Goal: Information Seeking & Learning: Learn about a topic

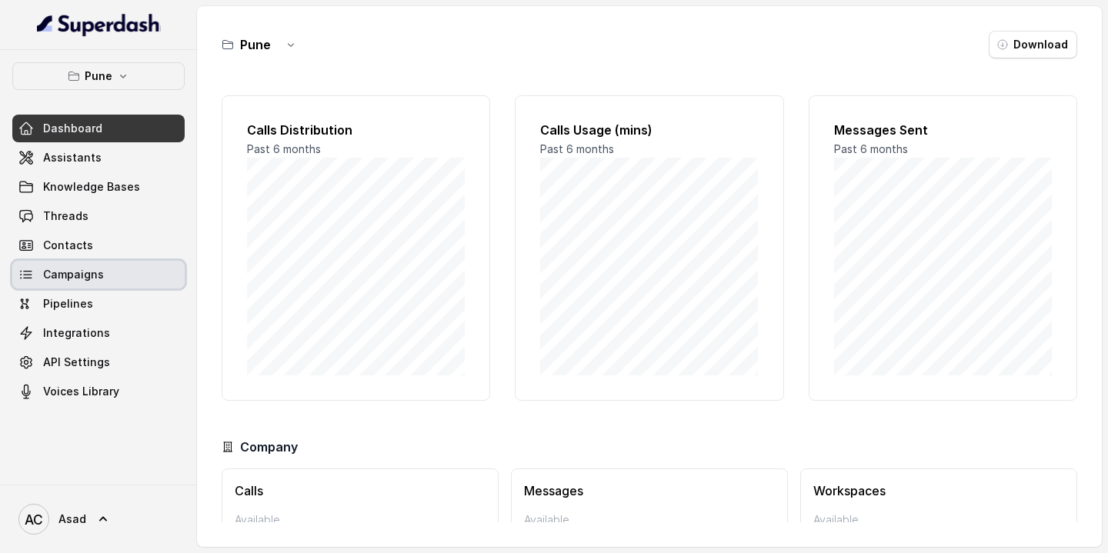
click at [92, 280] on span "Campaigns" at bounding box center [73, 274] width 61 height 15
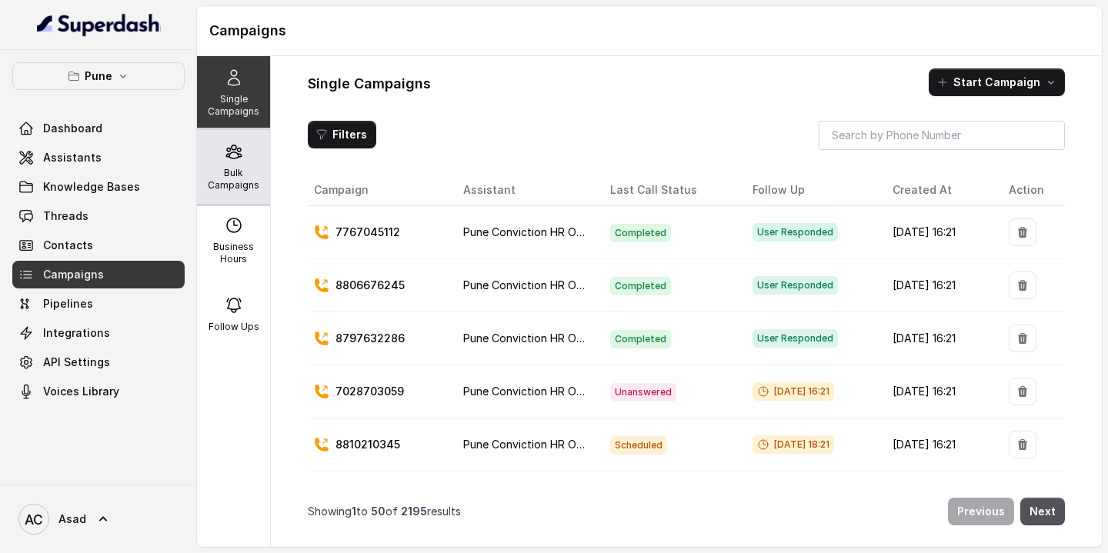
click at [234, 155] on icon at bounding box center [234, 151] width 18 height 18
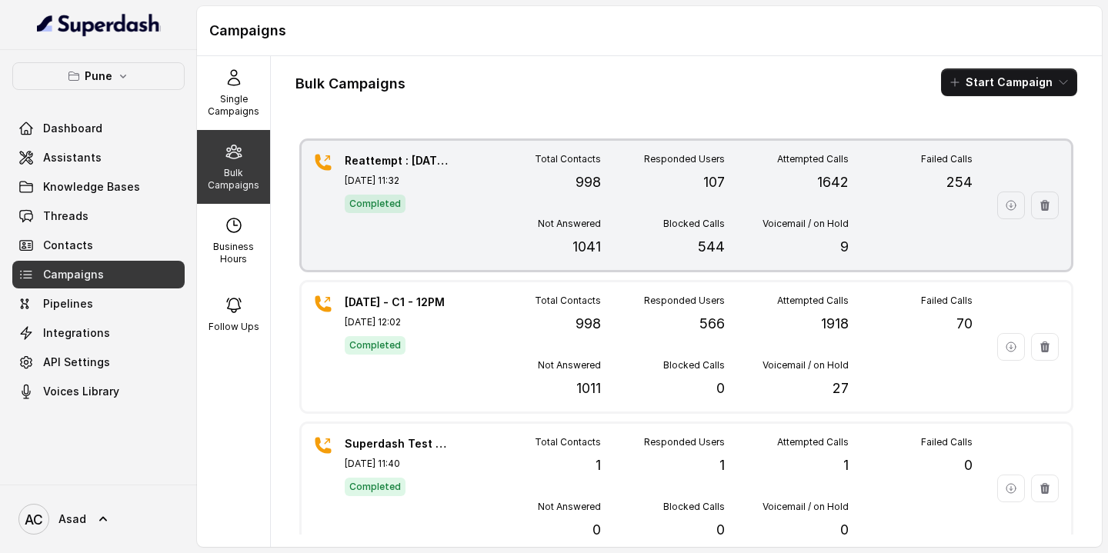
scroll to position [165, 0]
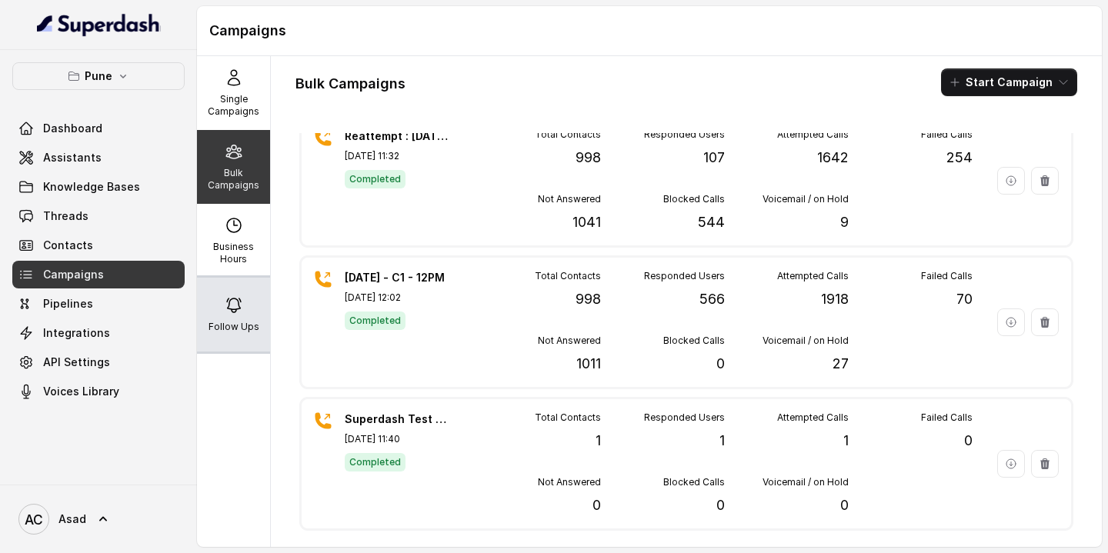
click at [223, 300] on div "Follow Ups" at bounding box center [233, 315] width 73 height 74
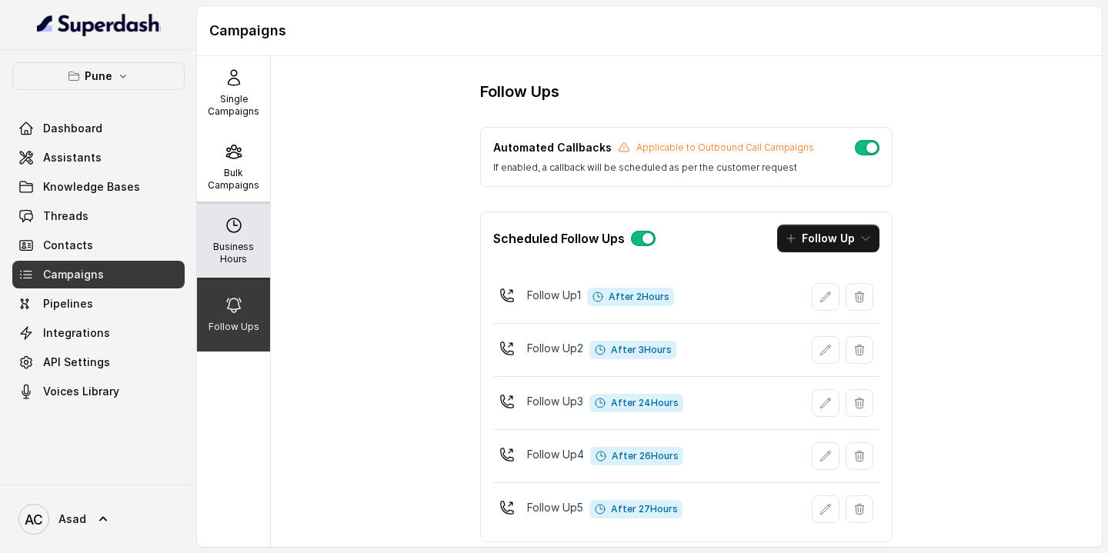
click at [241, 228] on icon at bounding box center [234, 225] width 14 height 14
select select "[GEOGRAPHIC_DATA]/[GEOGRAPHIC_DATA]"
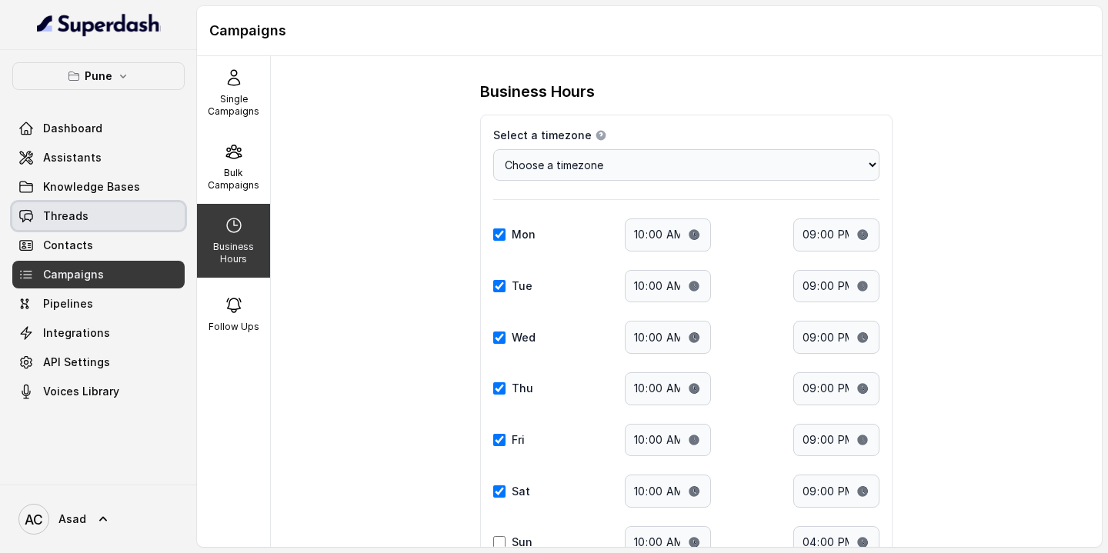
click at [64, 222] on span "Threads" at bounding box center [65, 215] width 45 height 15
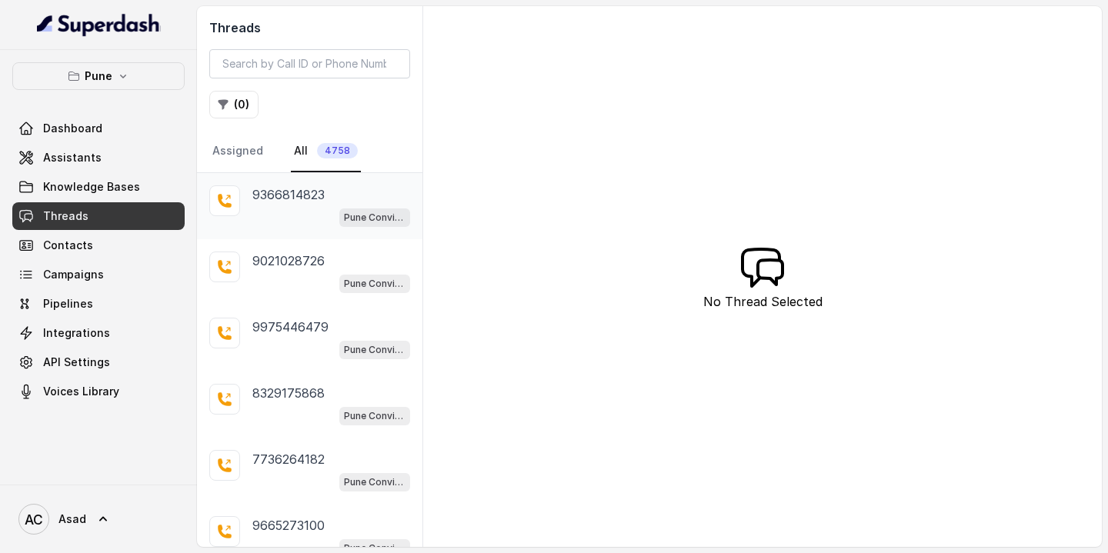
click at [292, 196] on p "9366814823" at bounding box center [288, 194] width 72 height 18
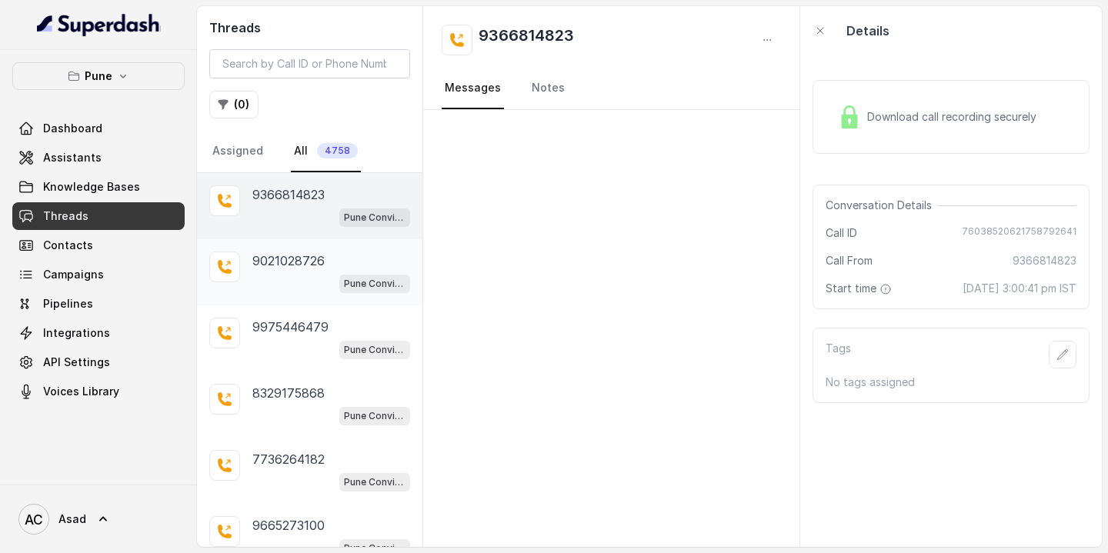
click at [295, 251] on div "9021028726 Pune Conviction HR Outbound Assistant" at bounding box center [309, 272] width 225 height 66
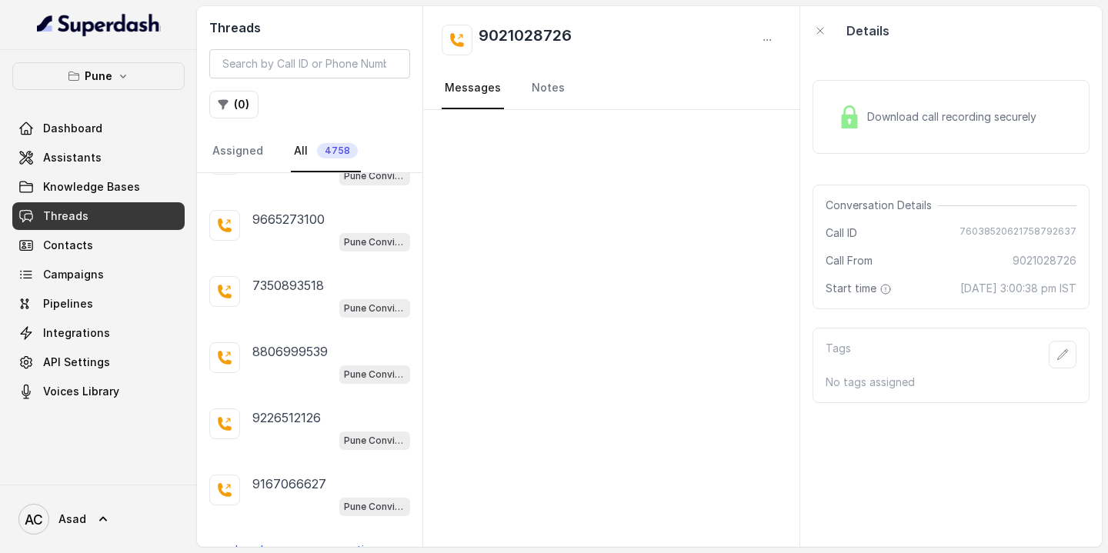
scroll to position [327, 0]
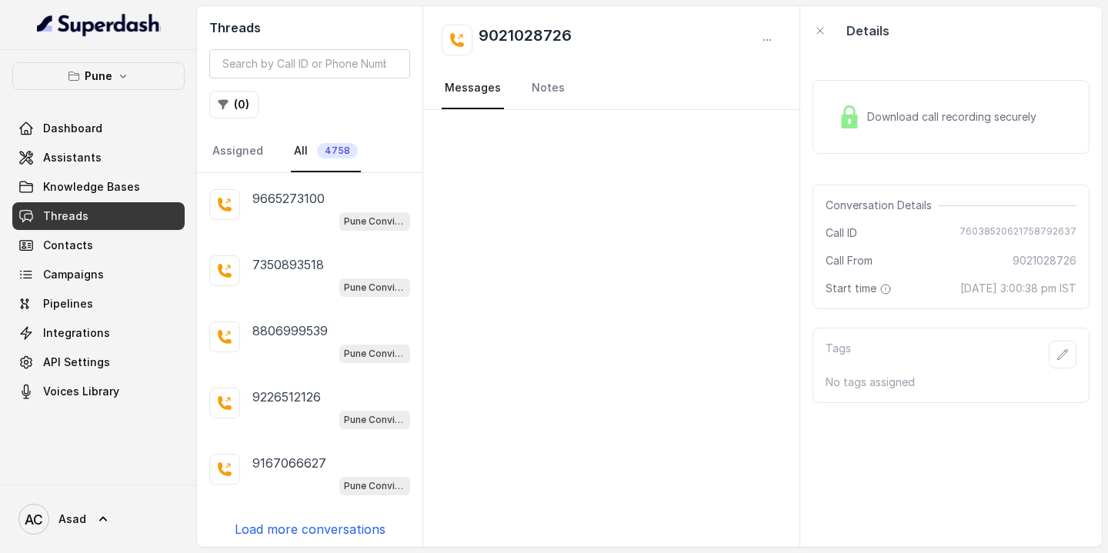
click at [288, 520] on p "Load more conversations" at bounding box center [310, 529] width 151 height 18
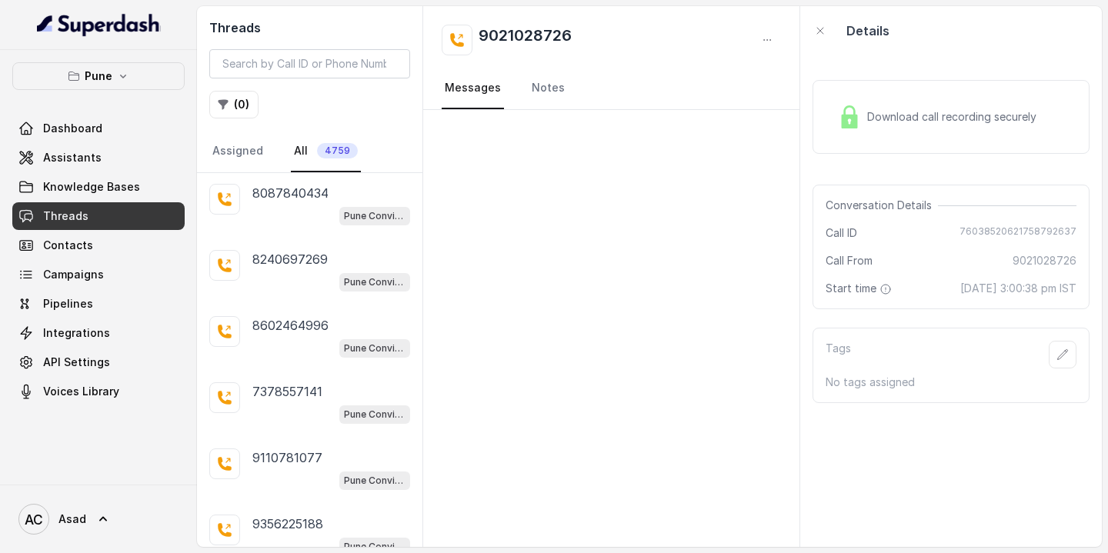
scroll to position [985, 0]
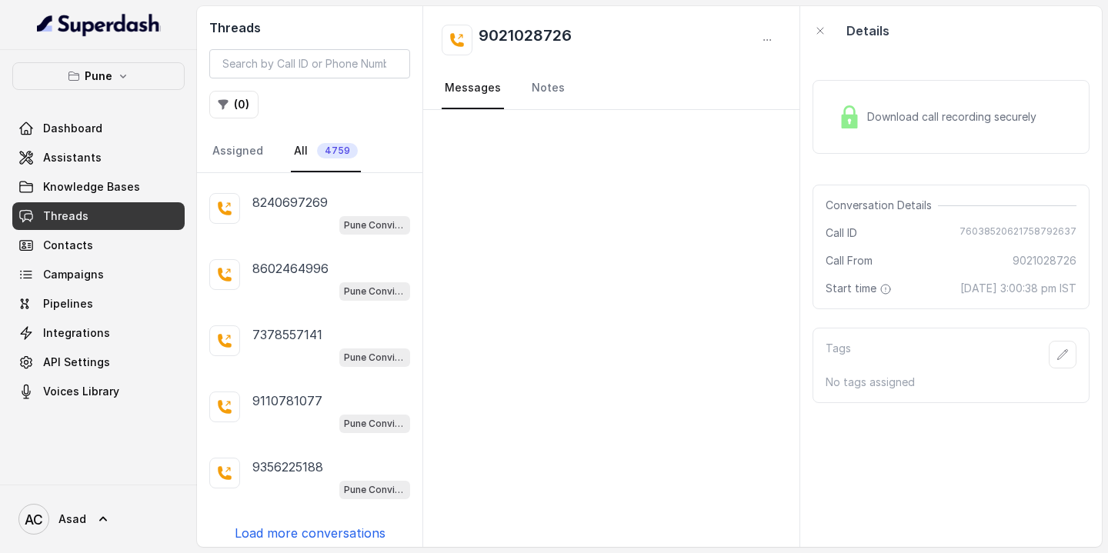
click at [311, 528] on p "Load more conversations" at bounding box center [310, 533] width 151 height 18
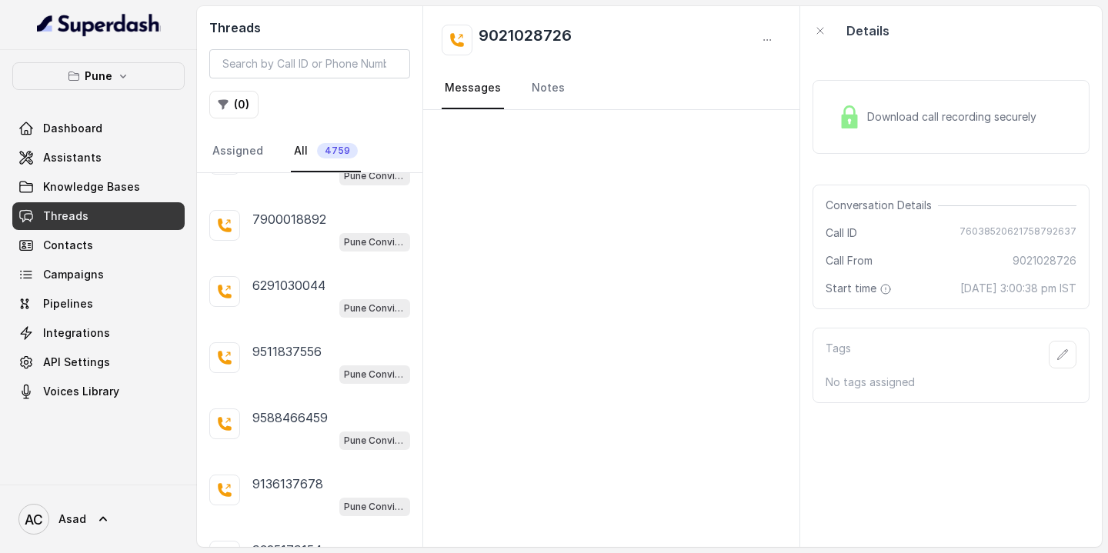
scroll to position [1642, 0]
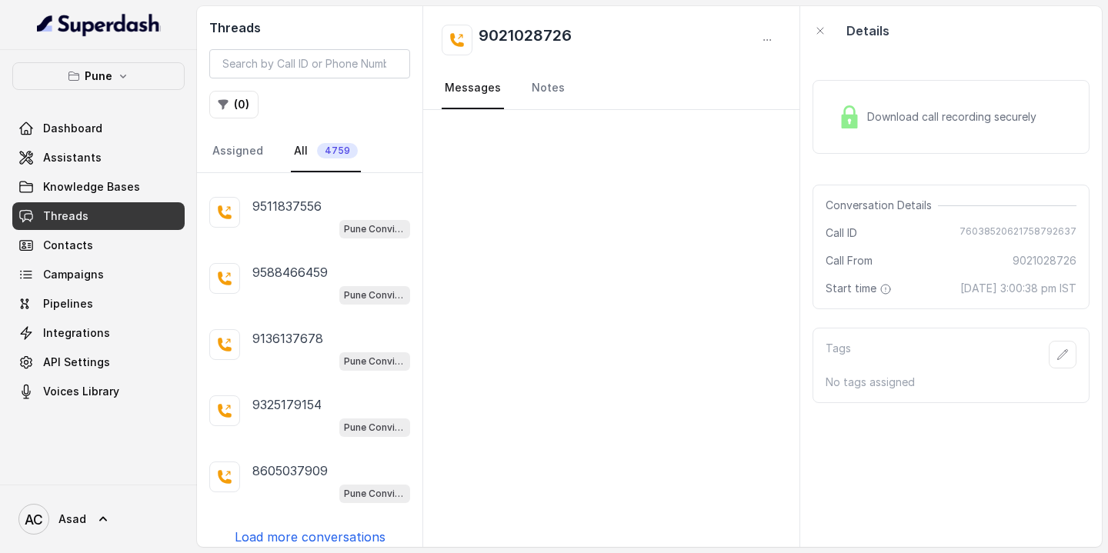
click at [313, 528] on p "Load more conversations" at bounding box center [310, 537] width 151 height 18
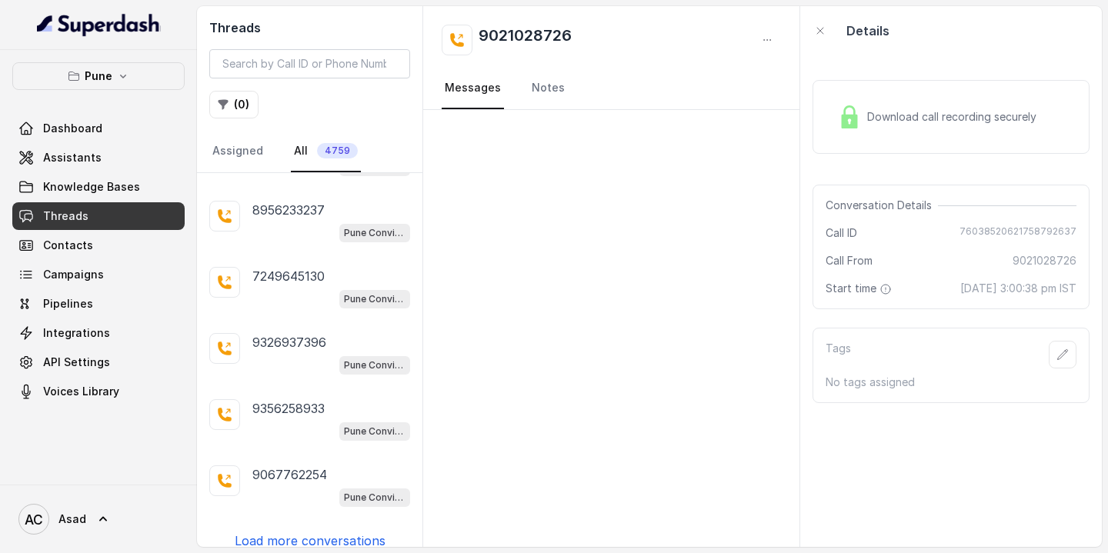
click at [313, 532] on p "Load more conversations" at bounding box center [310, 541] width 151 height 18
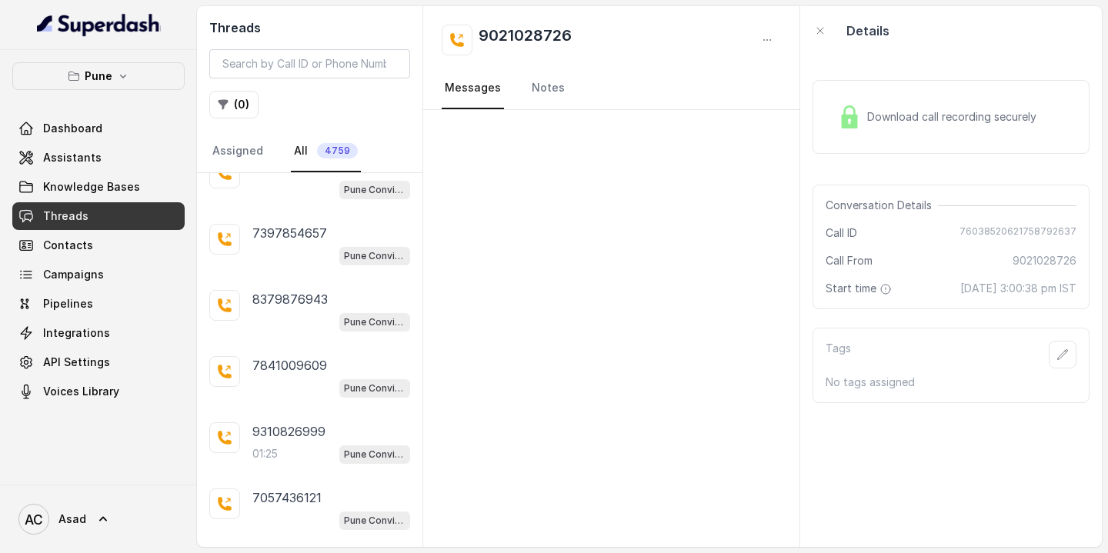
scroll to position [2958, 0]
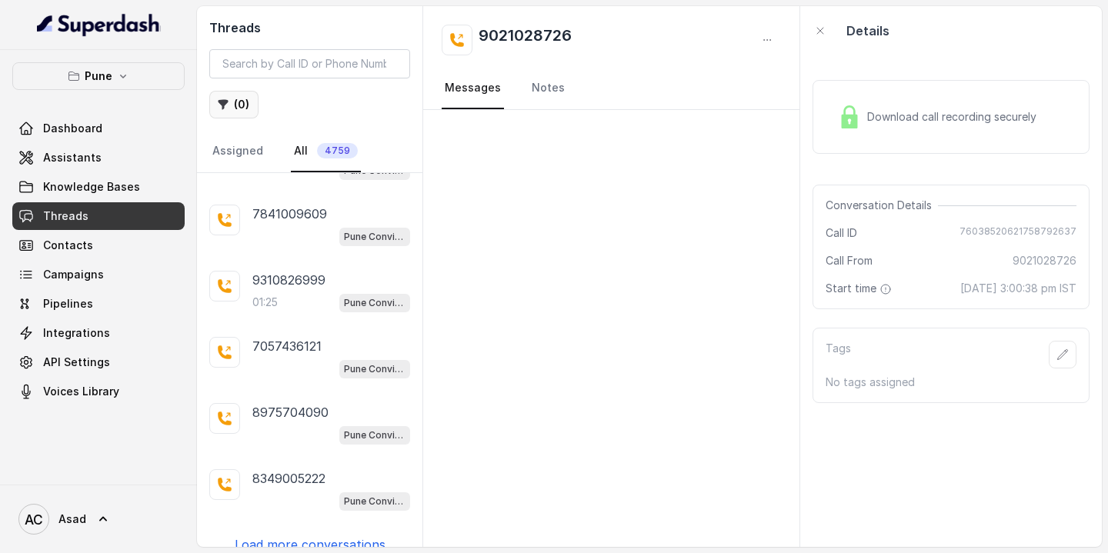
click at [238, 102] on button "( 0 )" at bounding box center [233, 105] width 49 height 28
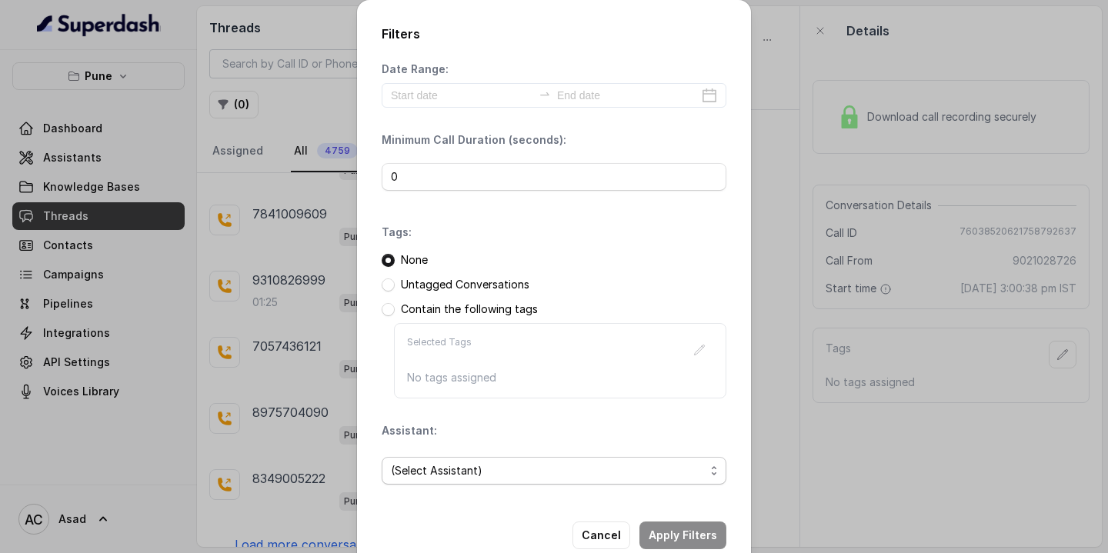
click at [437, 465] on span "(Select Assistant)" at bounding box center [548, 471] width 314 height 18
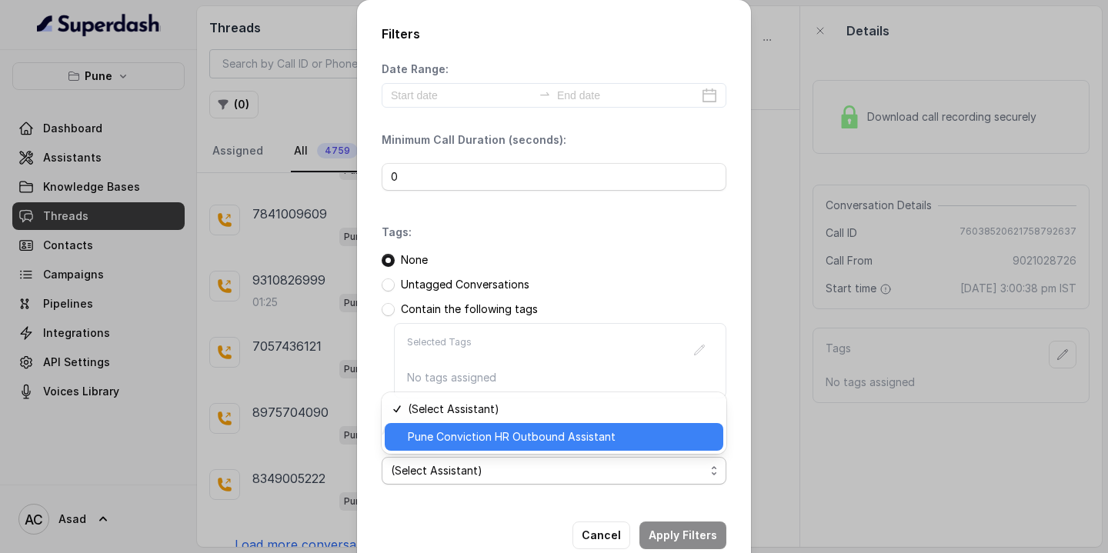
click at [432, 439] on span "Pune Conviction HR Outbound Assistant" at bounding box center [561, 437] width 306 height 18
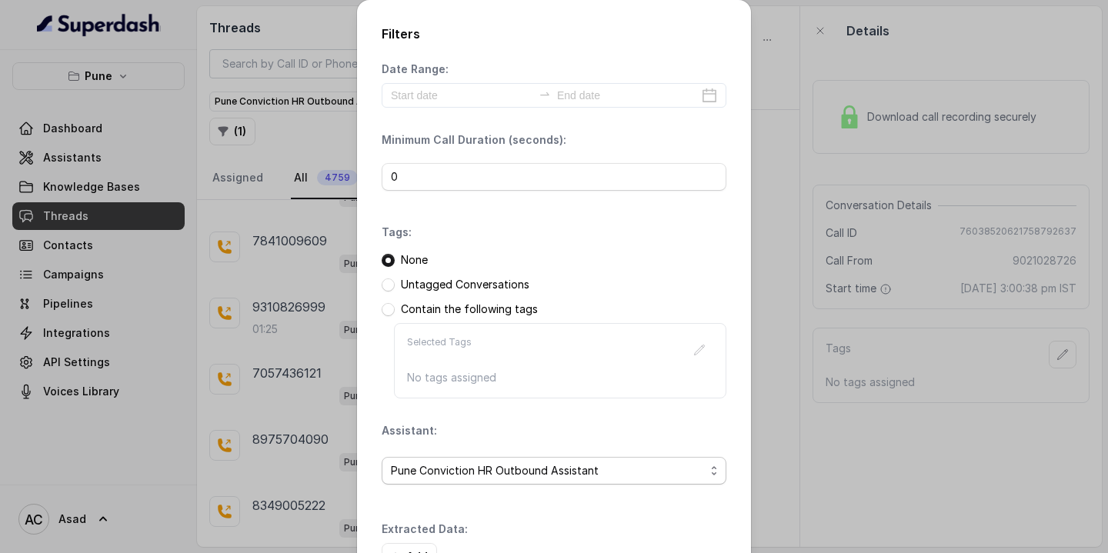
scroll to position [107, 0]
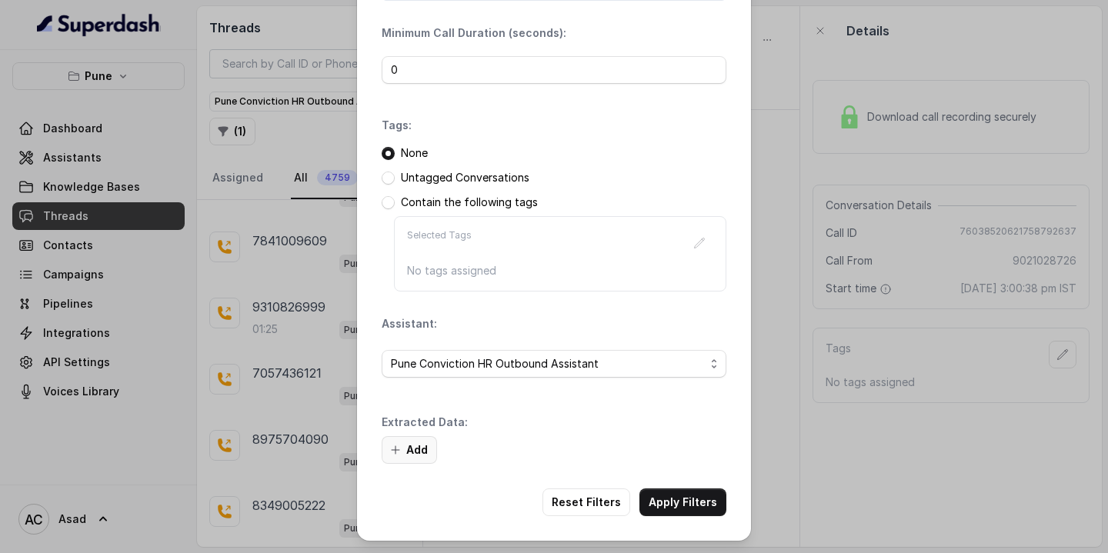
click at [410, 448] on button "Add" at bounding box center [409, 450] width 55 height 28
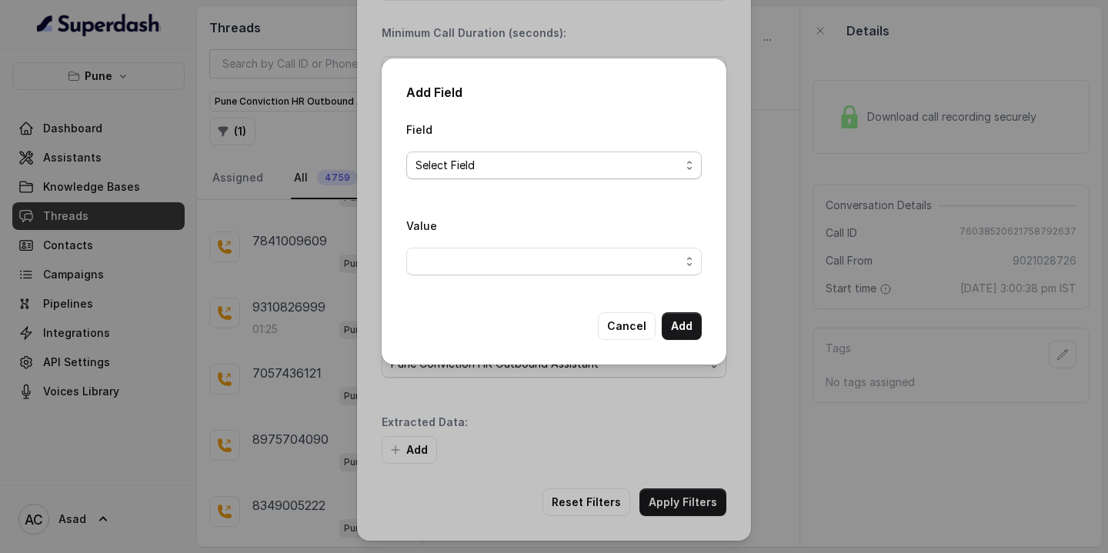
click at [498, 171] on span "Select Field" at bounding box center [547, 165] width 265 height 18
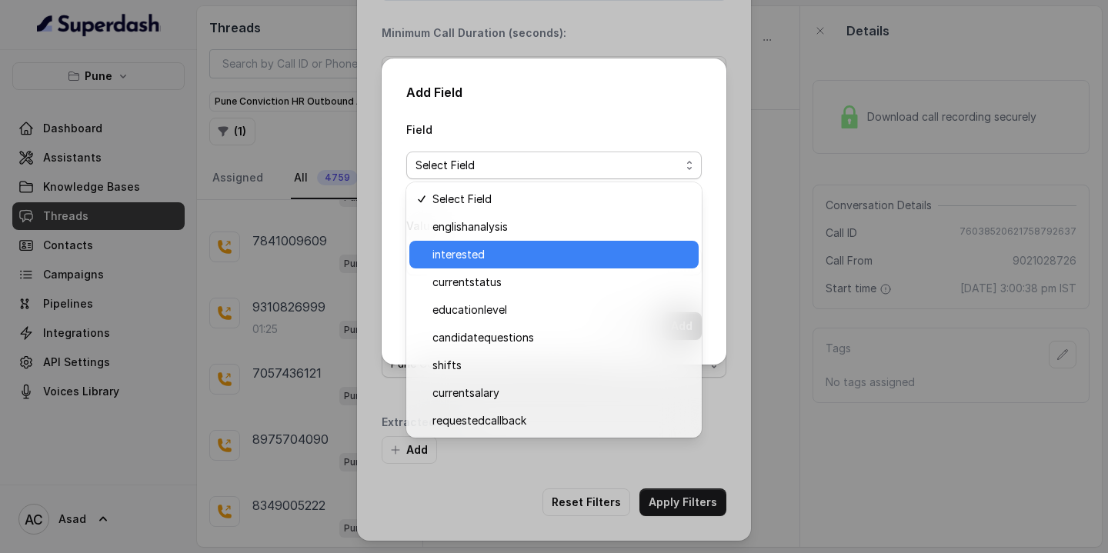
click at [472, 257] on span "interested" at bounding box center [560, 254] width 257 height 18
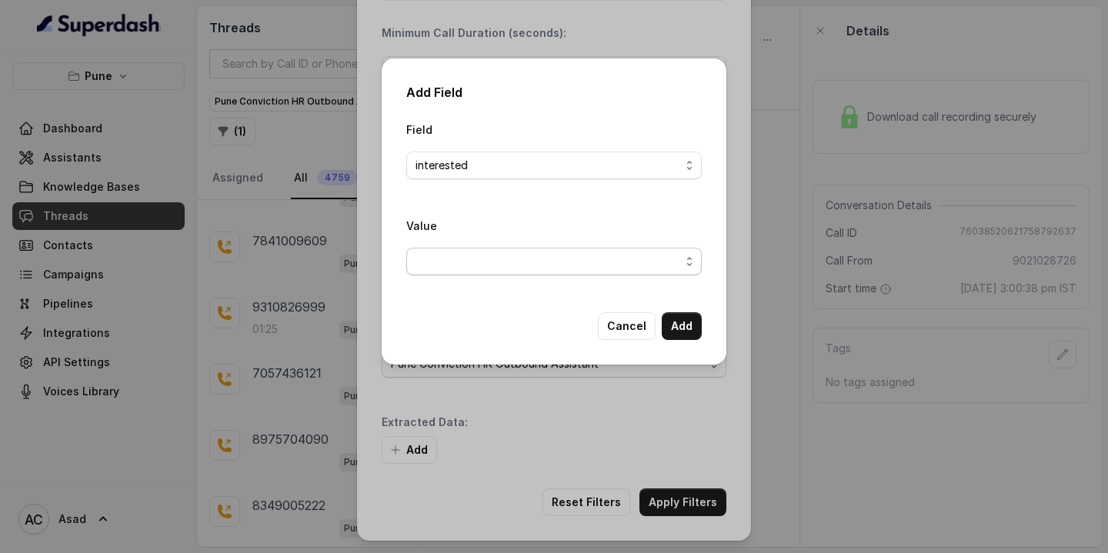
click at [472, 257] on span "button" at bounding box center [553, 262] width 295 height 28
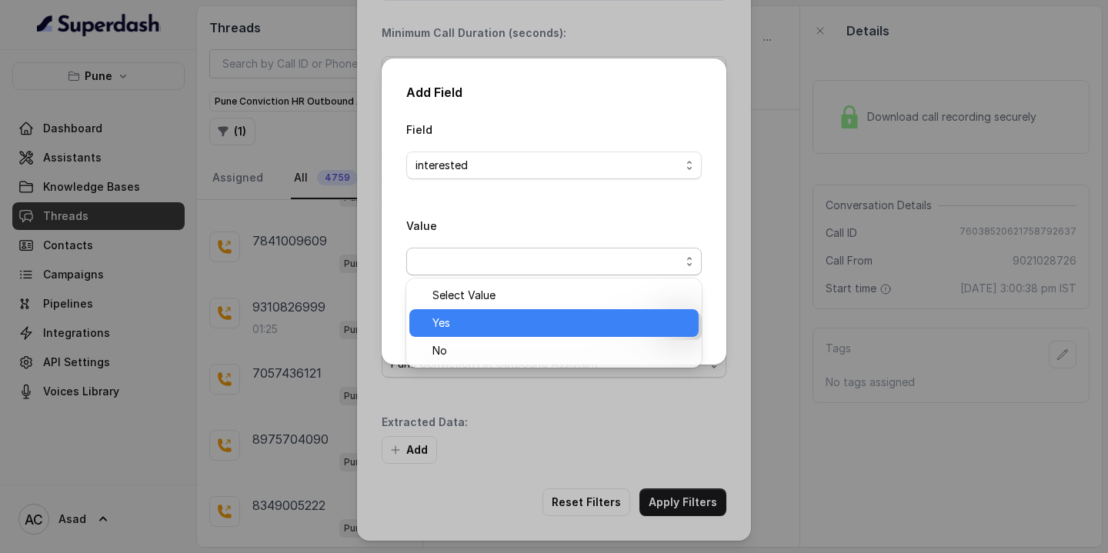
click at [455, 327] on span "Yes" at bounding box center [560, 323] width 257 height 18
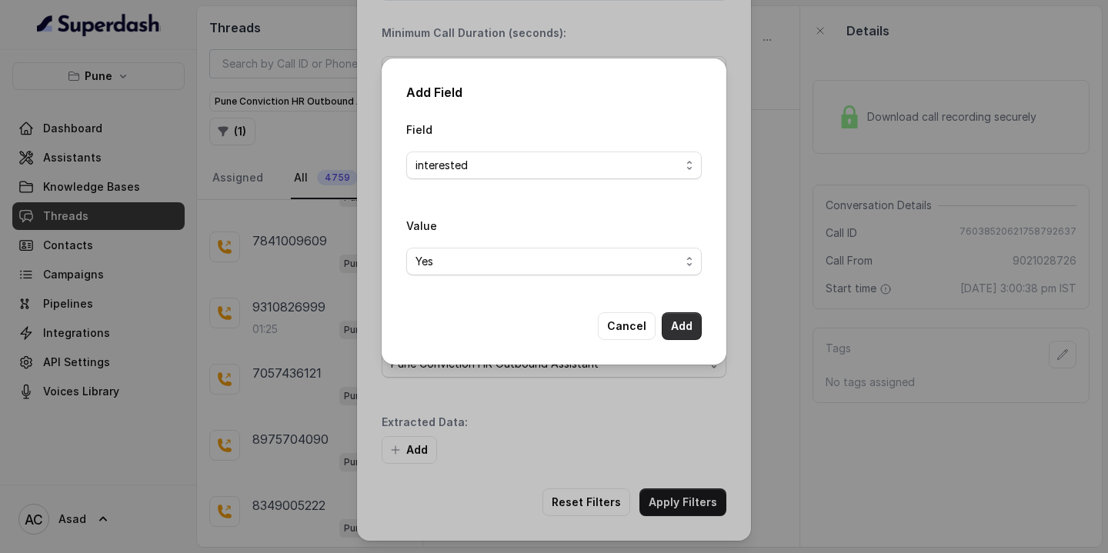
click at [678, 325] on button "Add" at bounding box center [682, 326] width 40 height 28
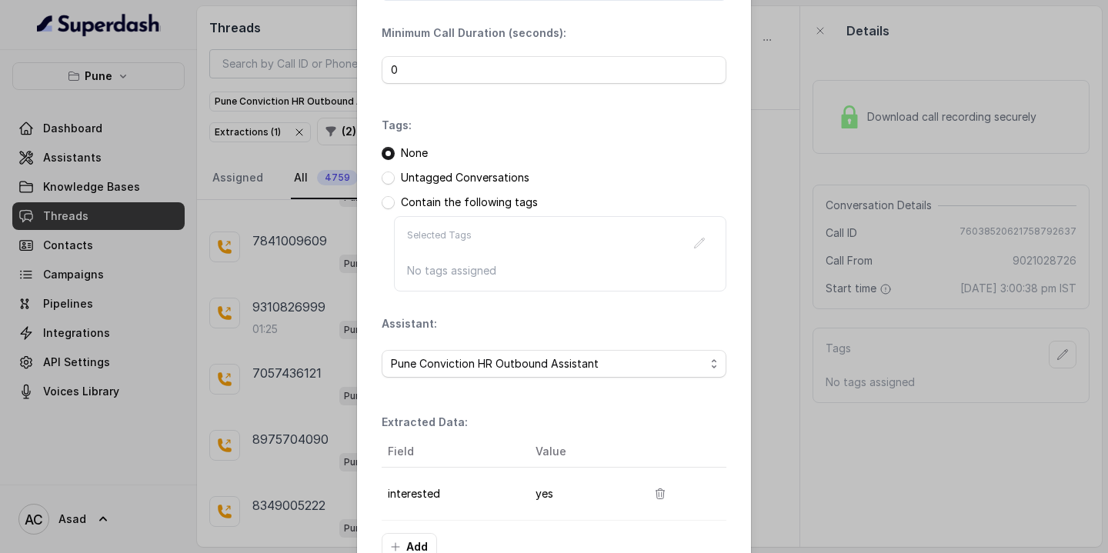
scroll to position [204, 0]
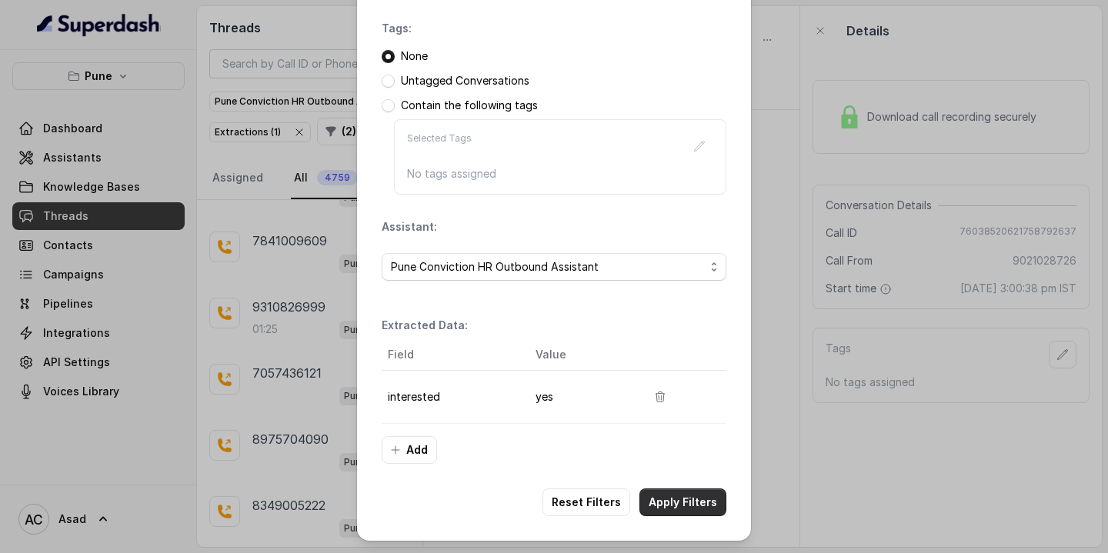
click at [688, 506] on button "Apply Filters" at bounding box center [682, 502] width 87 height 28
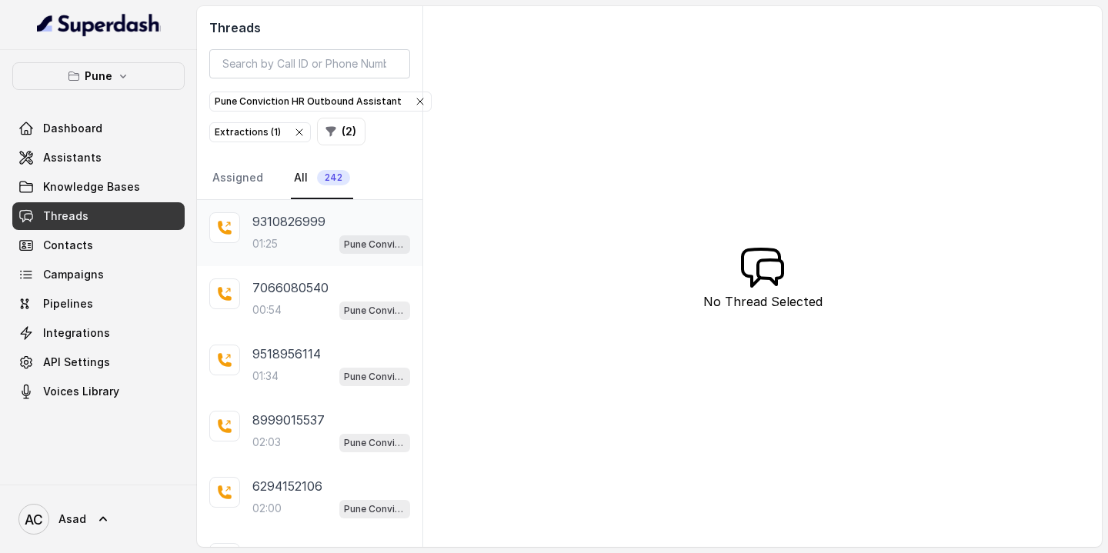
click at [288, 232] on div "9310826999 01:25 Pune Conviction HR Outbound Assistant" at bounding box center [331, 233] width 158 height 42
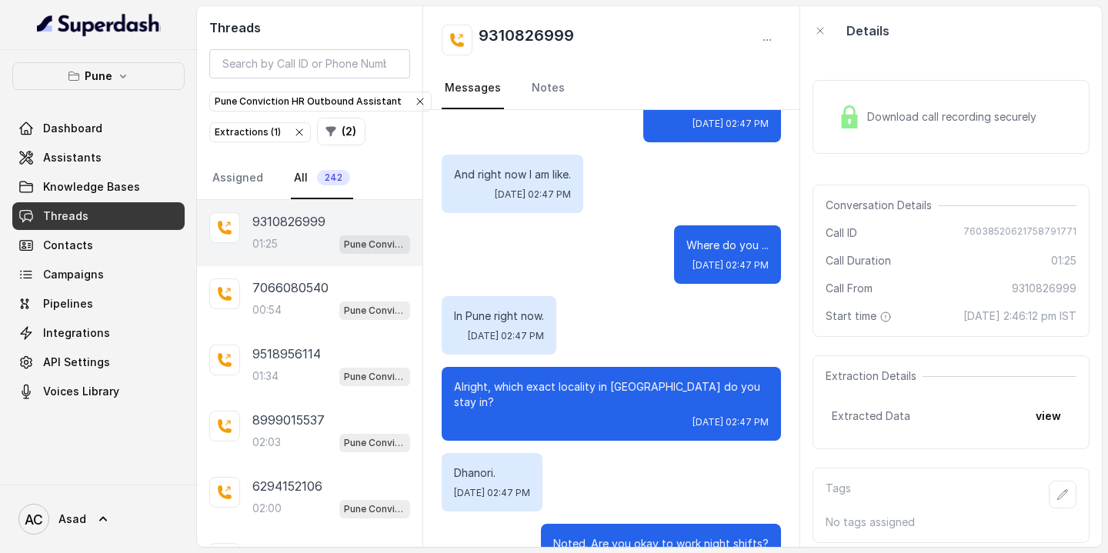
scroll to position [1182, 0]
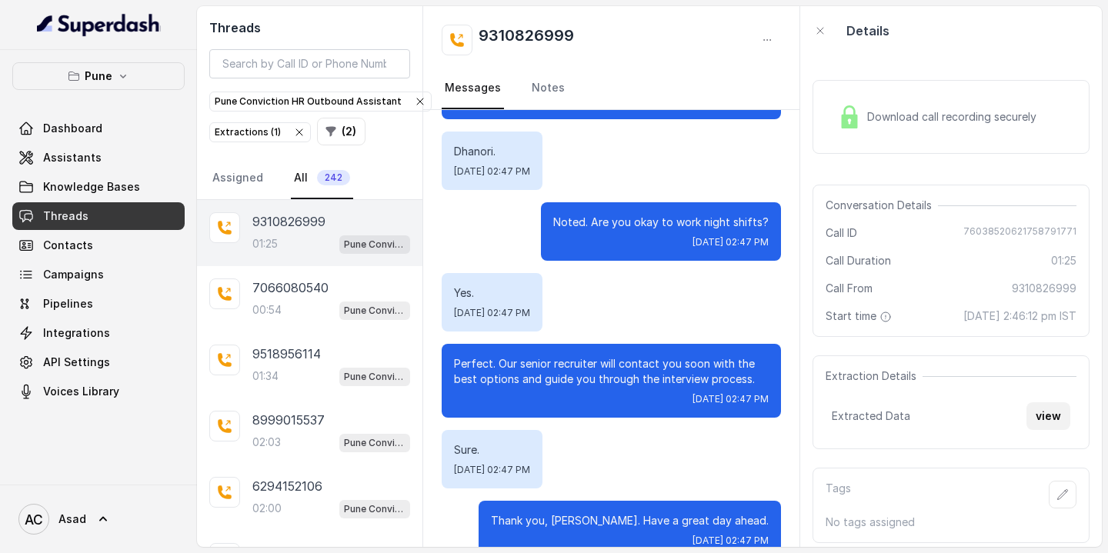
click at [1047, 408] on button "view" at bounding box center [1048, 416] width 44 height 28
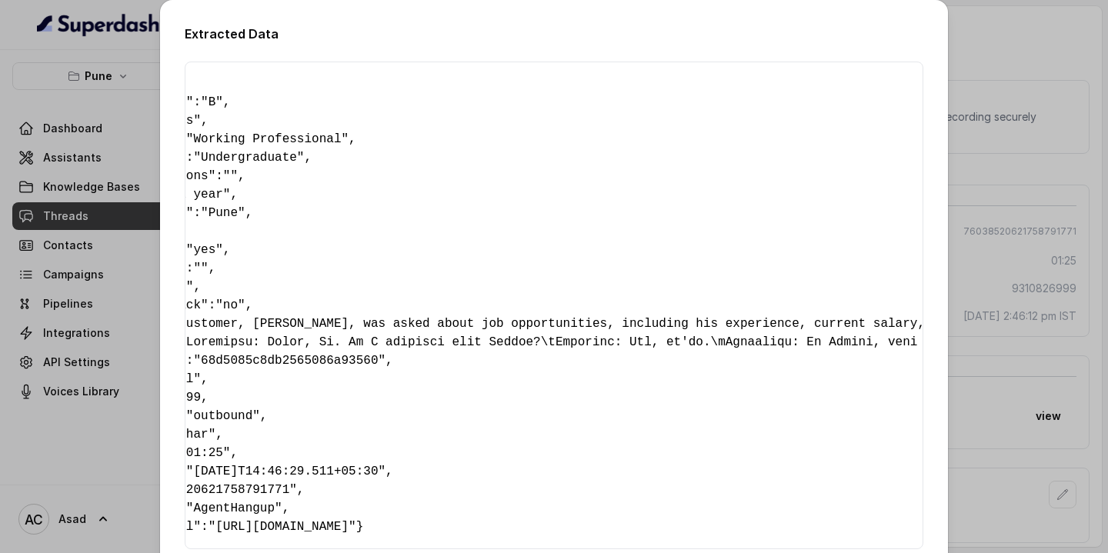
scroll to position [0, 0]
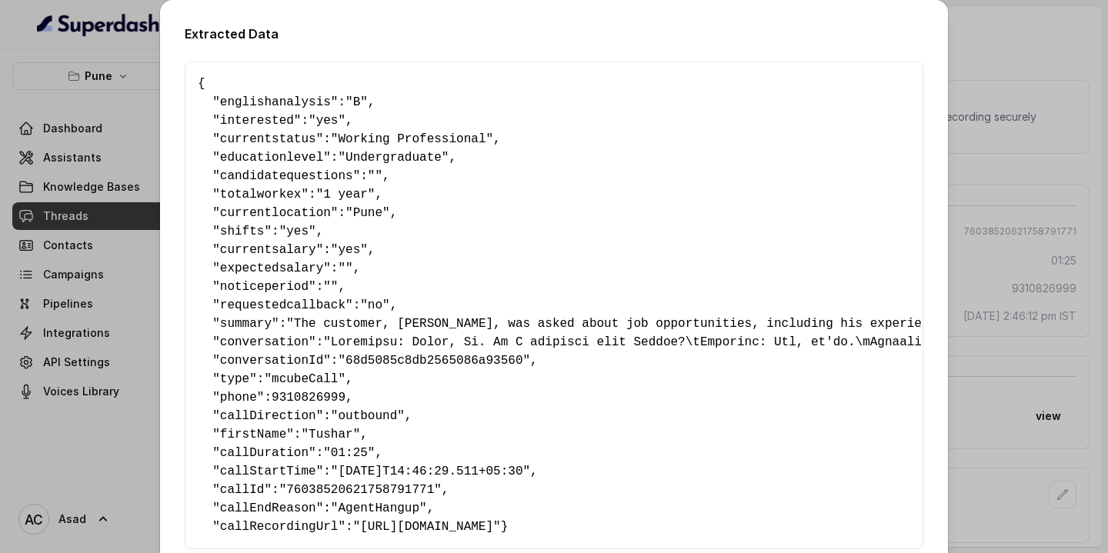
click at [145, 145] on div "Extracted Data { " englishanalysis ": "B" , " interested ": "yes" , " currentst…" at bounding box center [554, 276] width 1108 height 553
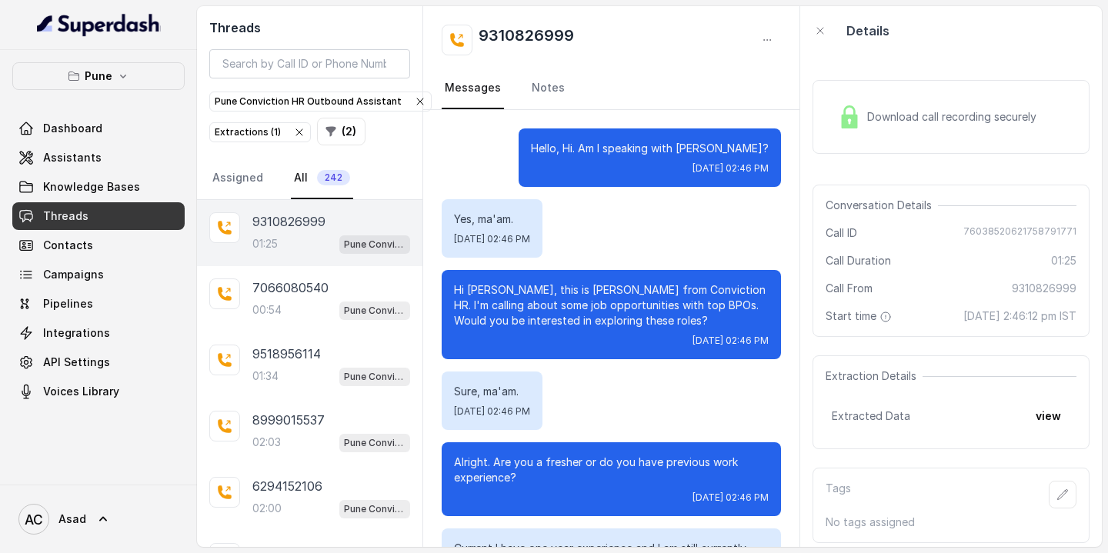
click at [851, 125] on img at bounding box center [849, 116] width 23 height 23
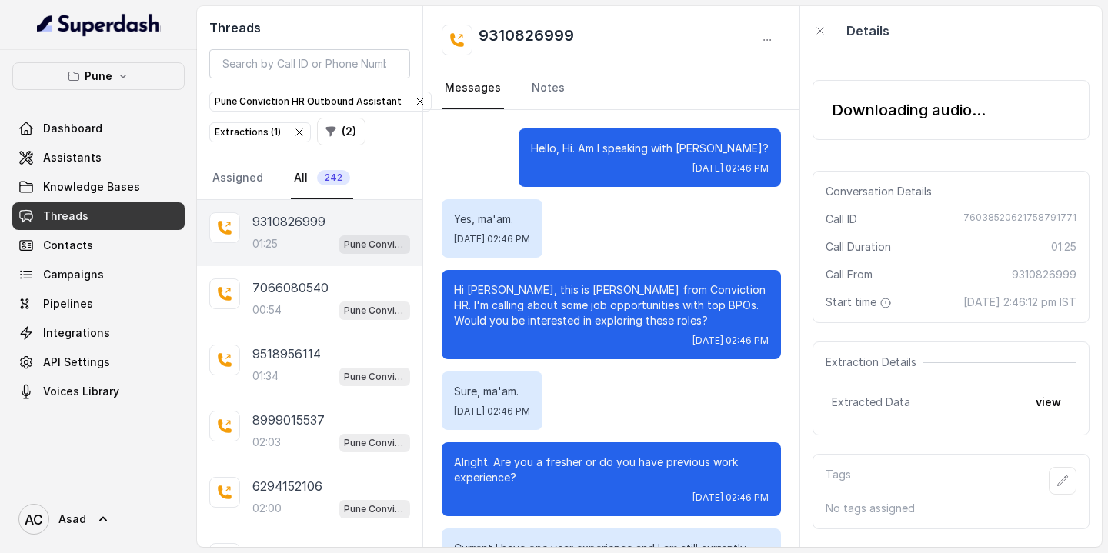
click at [853, 160] on div "Downloading audio... Conversation Details Call ID [PHONE_NUMBER] Call Duration …" at bounding box center [951, 301] width 302 height 492
click at [815, 129] on div "Downloading audio..." at bounding box center [950, 110] width 277 height 60
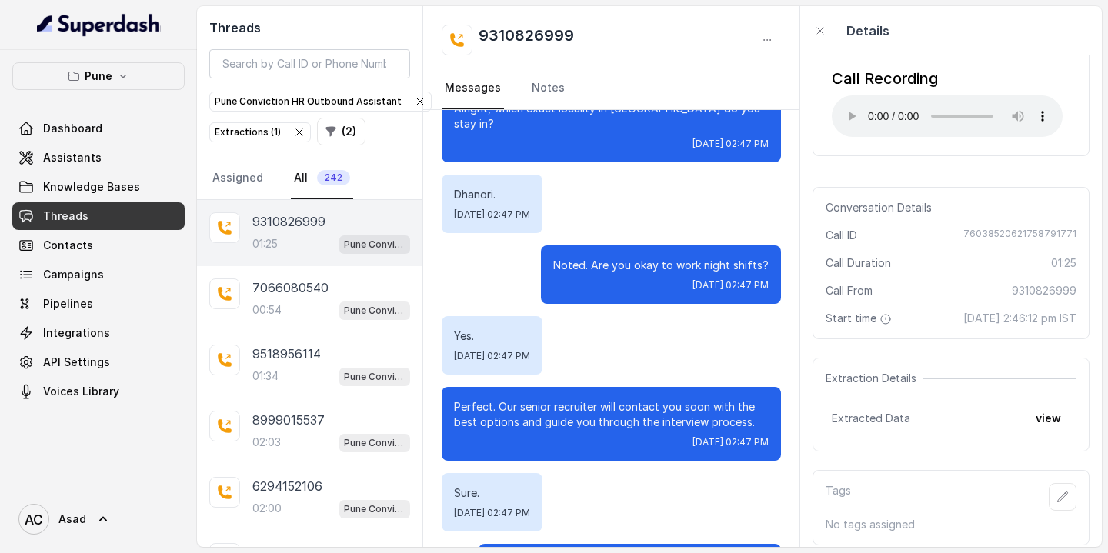
scroll to position [1182, 0]
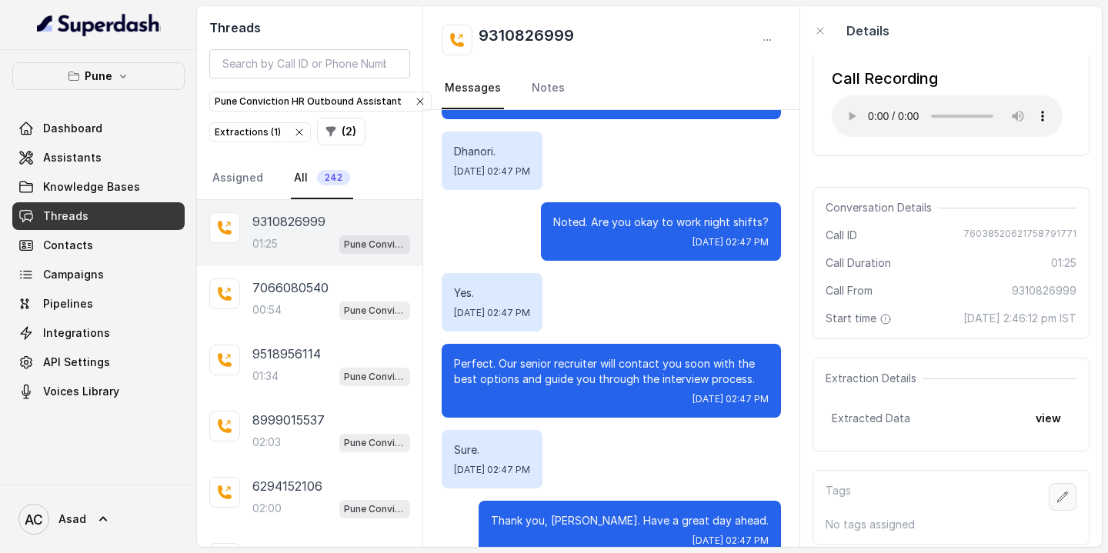
click at [1068, 491] on icon "button" at bounding box center [1062, 497] width 12 height 12
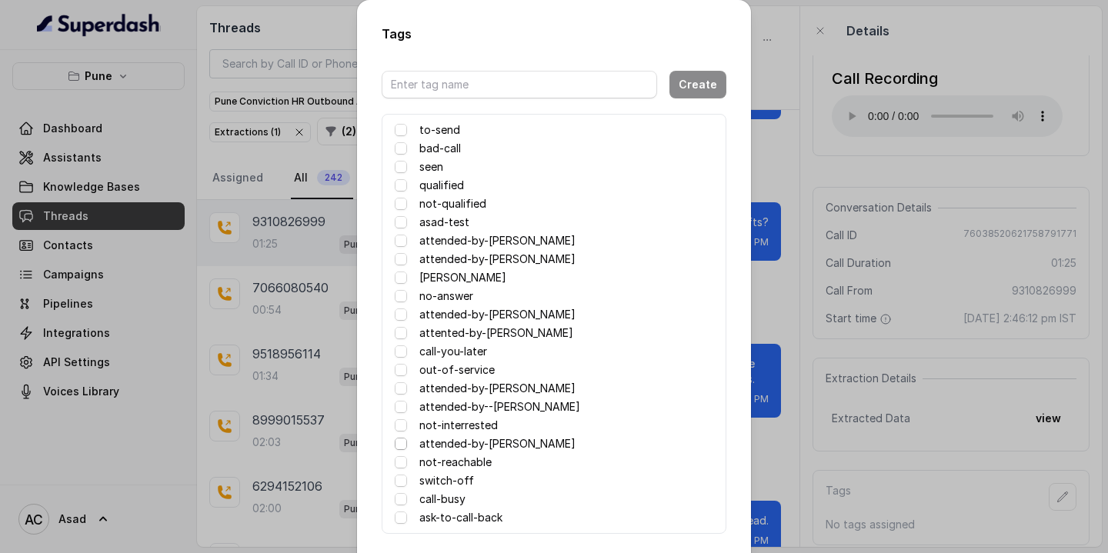
click at [400, 443] on span at bounding box center [401, 444] width 12 height 12
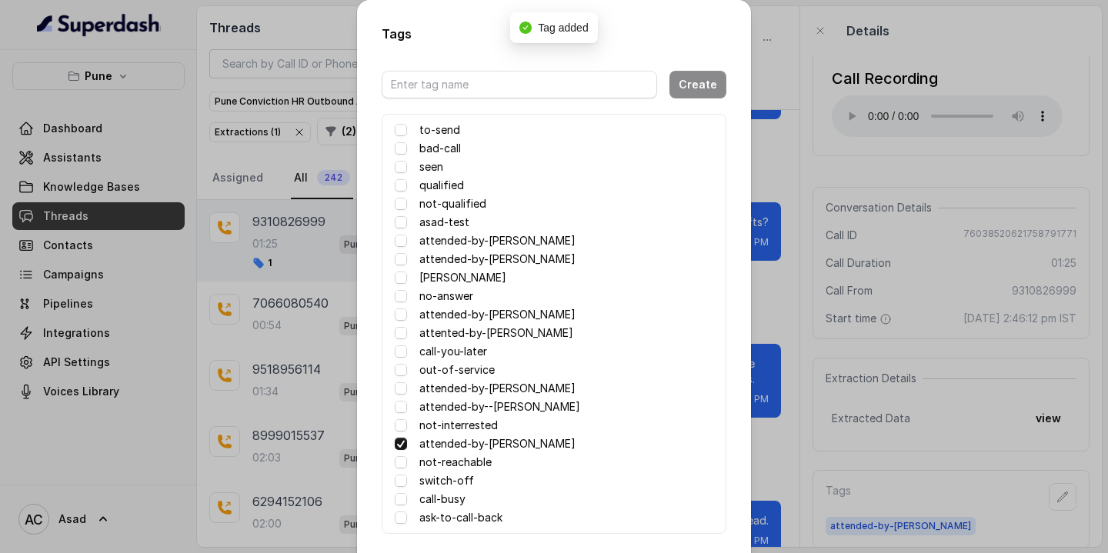
click at [784, 78] on div "Tags Create to-send bad-call seen qualified not-qualified asad-test attended-by…" at bounding box center [554, 276] width 1108 height 553
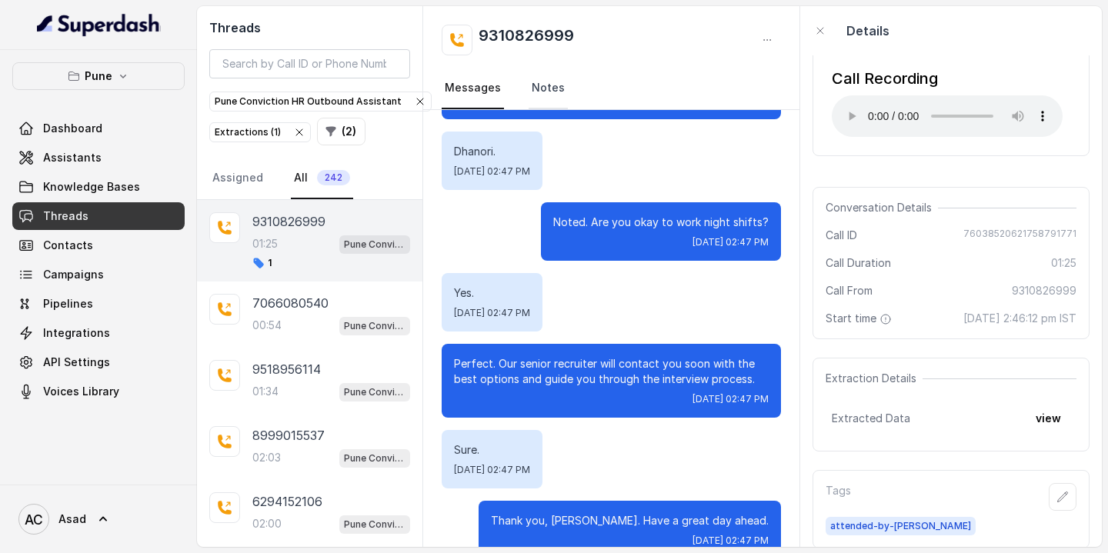
click at [552, 89] on link "Notes" at bounding box center [547, 89] width 39 height 42
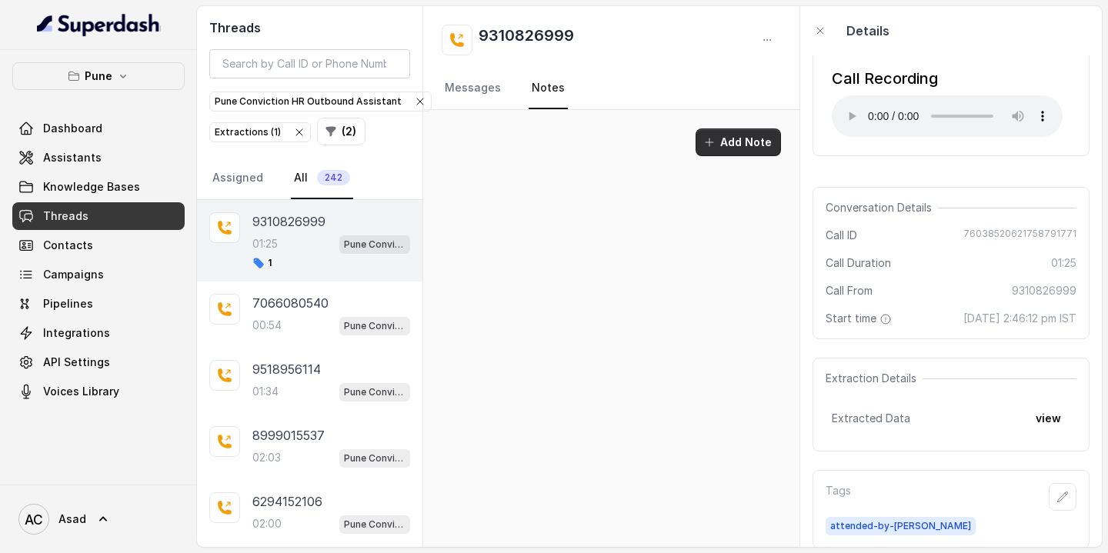
click at [739, 136] on button "Add Note" at bounding box center [737, 142] width 85 height 28
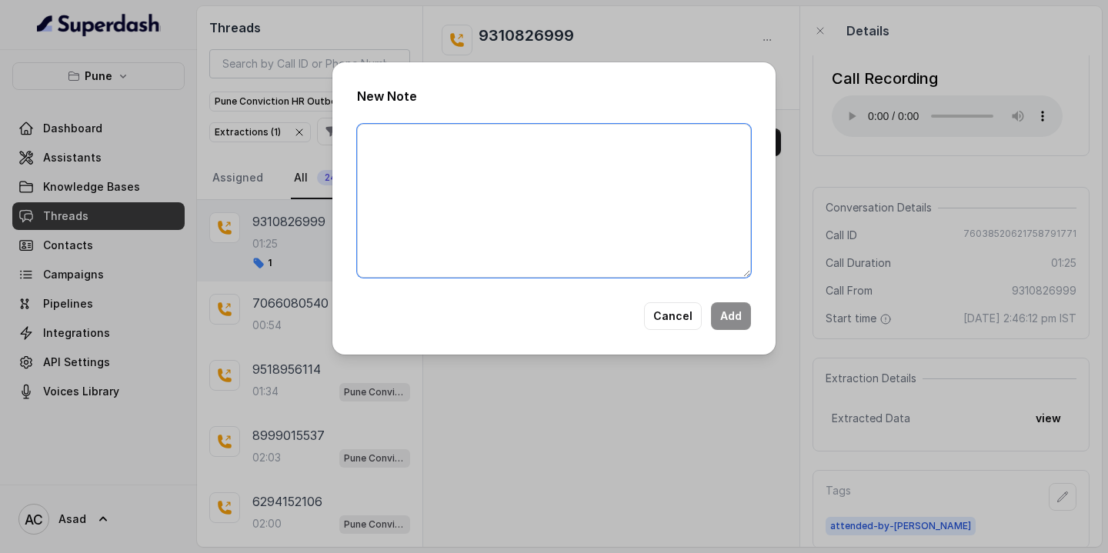
click at [500, 188] on textarea at bounding box center [554, 201] width 394 height 154
type textarea "Given to Ajay - notes to be axtracted from [PERSON_NAME] and follow up"
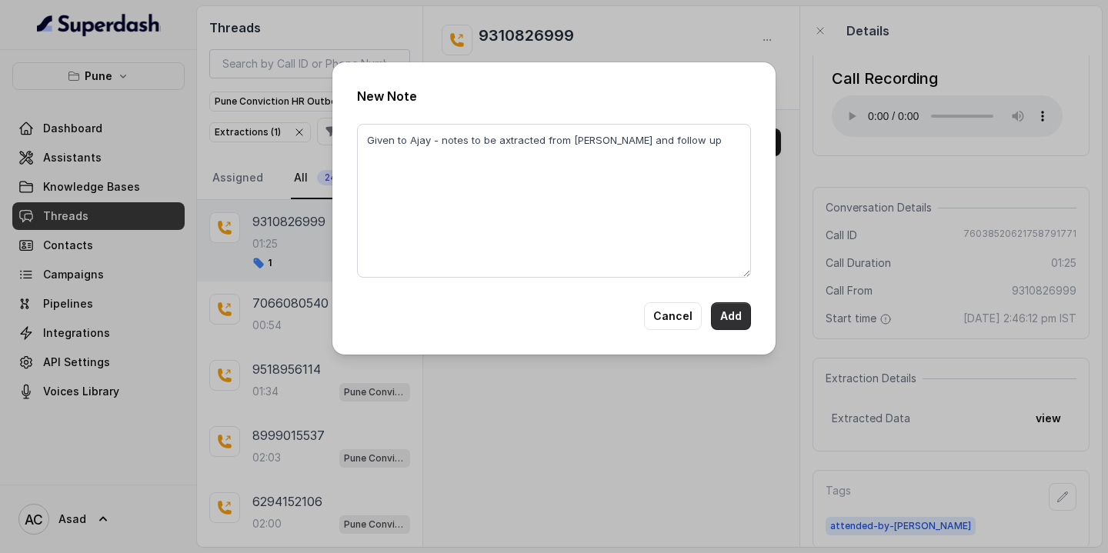
click at [731, 314] on button "Add" at bounding box center [731, 316] width 40 height 28
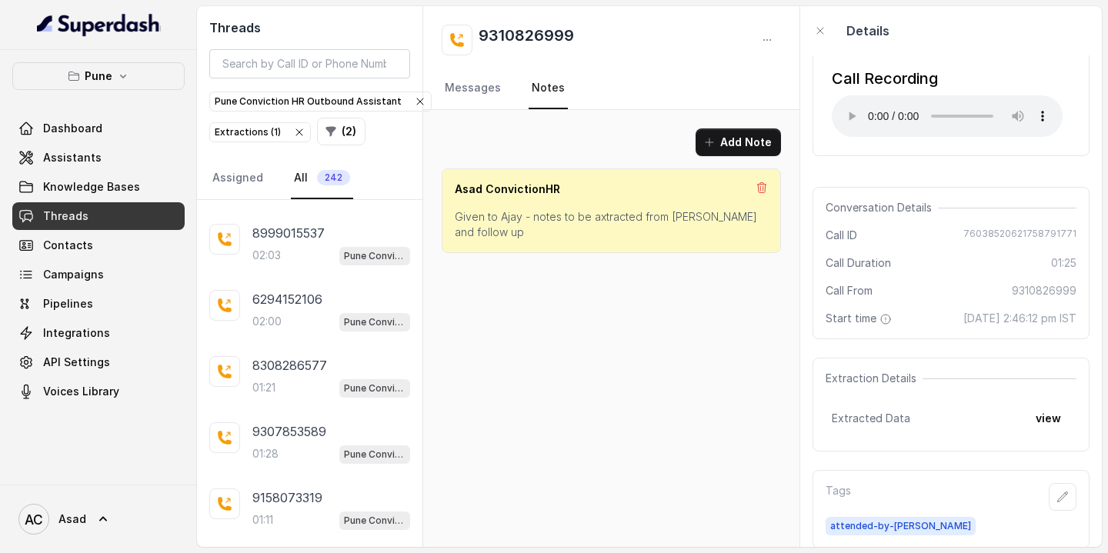
scroll to position [385, 0]
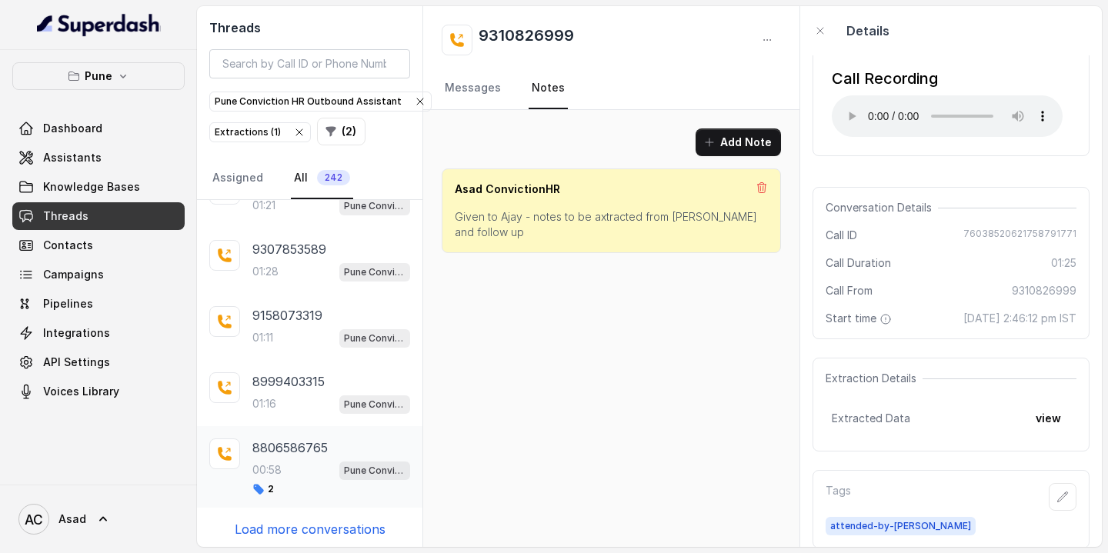
click at [288, 466] on div "00:58 Pune Conviction HR Outbound Assistant" at bounding box center [331, 470] width 158 height 20
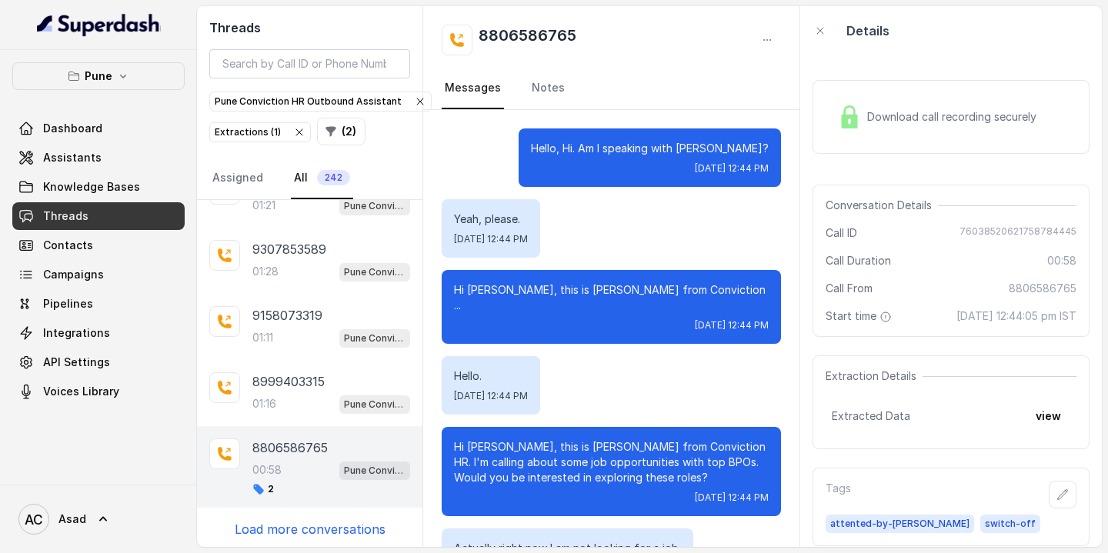
click at [880, 118] on span "Download call recording securely" at bounding box center [954, 116] width 175 height 15
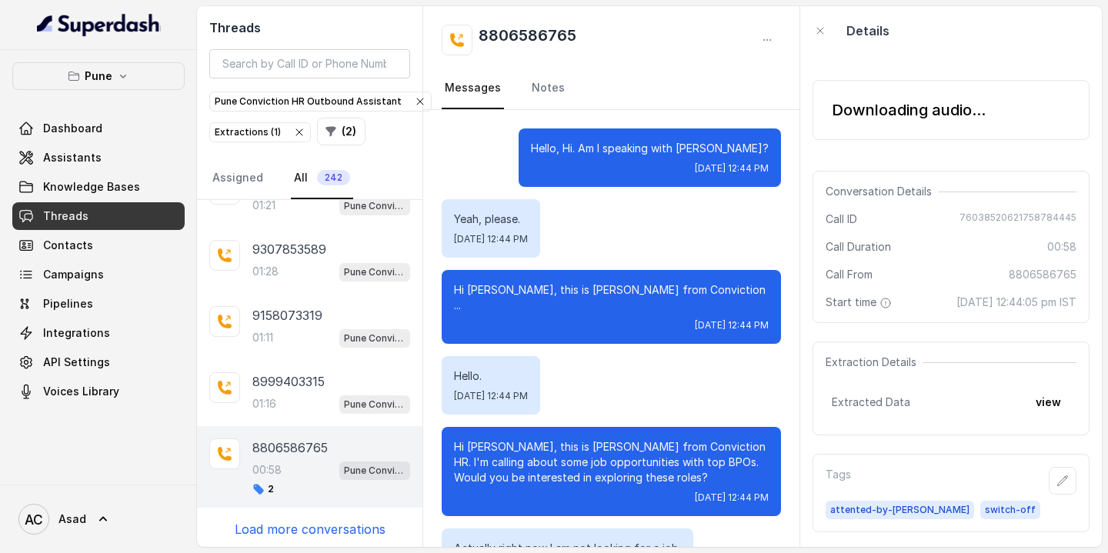
click at [294, 530] on p "Load more conversations" at bounding box center [310, 529] width 151 height 18
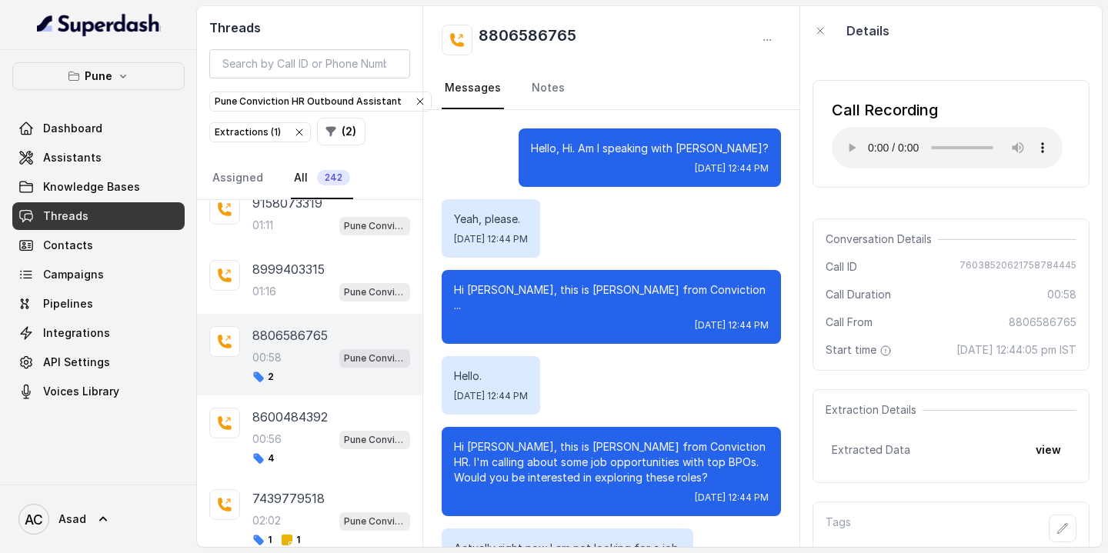
scroll to position [498, 0]
click at [306, 428] on div "00:56 Pune Conviction HR Outbound Assistant" at bounding box center [331, 438] width 158 height 20
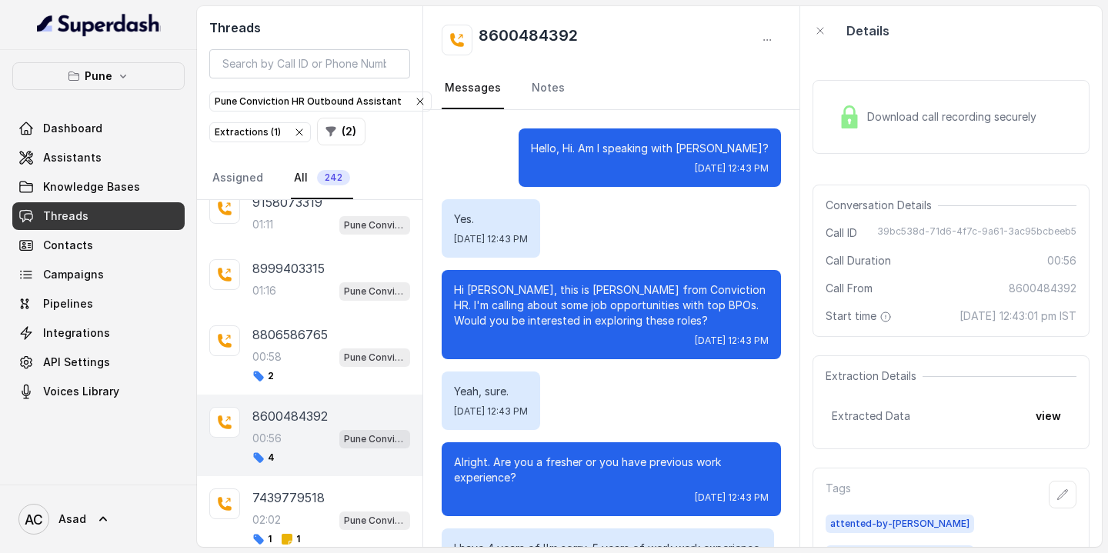
scroll to position [428, 0]
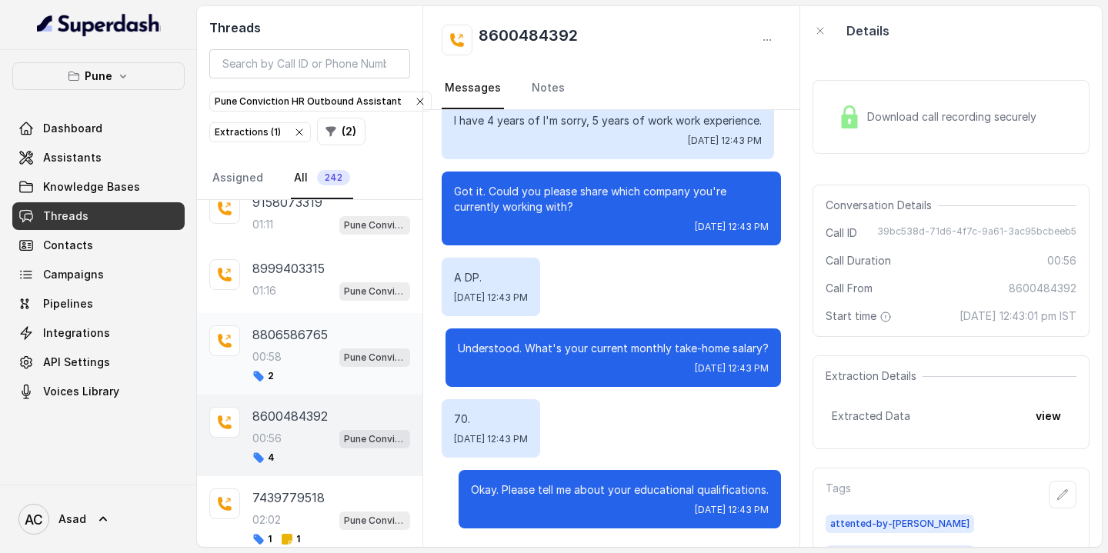
click at [302, 340] on div "8806586765 00:58 Pune Conviction HR Outbound Assistant 2" at bounding box center [331, 353] width 158 height 57
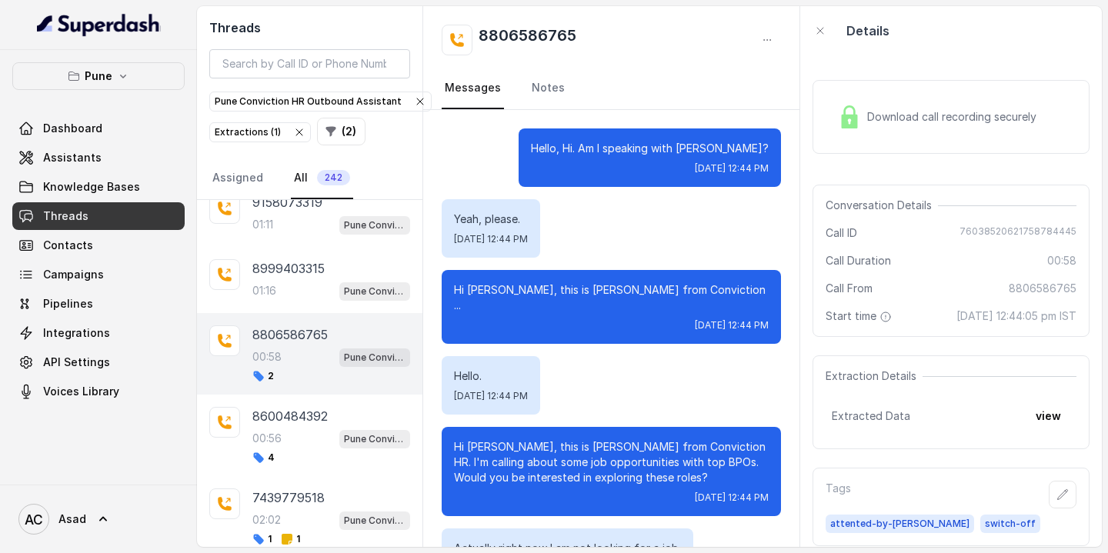
click at [888, 127] on div "Download call recording securely" at bounding box center [937, 116] width 211 height 35
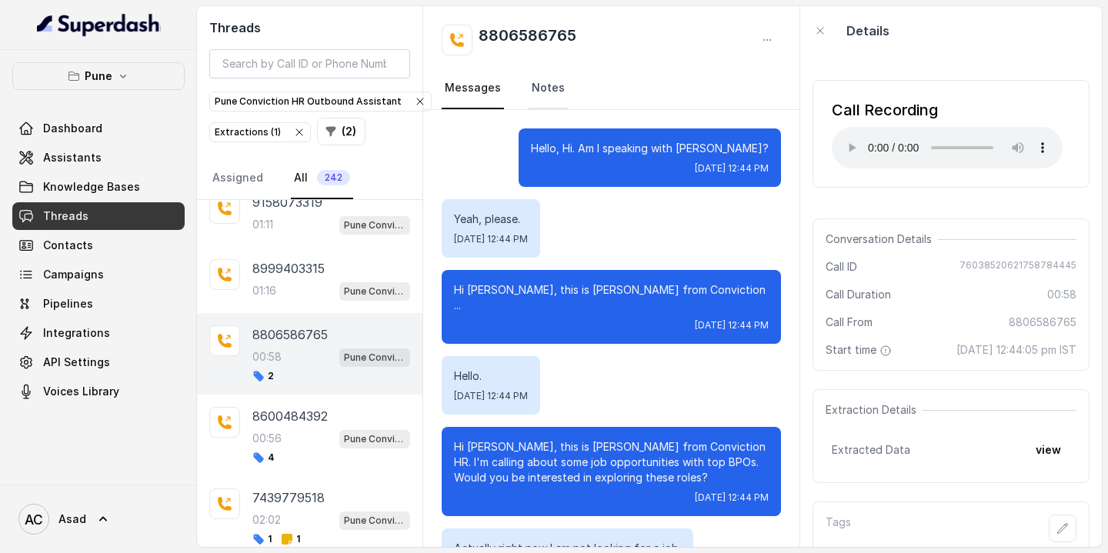
click at [546, 91] on link "Notes" at bounding box center [547, 89] width 39 height 42
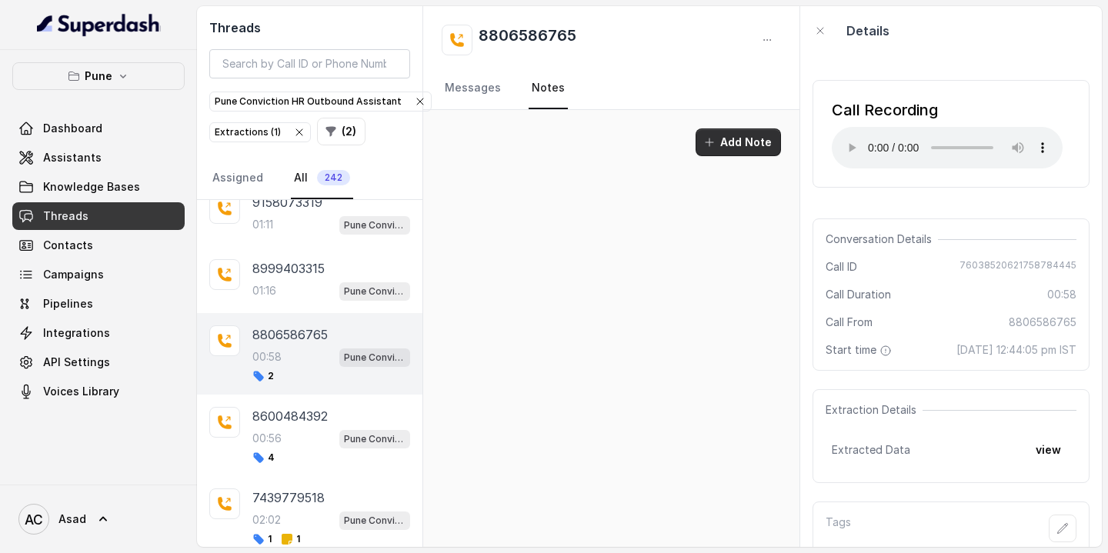
click at [722, 145] on button "Add Note" at bounding box center [737, 142] width 85 height 28
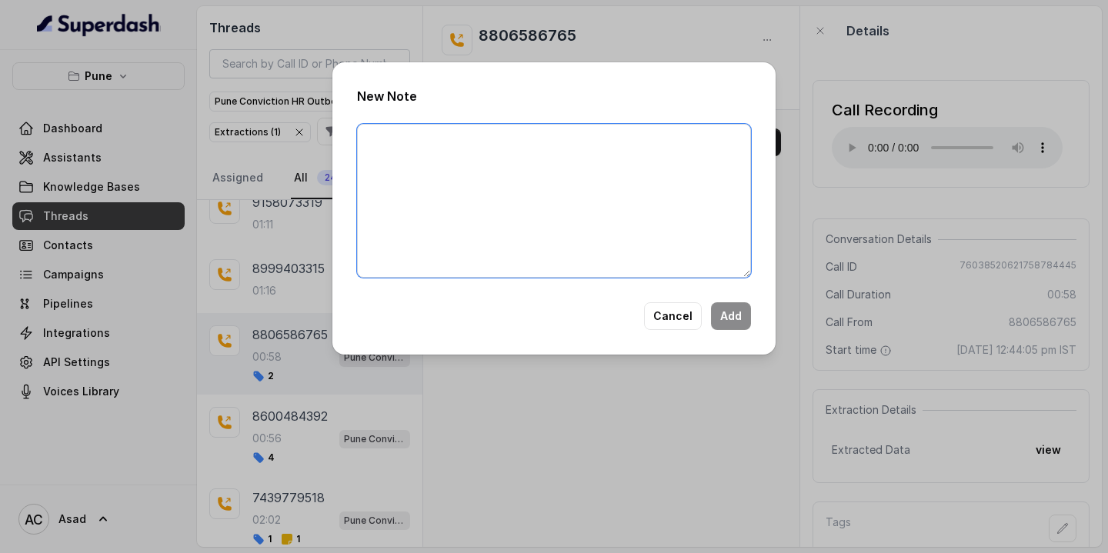
click at [559, 185] on textarea at bounding box center [554, 201] width 394 height 154
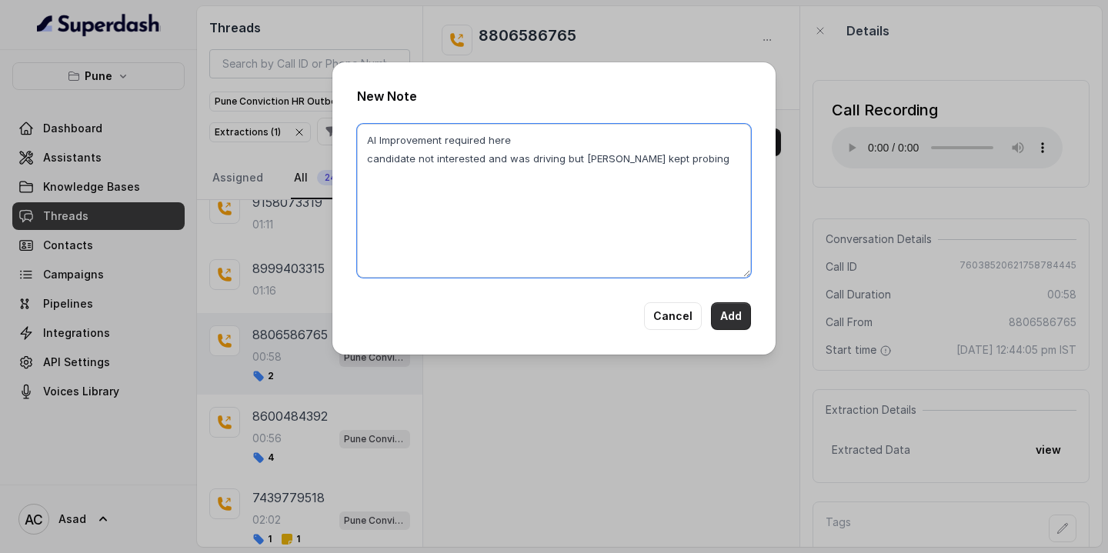
type textarea "AI Improvement required here candidate not interested and was driving but [PERS…"
click at [741, 319] on button "Add" at bounding box center [731, 316] width 40 height 28
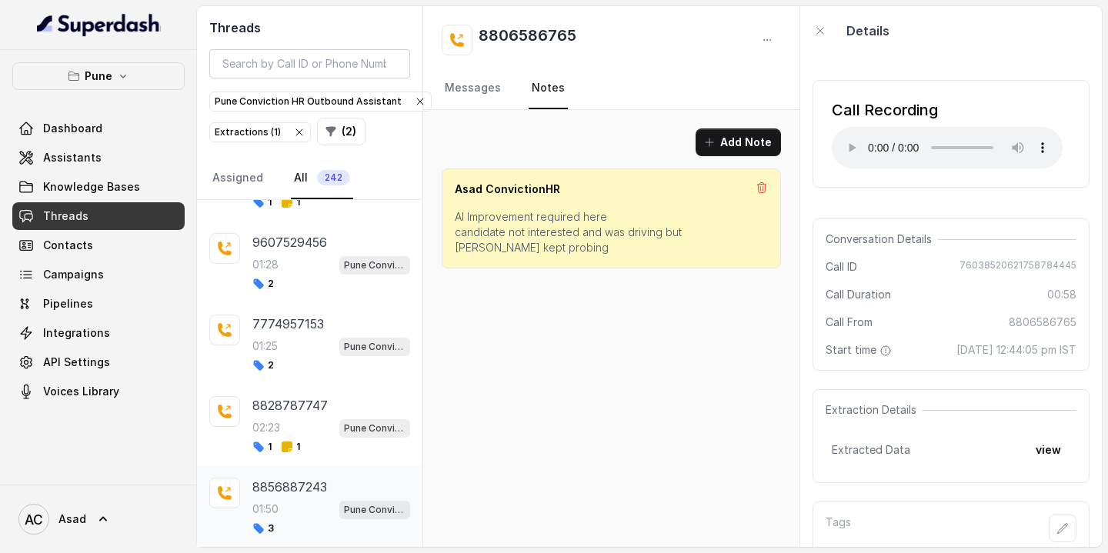
scroll to position [848, 0]
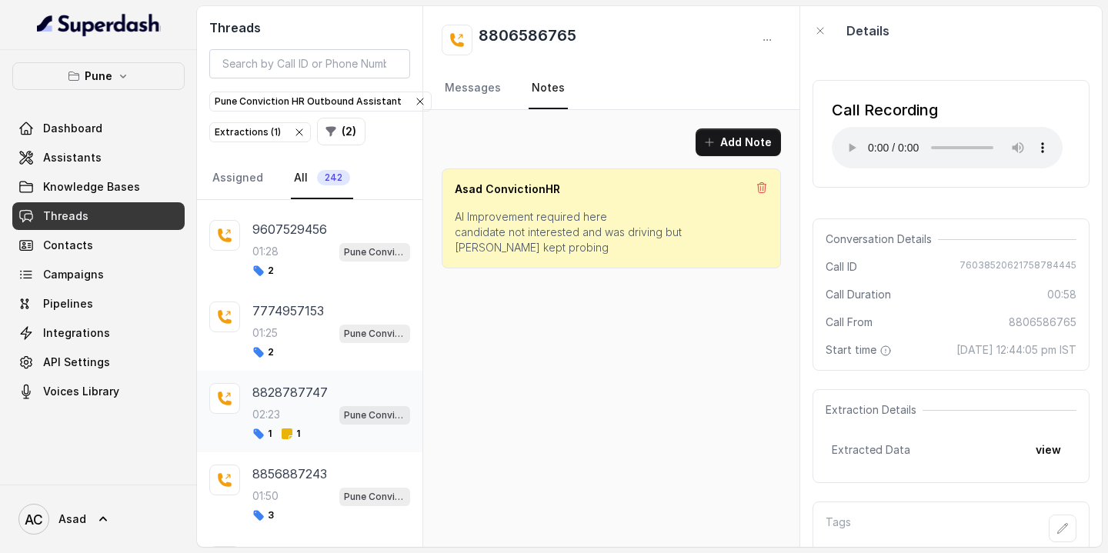
click at [315, 405] on div "02:23 Pune Conviction HR Outbound Assistant" at bounding box center [331, 415] width 158 height 20
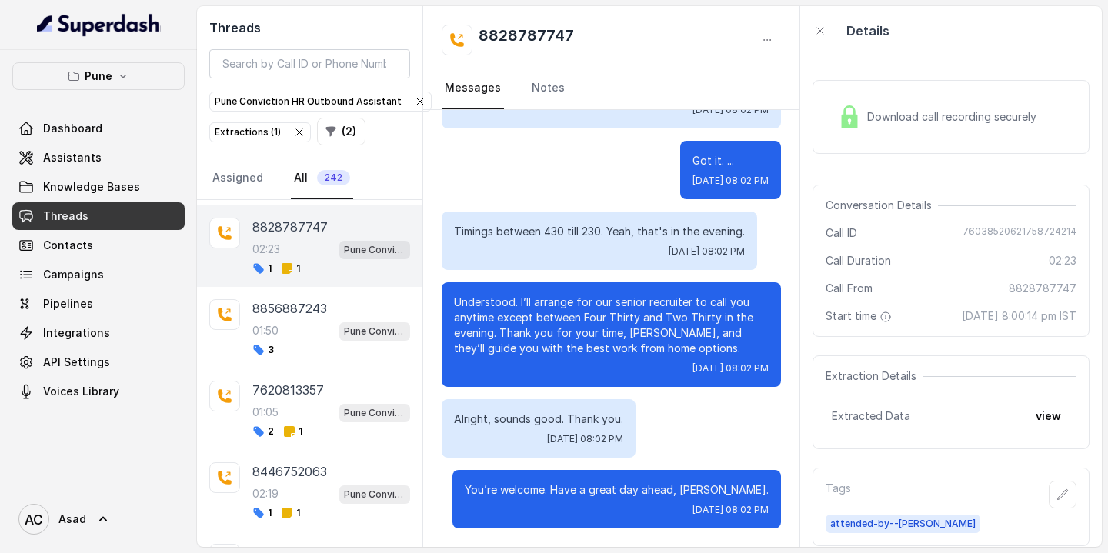
scroll to position [1196, 0]
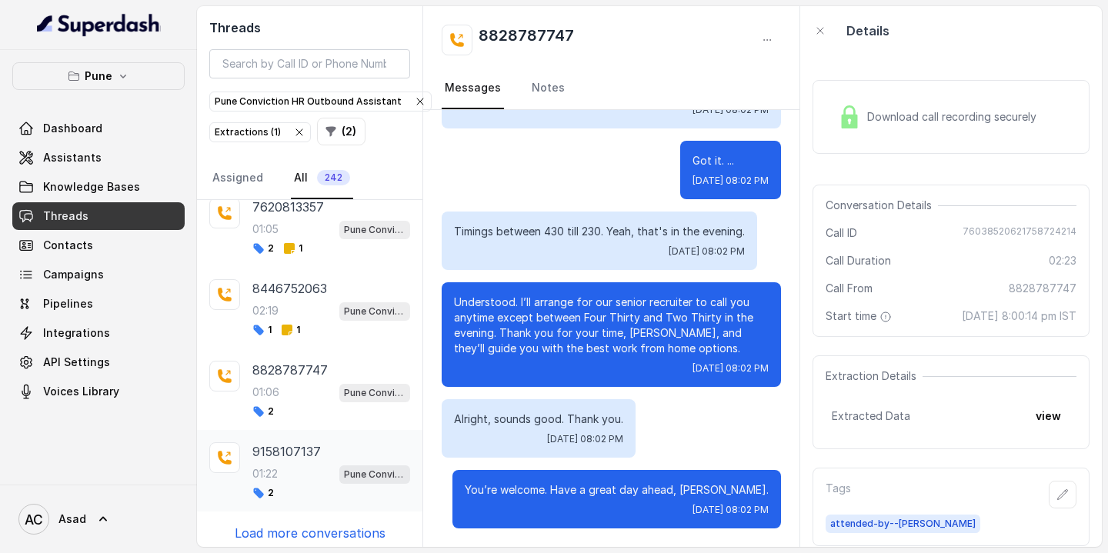
click at [284, 464] on div "01:22 Pune Conviction HR Outbound Assistant" at bounding box center [331, 474] width 158 height 20
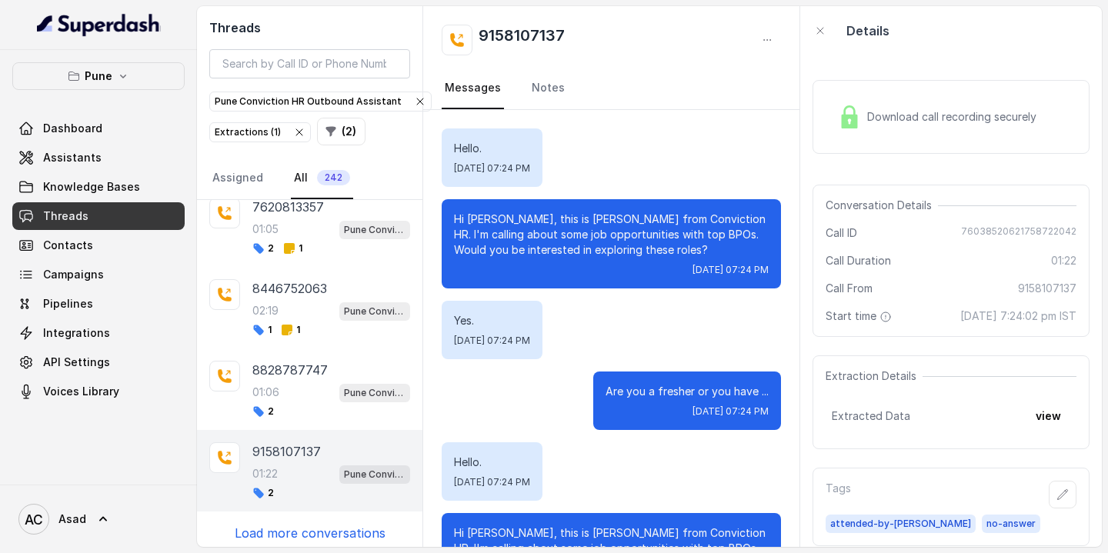
scroll to position [1111, 0]
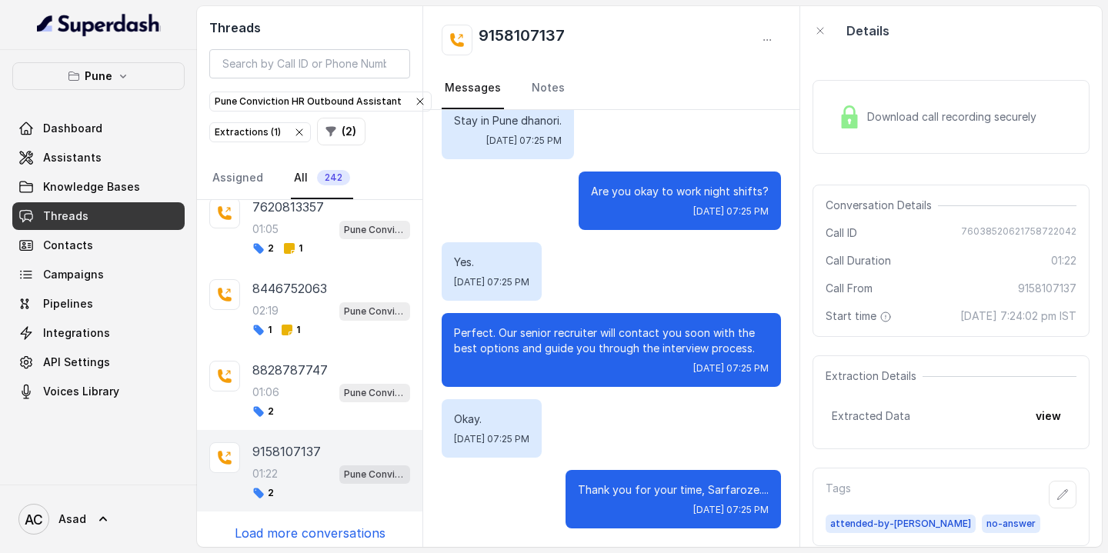
click at [310, 524] on p "Load more conversations" at bounding box center [310, 533] width 151 height 18
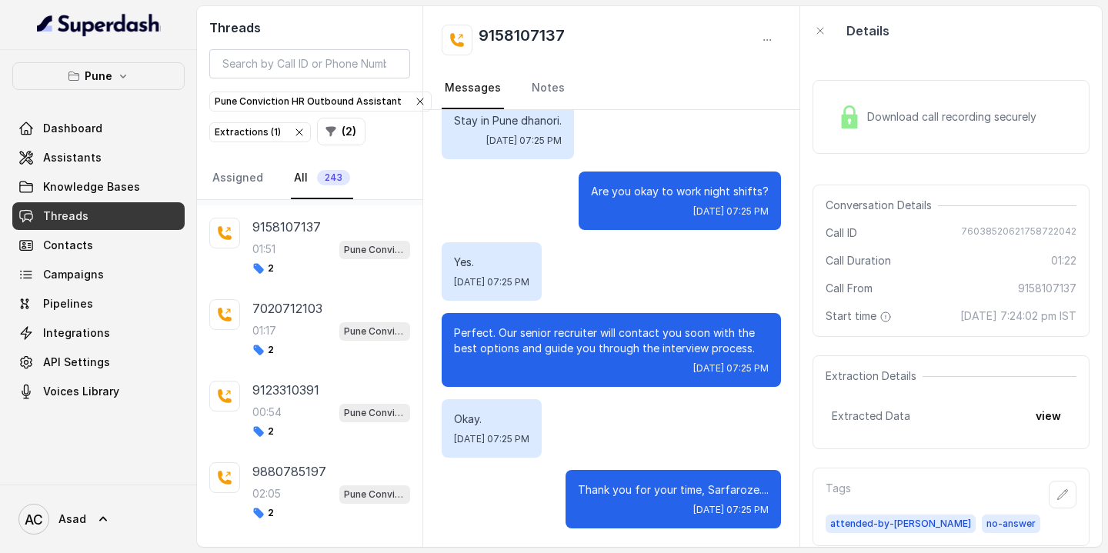
scroll to position [2008, 0]
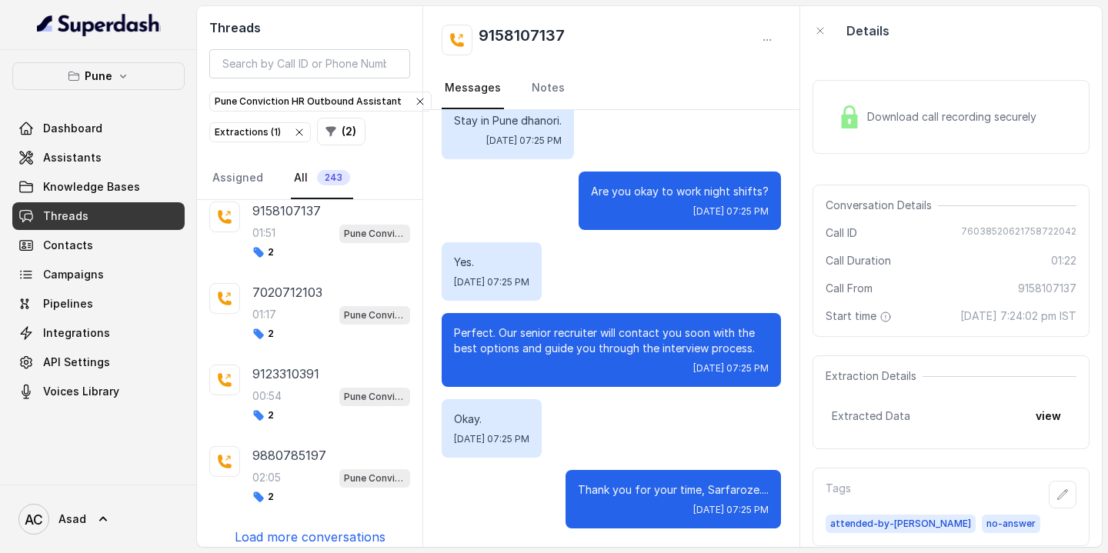
click at [317, 528] on p "Load more conversations" at bounding box center [310, 537] width 151 height 18
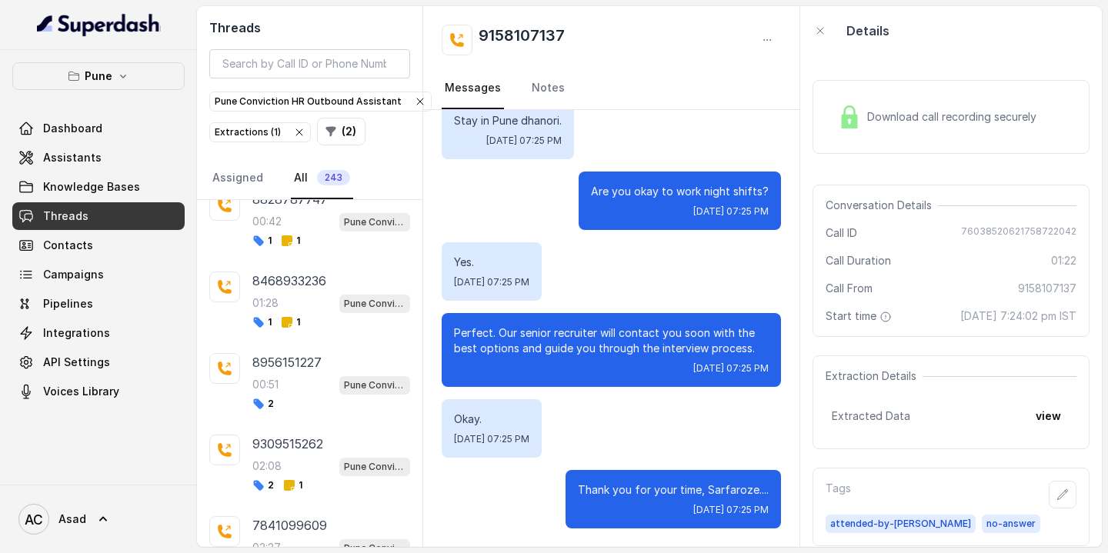
scroll to position [2819, 0]
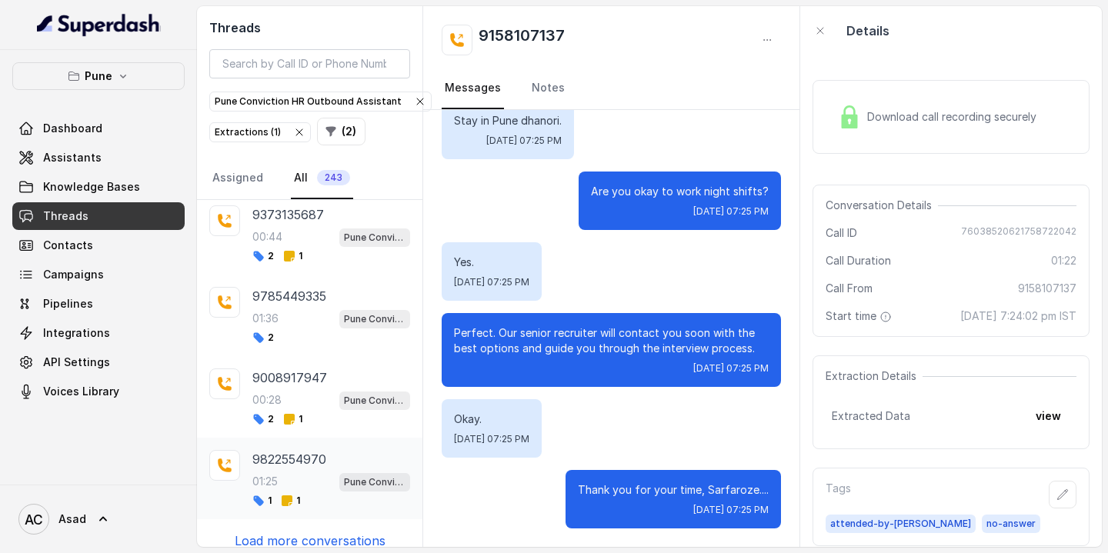
click at [301, 472] on div "01:25 Pune Conviction HR Outbound Assistant" at bounding box center [331, 482] width 158 height 20
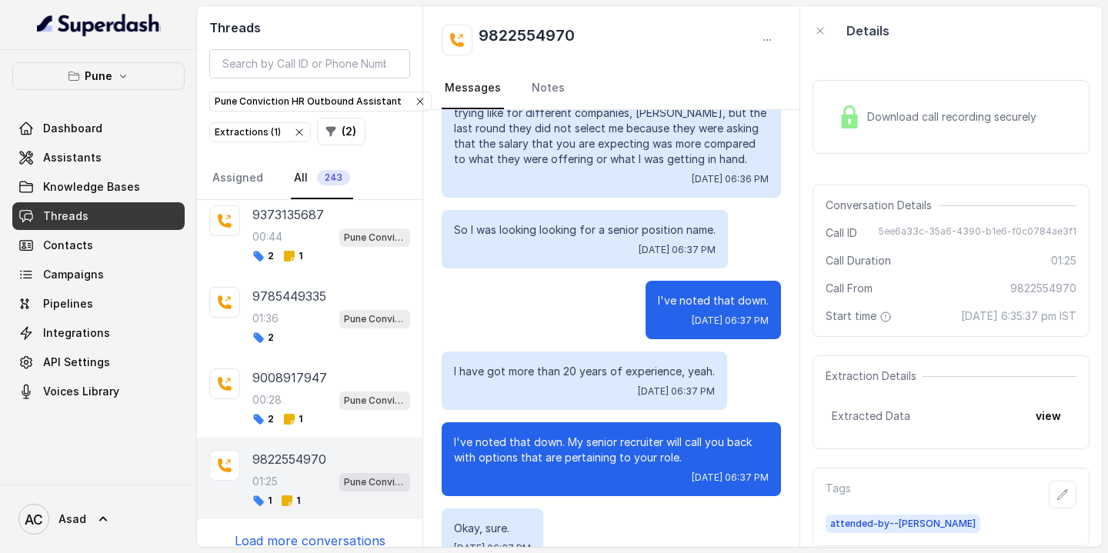
scroll to position [443, 0]
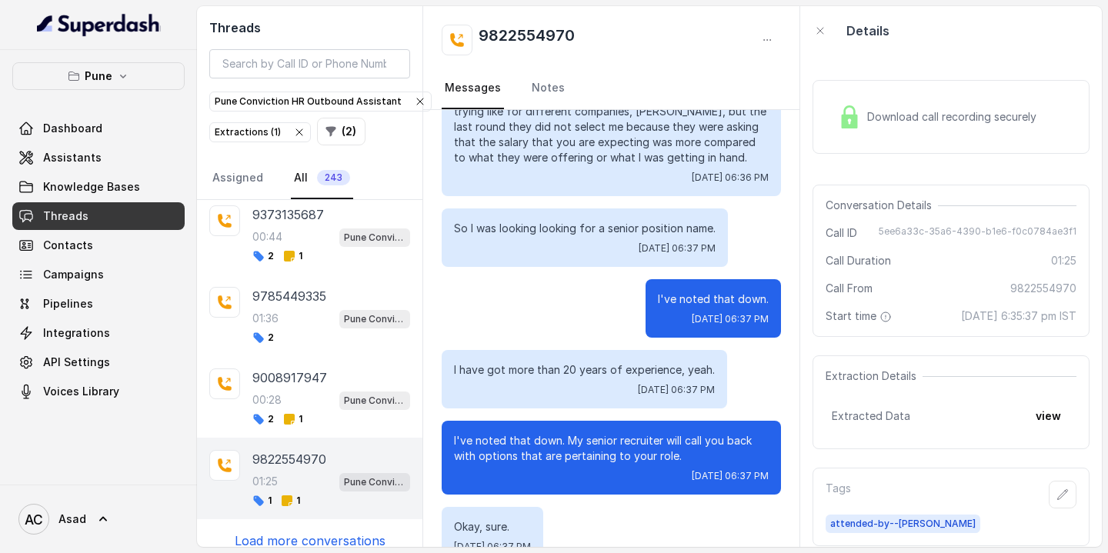
click at [321, 532] on p "Load more conversations" at bounding box center [310, 541] width 151 height 18
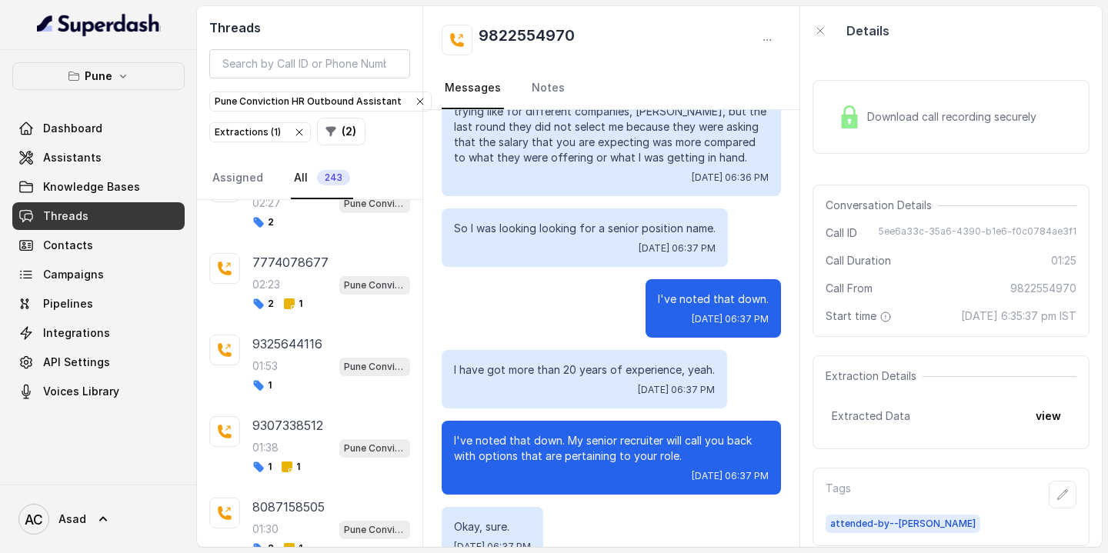
scroll to position [3575, 0]
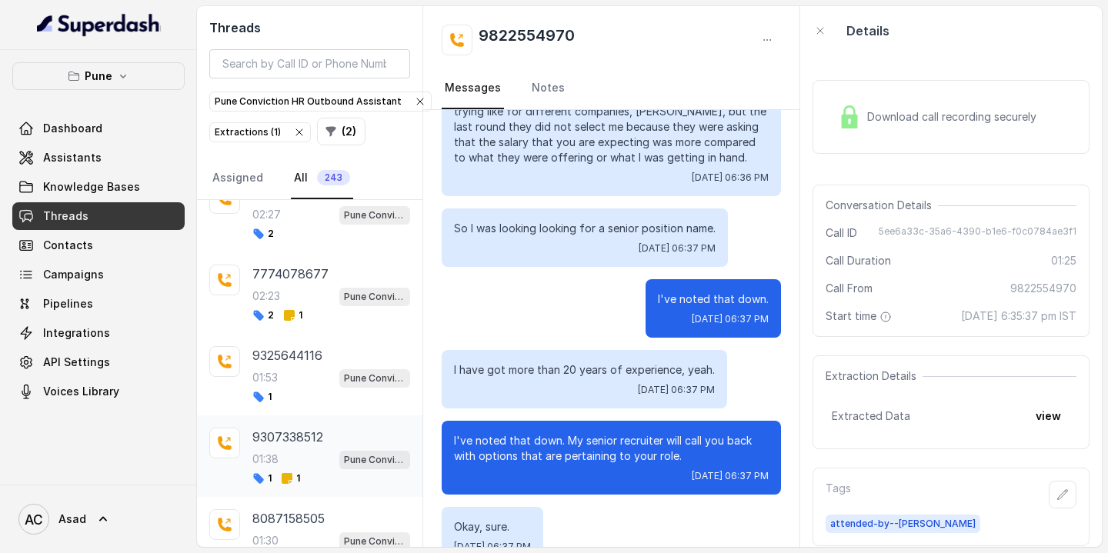
click at [298, 428] on div "9307338512 01:38 Pune Conviction HR Outbound Assistant 1 1" at bounding box center [331, 456] width 158 height 57
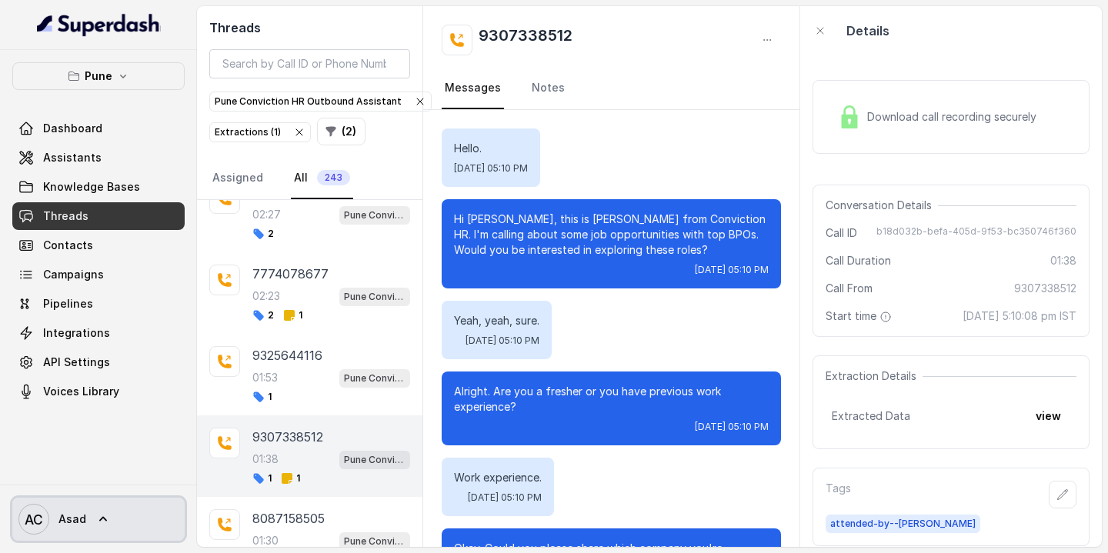
click at [105, 519] on icon at bounding box center [102, 519] width 15 height 15
click at [174, 410] on nav "Pune Dashboard Assistants Knowledge Bases Threads Contacts Campaigns Pipelines …" at bounding box center [98, 276] width 197 height 553
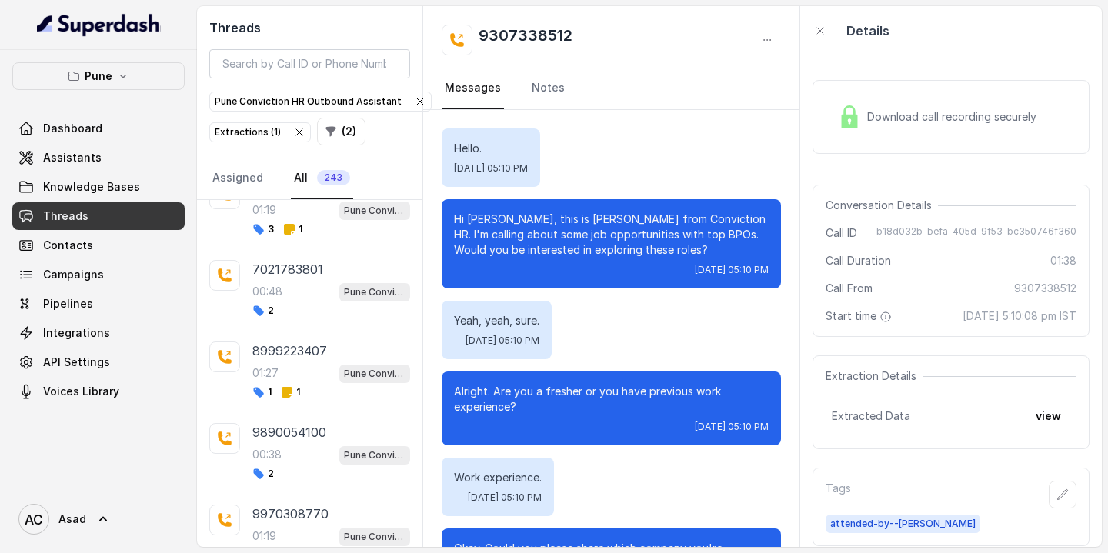
scroll to position [1622, 0]
click at [152, 87] on button "Pune" at bounding box center [98, 76] width 172 height 28
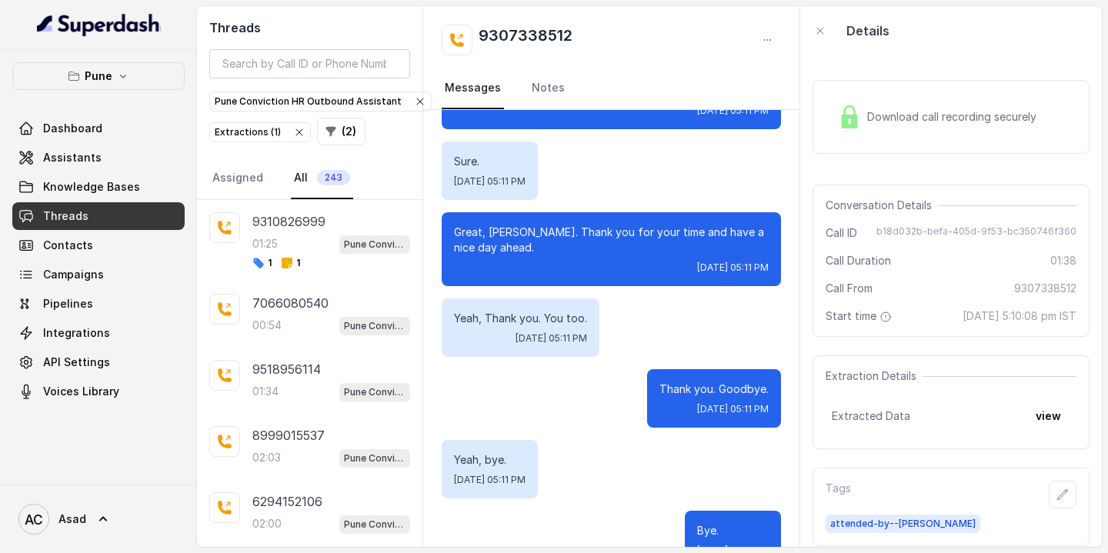
scroll to position [1535, 0]
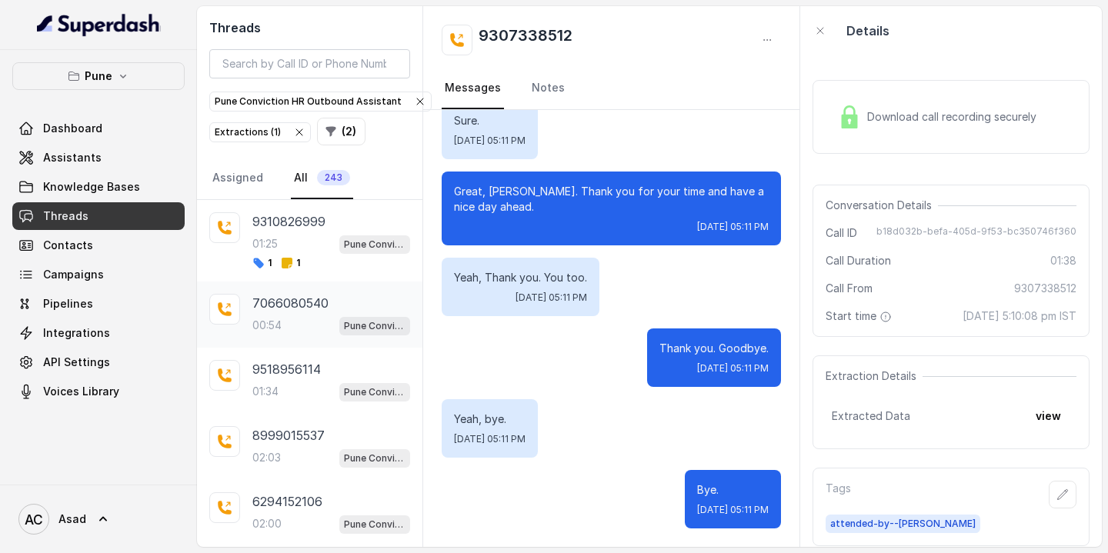
click at [279, 298] on p "7066080540" at bounding box center [290, 303] width 76 height 18
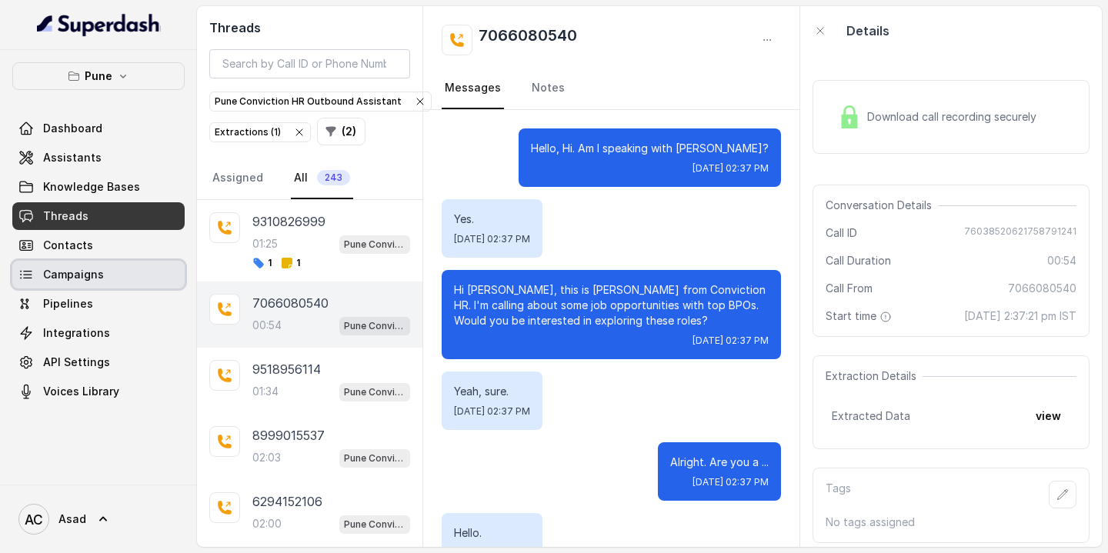
click at [81, 275] on span "Campaigns" at bounding box center [73, 274] width 61 height 15
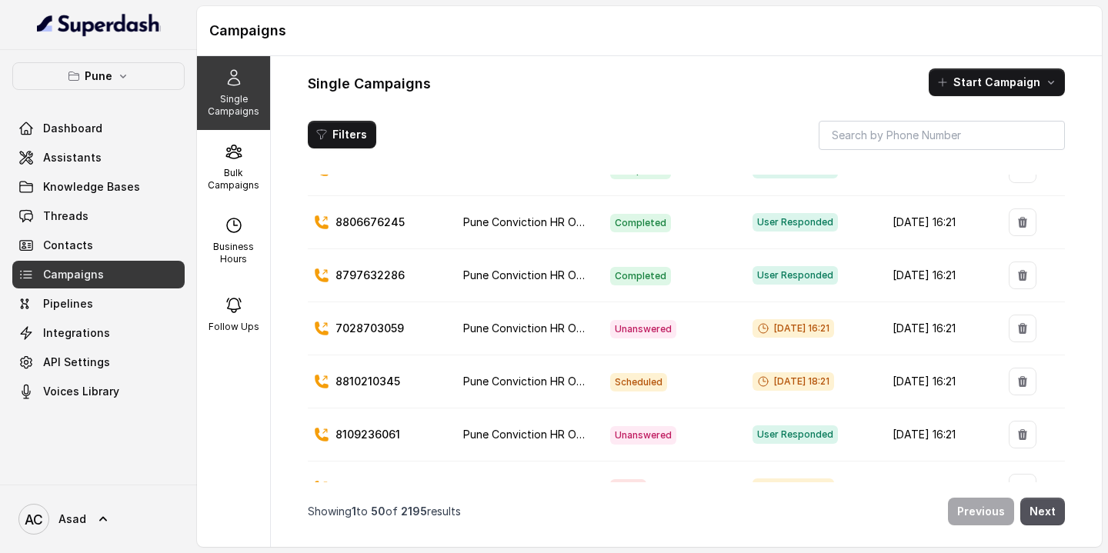
scroll to position [64, 0]
click at [382, 326] on p "7028703059" at bounding box center [369, 327] width 68 height 15
copy p "7028703059"
click at [100, 218] on link "Threads" at bounding box center [98, 216] width 172 height 28
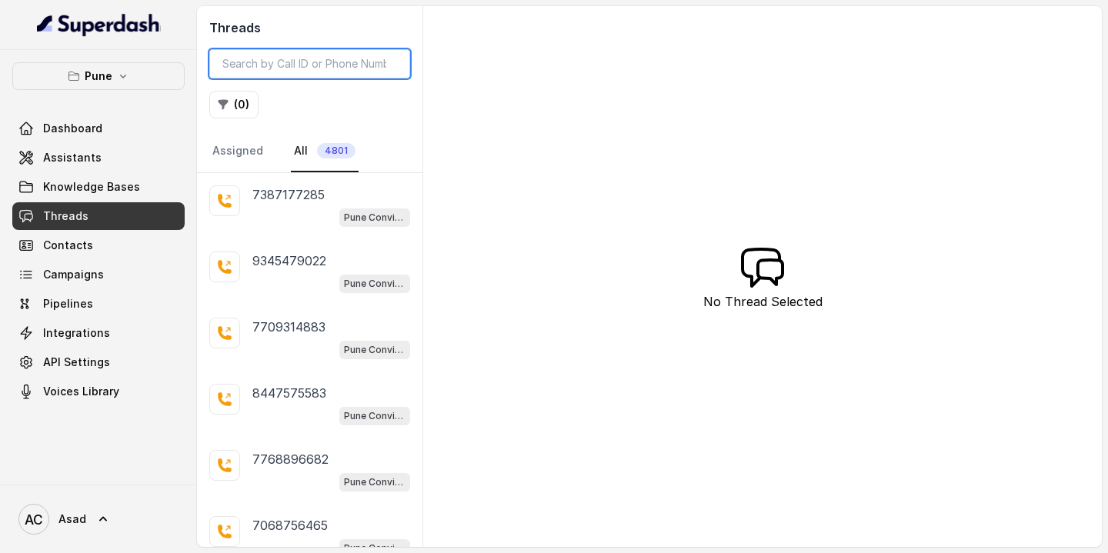
click at [328, 67] on input "search" at bounding box center [309, 63] width 201 height 29
paste input "7028703059"
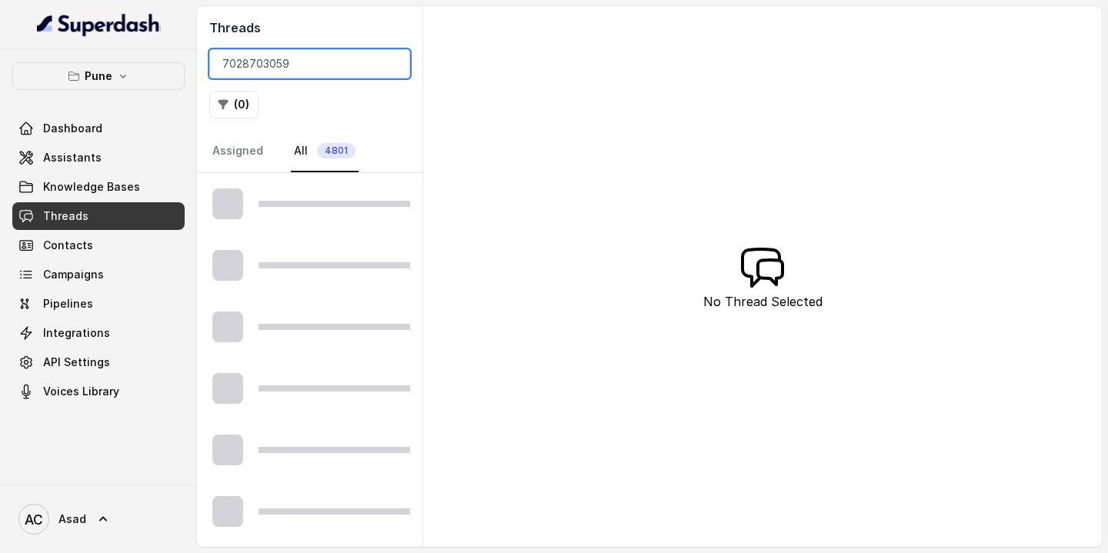
type input "7028703059"
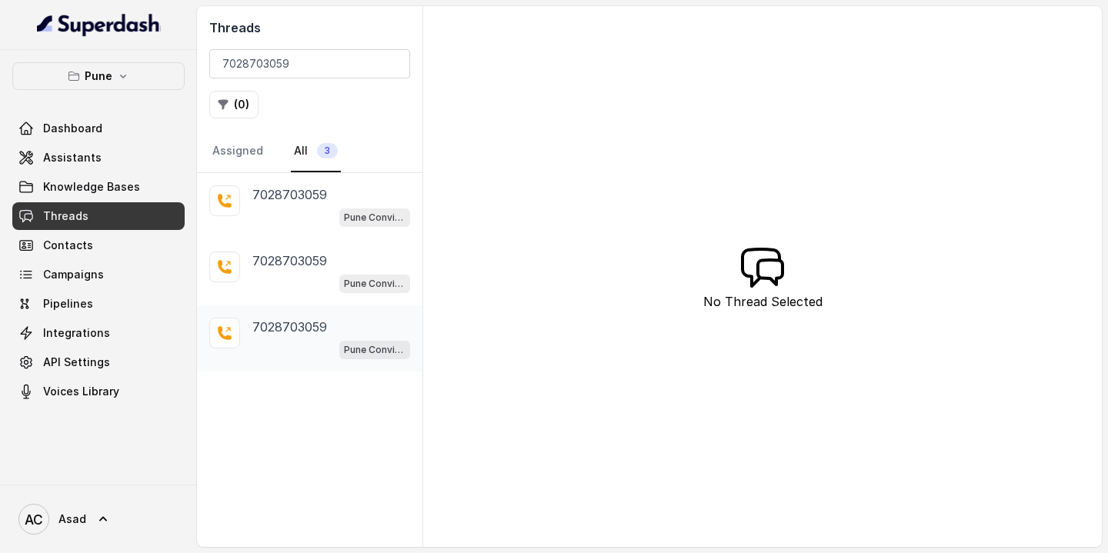
click at [292, 315] on div "7028703059 Pune Conviction HR Outbound Assistant" at bounding box center [309, 338] width 225 height 66
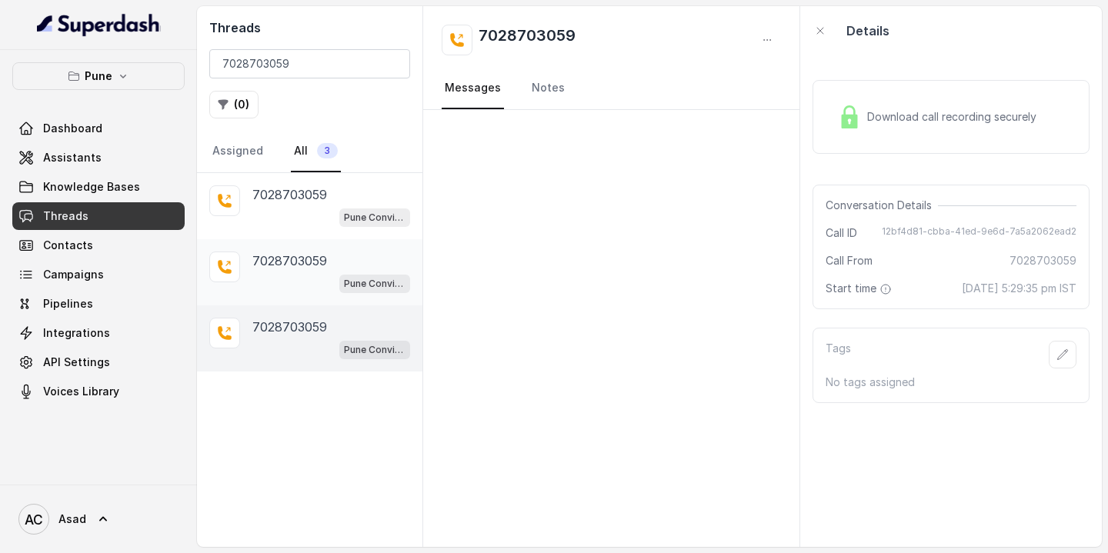
click at [295, 272] on div "7028703059 Pune Conviction HR Outbound Assistant" at bounding box center [331, 273] width 158 height 42
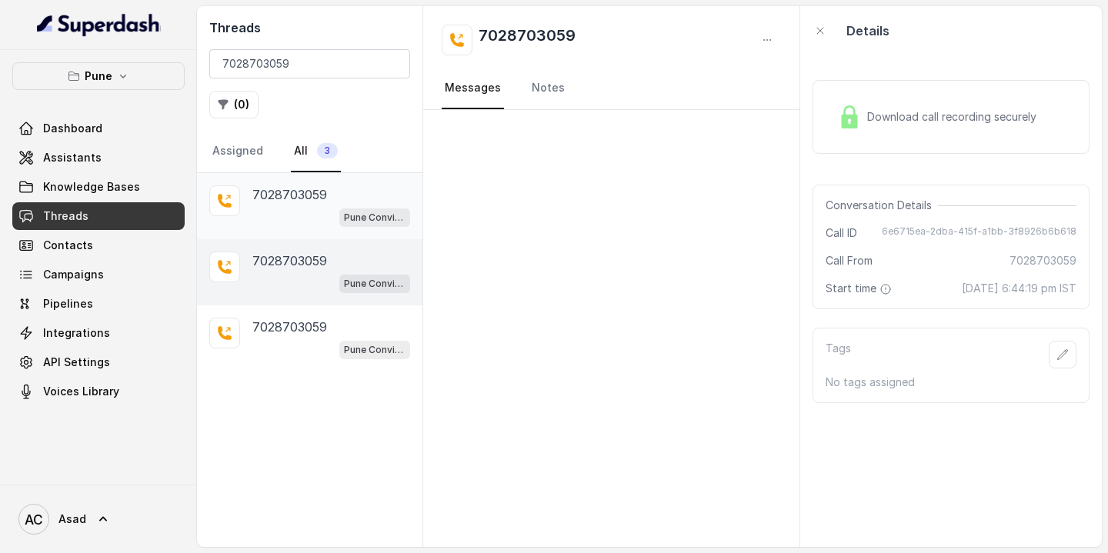
click at [297, 204] on div "7028703059 Pune Conviction HR Outbound Assistant" at bounding box center [331, 206] width 158 height 42
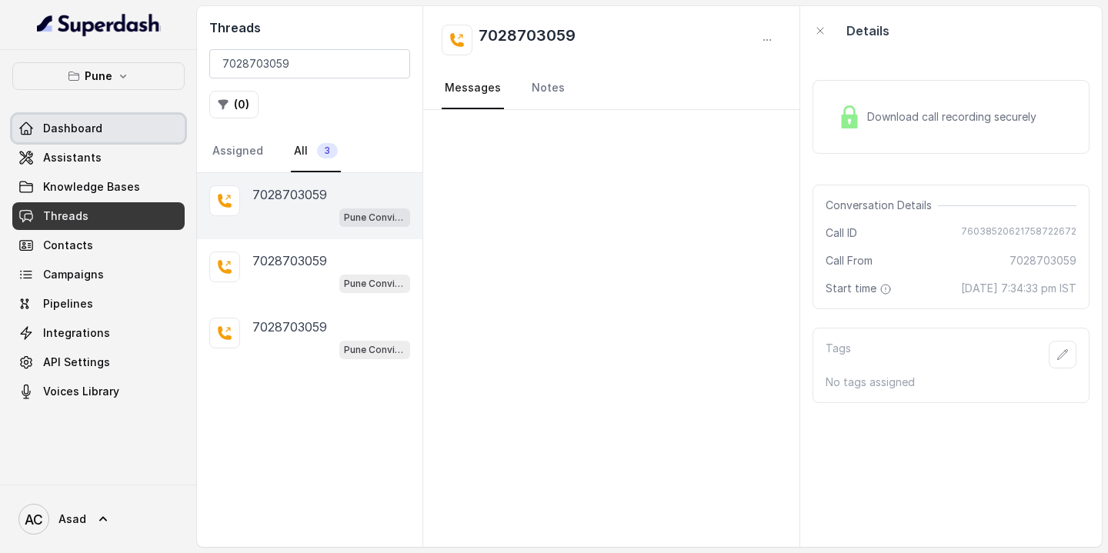
click at [101, 127] on link "Dashboard" at bounding box center [98, 129] width 172 height 28
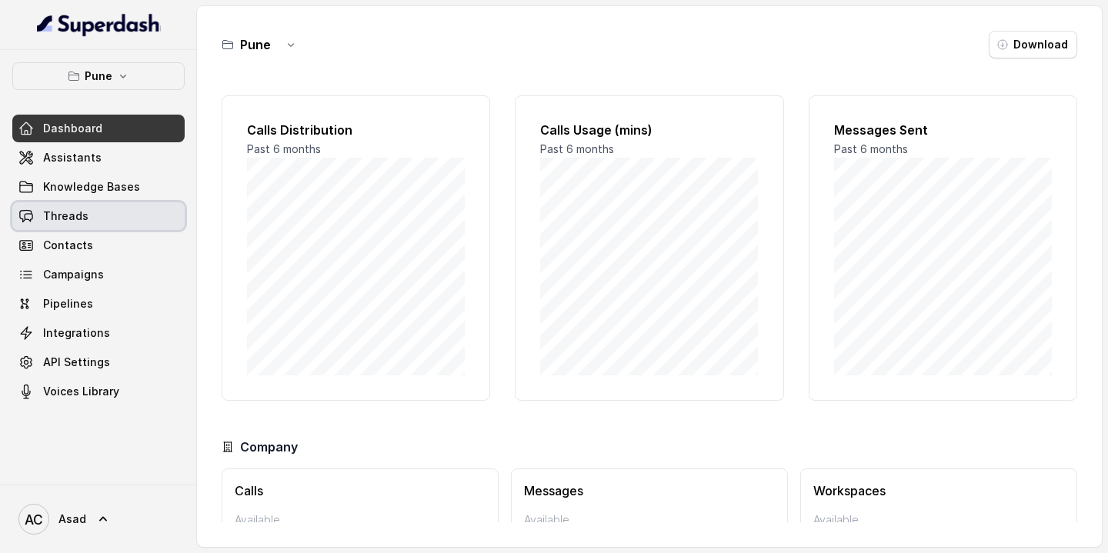
click at [54, 220] on span "Threads" at bounding box center [65, 215] width 45 height 15
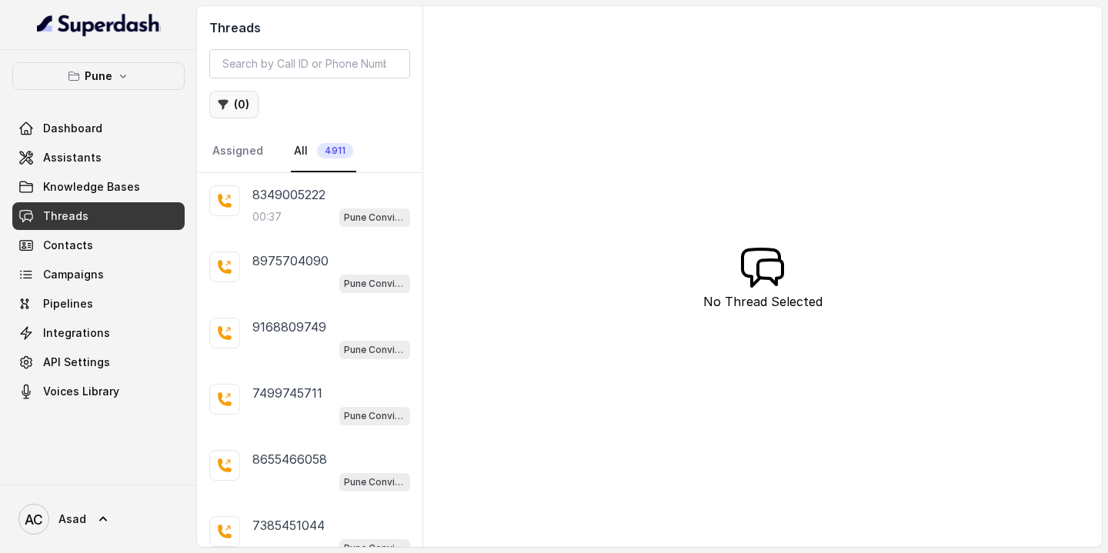
click at [238, 105] on button "( 0 )" at bounding box center [233, 105] width 49 height 28
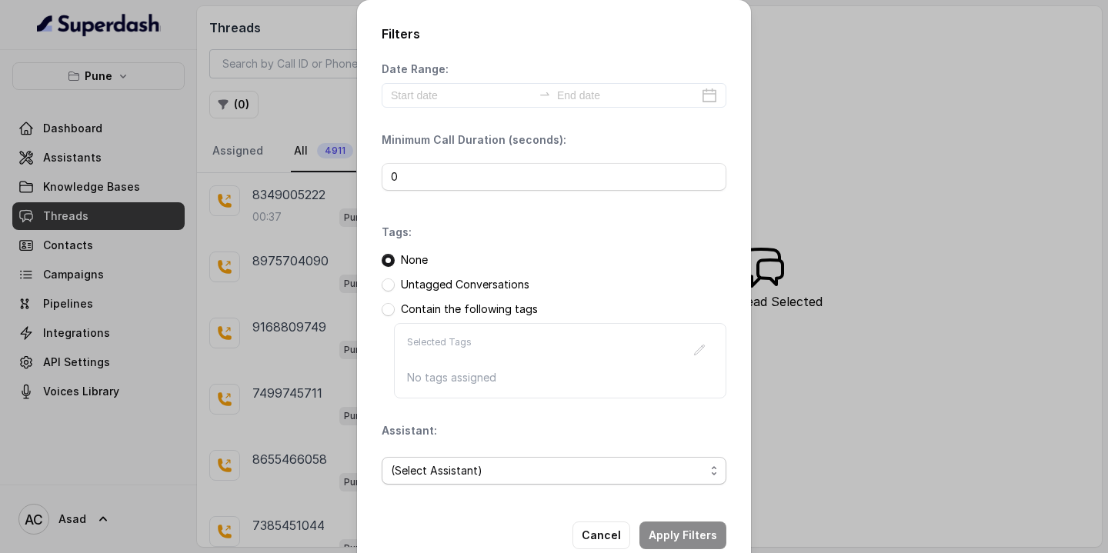
click at [458, 472] on span "(Select Assistant)" at bounding box center [548, 471] width 314 height 18
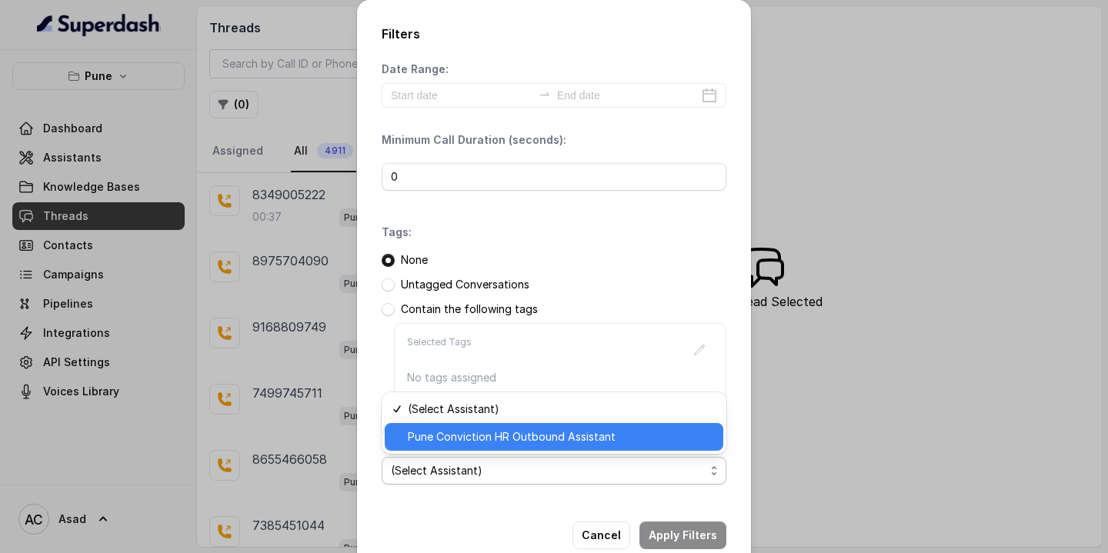
click at [442, 438] on span "Pune Conviction HR Outbound Assistant" at bounding box center [561, 437] width 306 height 18
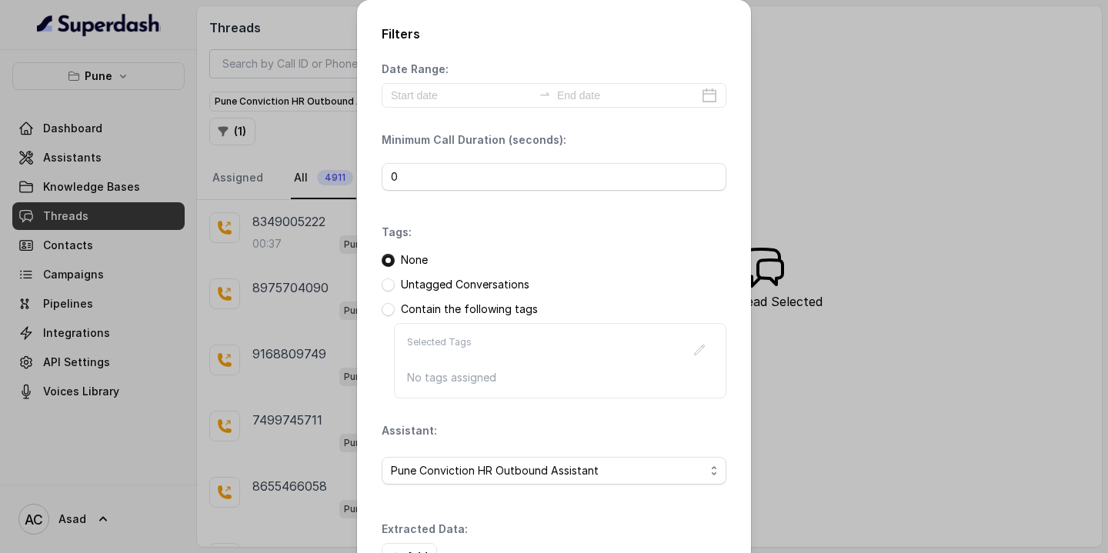
scroll to position [107, 0]
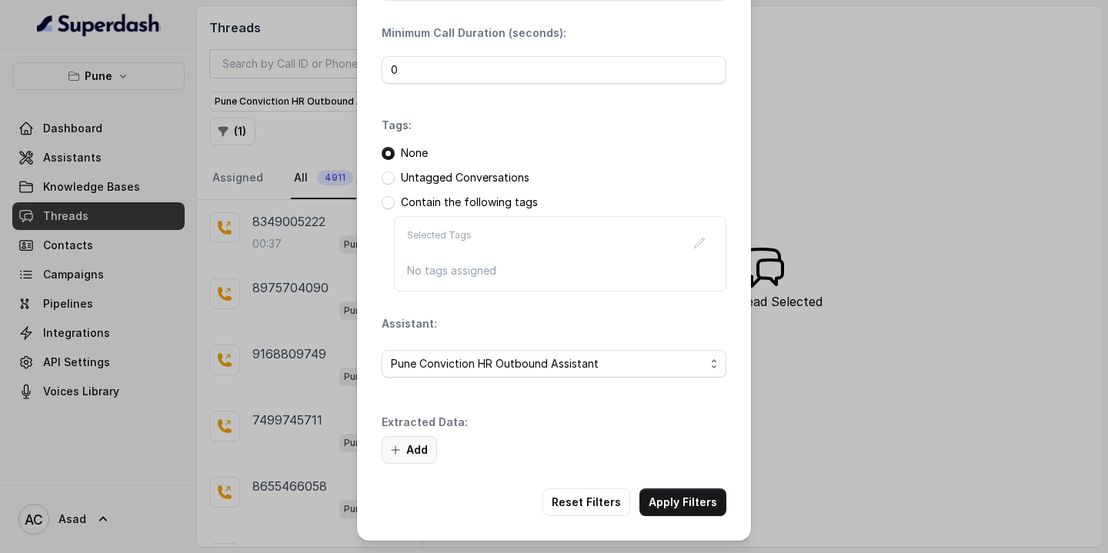
click at [414, 446] on button "Add" at bounding box center [409, 450] width 55 height 28
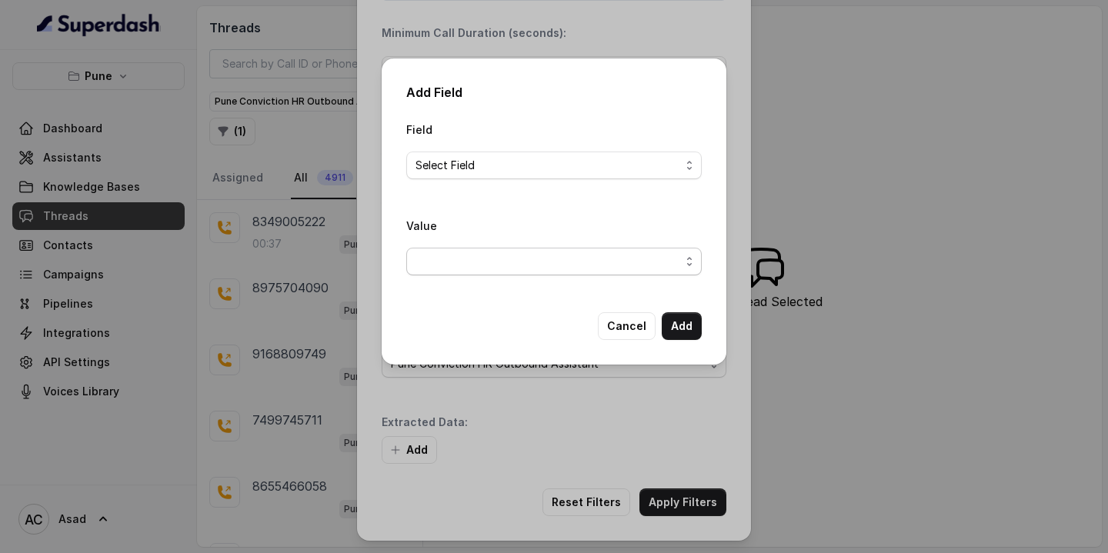
click at [471, 258] on span "button" at bounding box center [553, 262] width 295 height 28
click at [482, 170] on div "Field Select Field Value" at bounding box center [553, 204] width 295 height 168
click at [482, 170] on span "Select Field" at bounding box center [547, 165] width 265 height 18
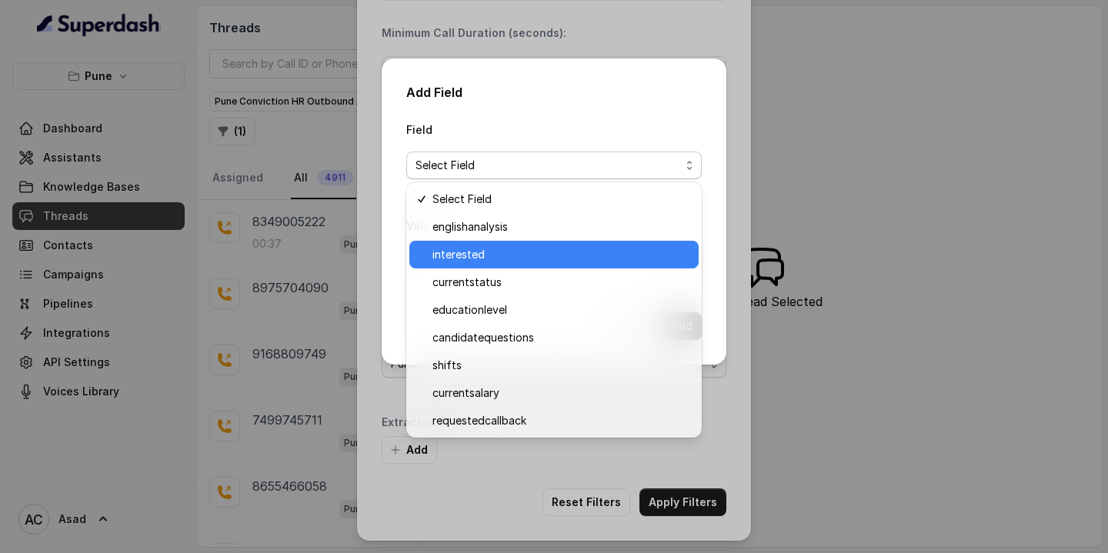
click at [462, 258] on span "interested" at bounding box center [560, 254] width 257 height 18
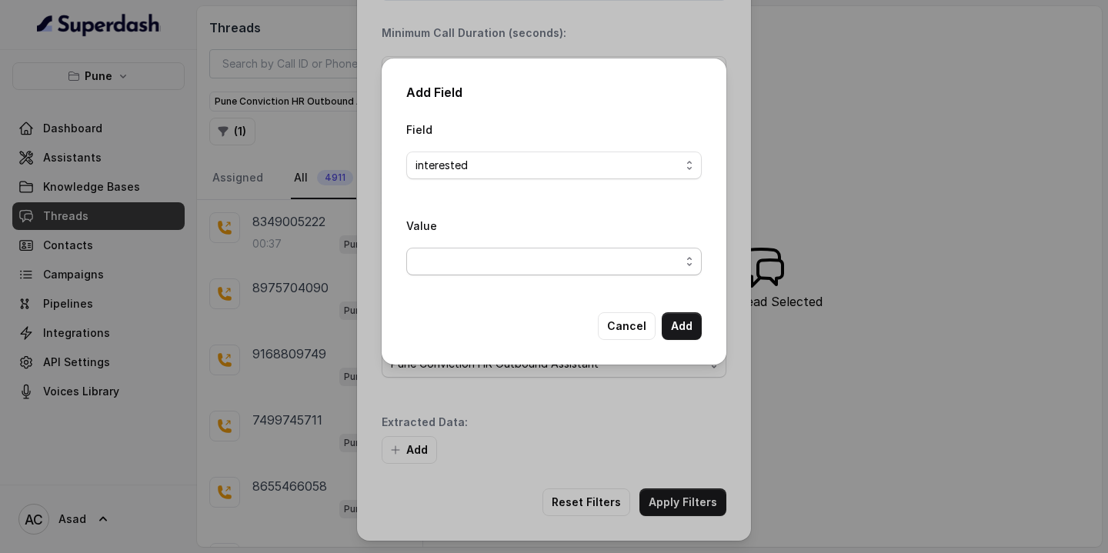
click at [458, 260] on span "button" at bounding box center [553, 262] width 295 height 28
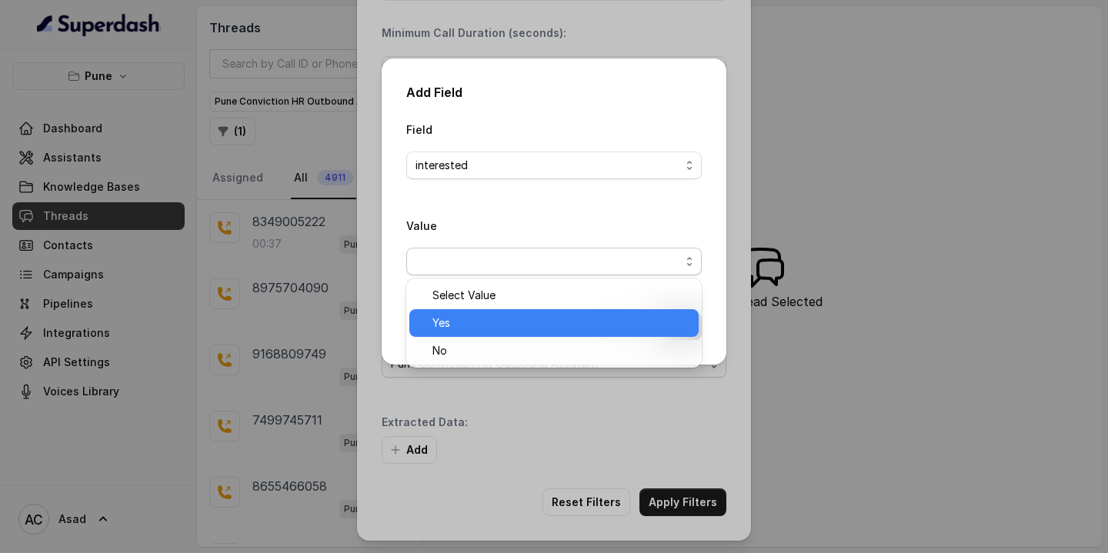
click at [454, 322] on span "Yes" at bounding box center [560, 323] width 257 height 18
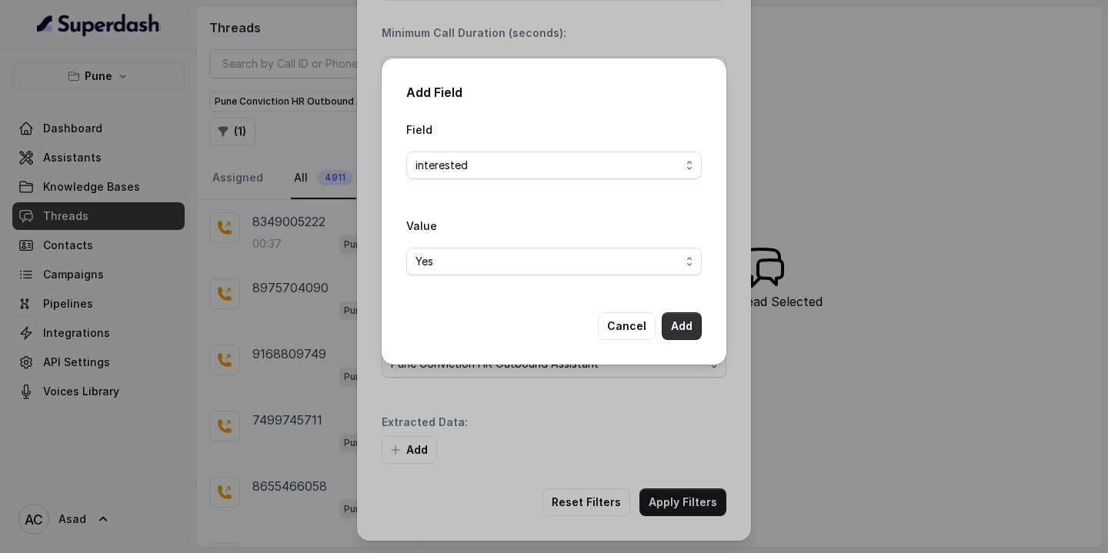
click at [677, 333] on button "Add" at bounding box center [682, 326] width 40 height 28
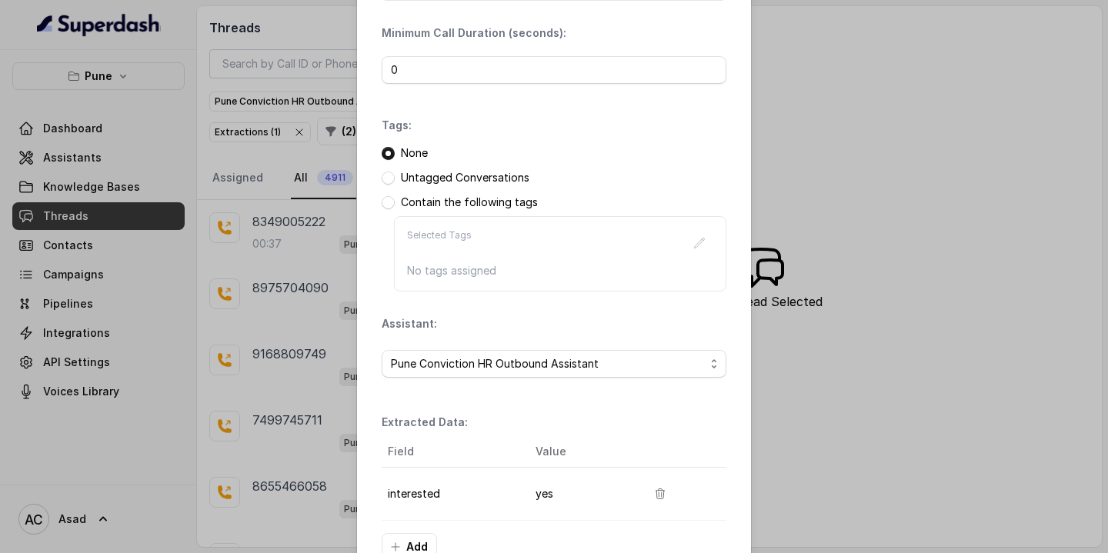
scroll to position [204, 0]
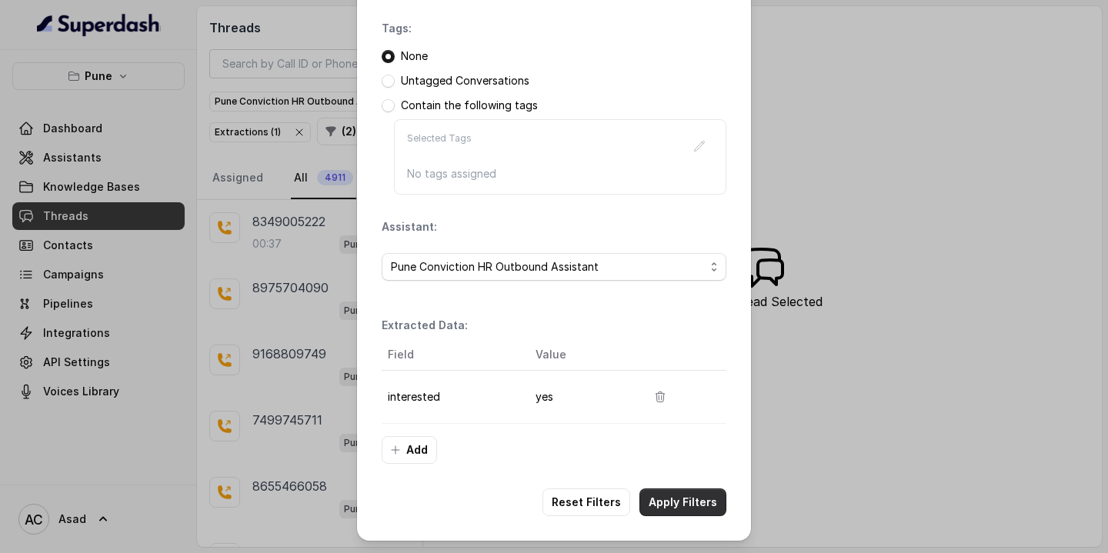
click at [675, 494] on button "Apply Filters" at bounding box center [682, 502] width 87 height 28
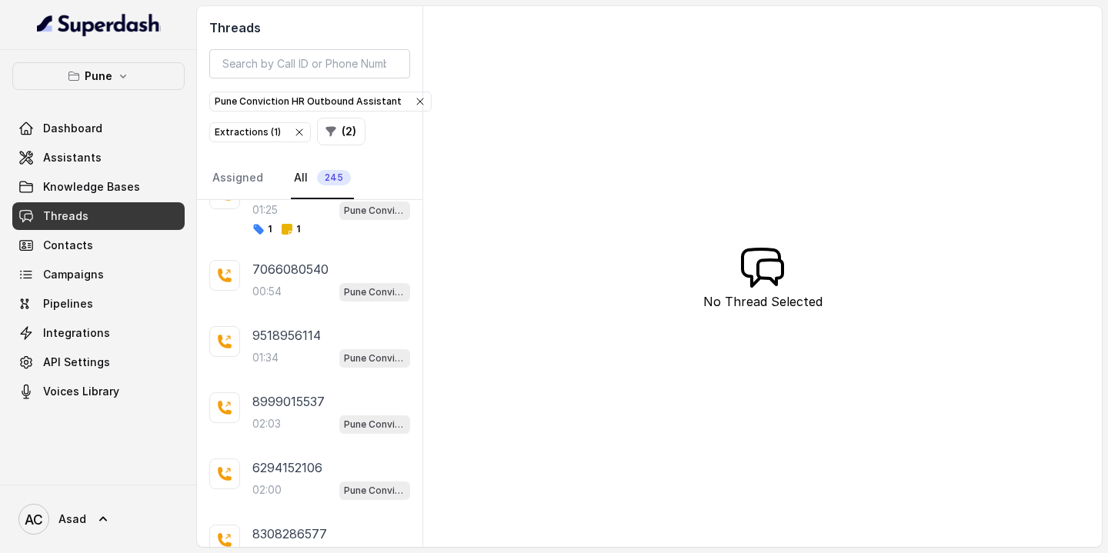
scroll to position [369, 0]
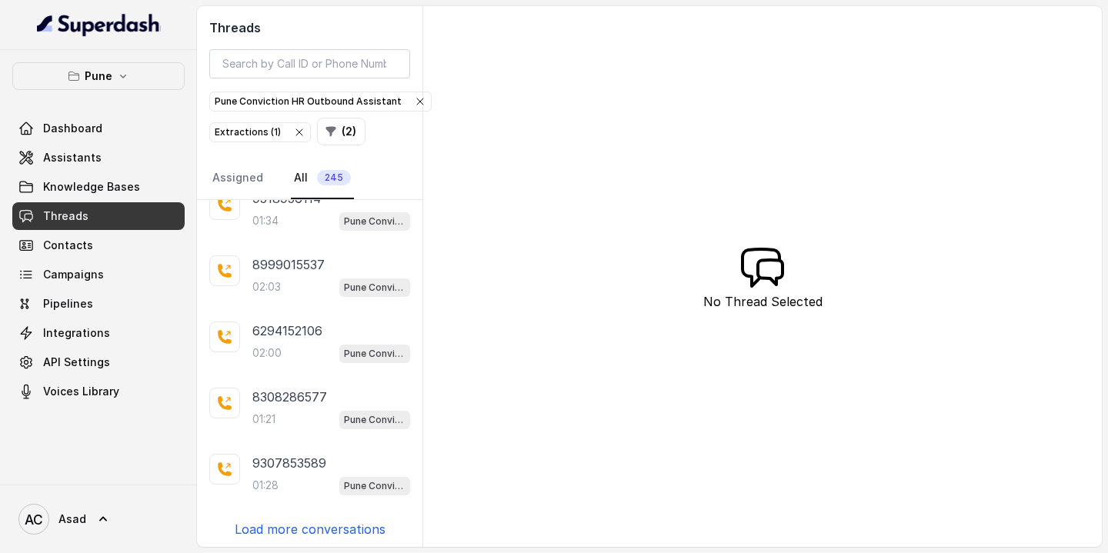
click at [298, 521] on p "Load more conversations" at bounding box center [310, 529] width 151 height 18
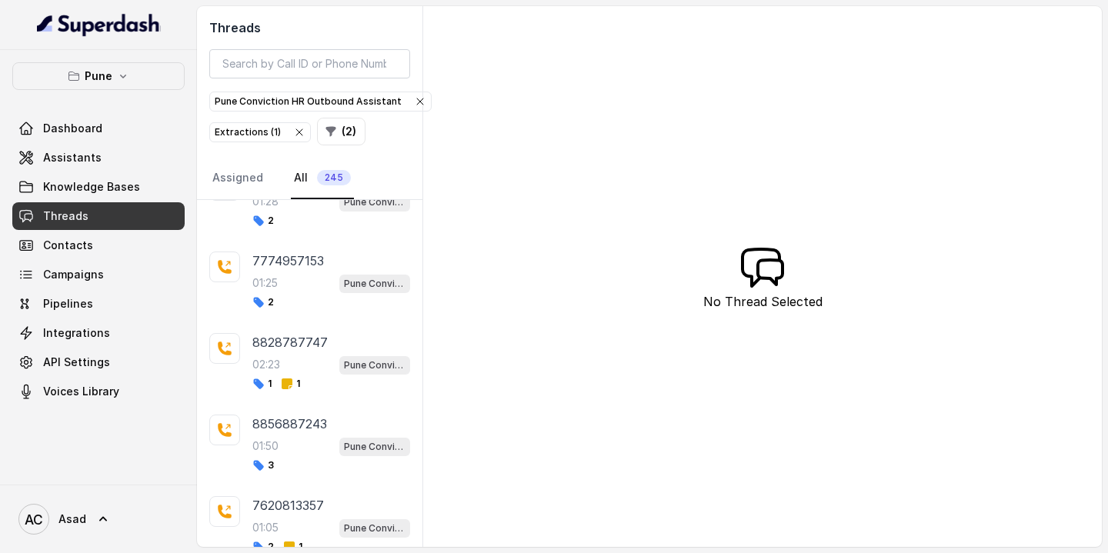
scroll to position [1150, 0]
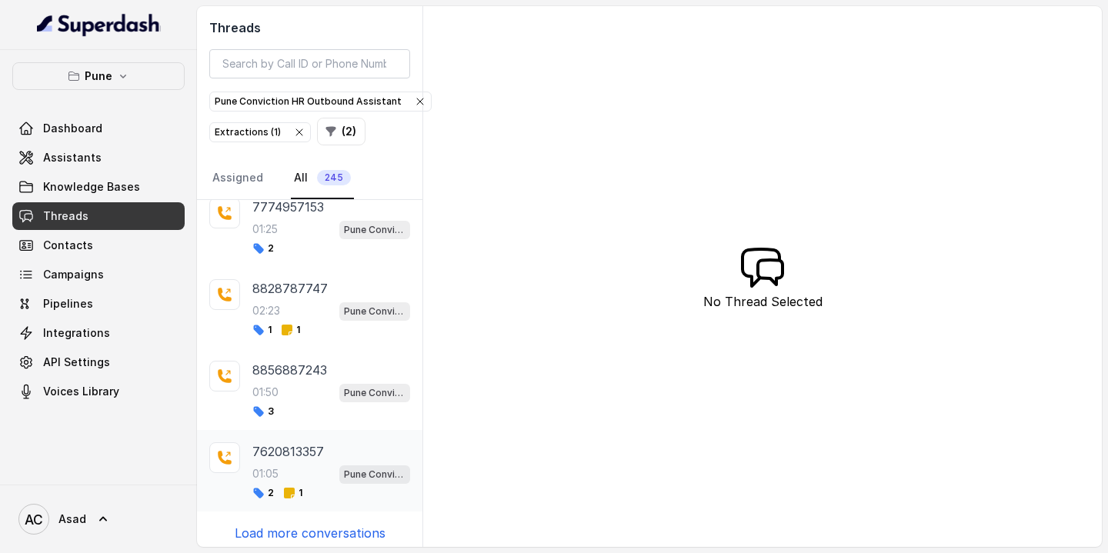
click at [282, 464] on div "01:05 Pune Conviction HR Outbound Assistant" at bounding box center [331, 474] width 158 height 20
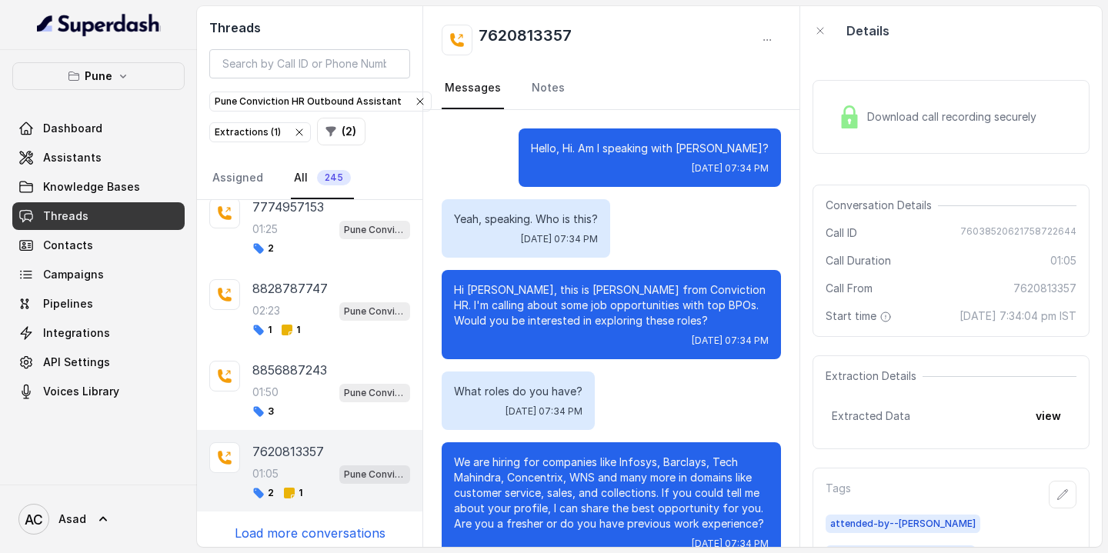
scroll to position [520, 0]
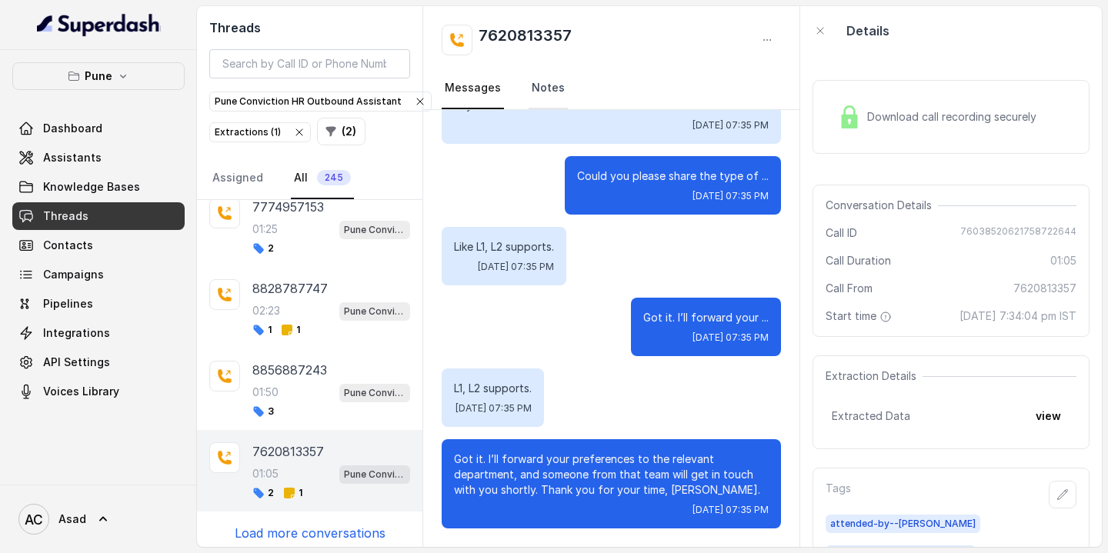
click at [545, 81] on link "Notes" at bounding box center [547, 89] width 39 height 42
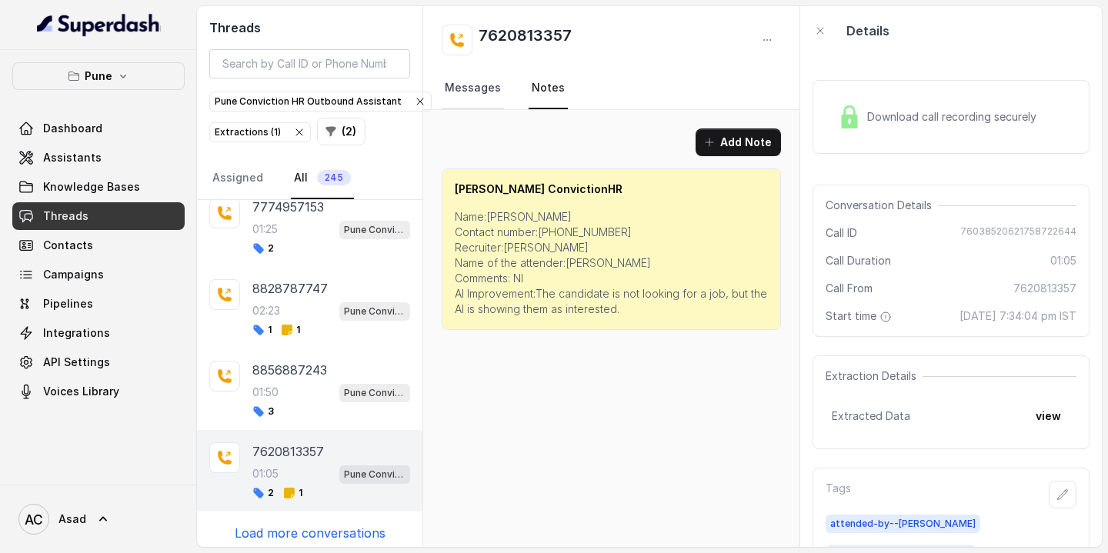
click at [479, 85] on link "Messages" at bounding box center [473, 89] width 62 height 42
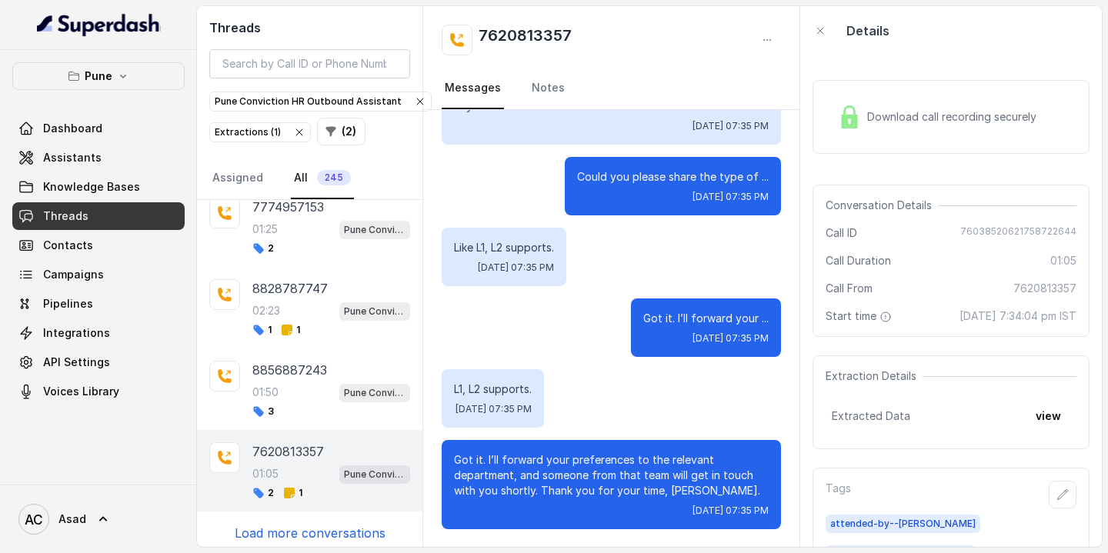
scroll to position [520, 0]
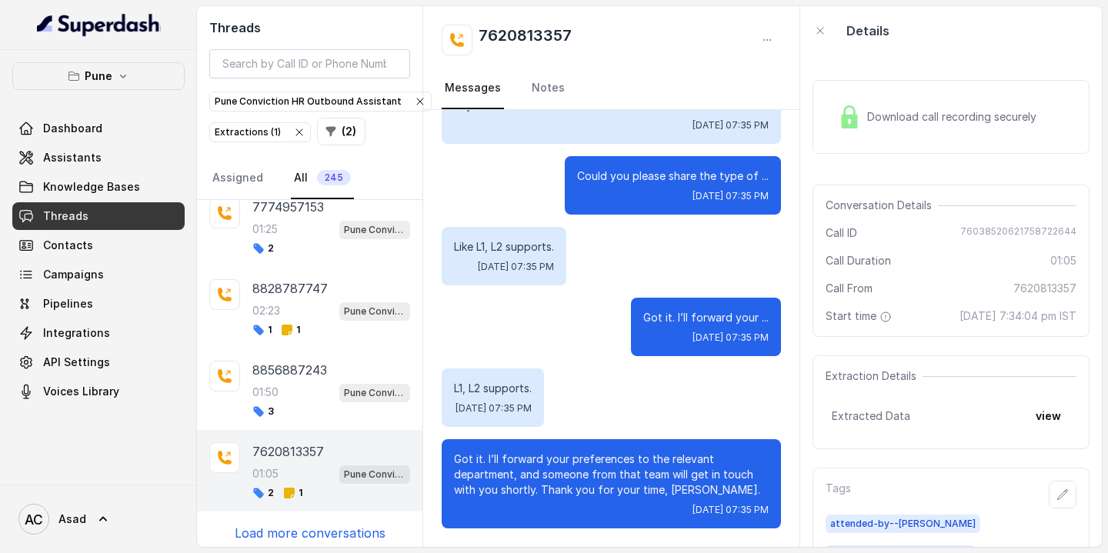
click at [305, 445] on p "7620813357" at bounding box center [288, 451] width 72 height 18
click at [296, 382] on div "01:50 Pune Conviction HR Outbound Assistant" at bounding box center [331, 392] width 158 height 20
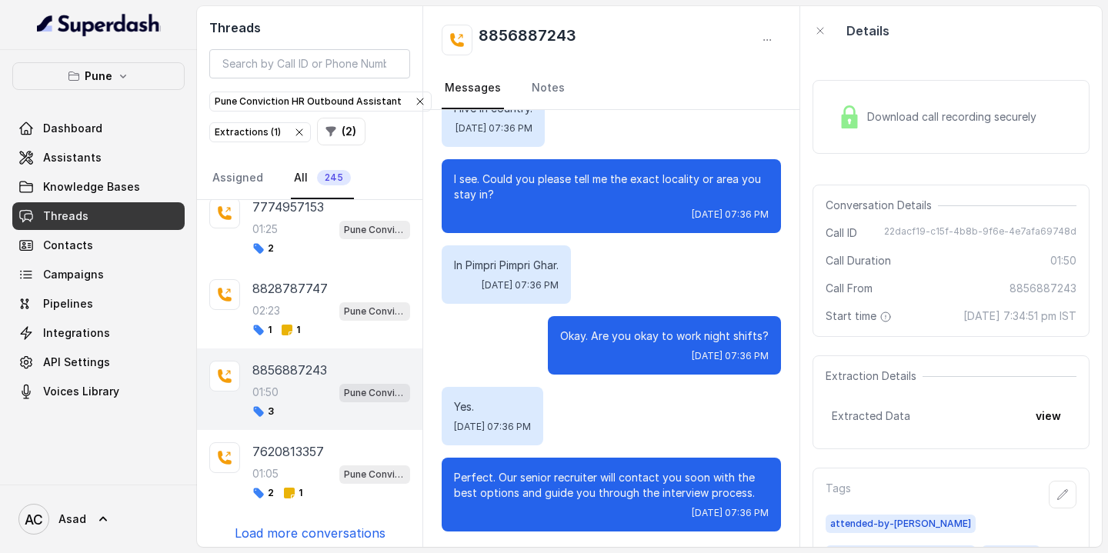
scroll to position [1102, 0]
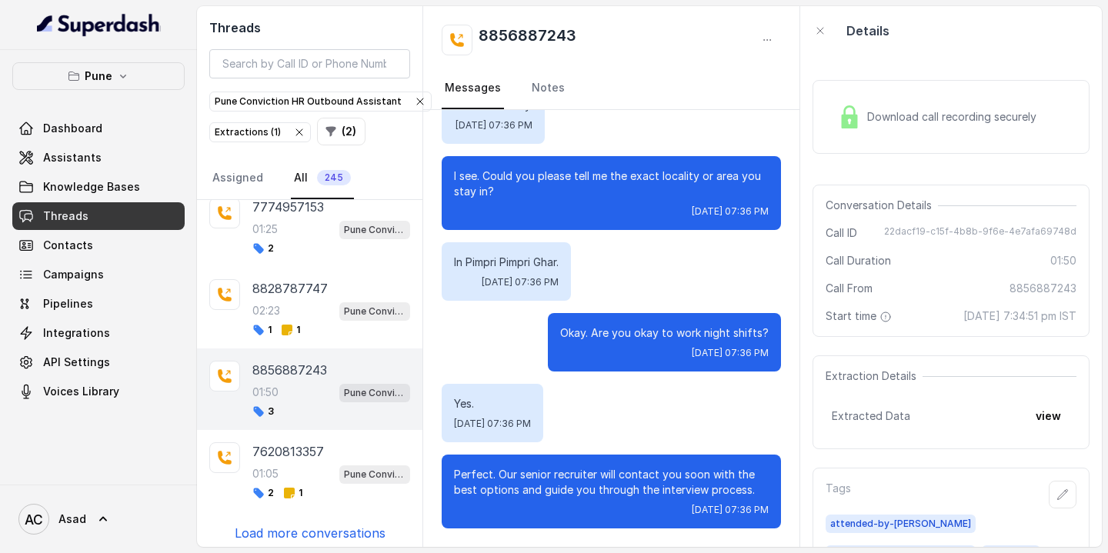
click at [294, 373] on div "8856887243 01:50 Pune Conviction HR Outbound Assistant 3" at bounding box center [331, 389] width 158 height 57
click at [542, 87] on link "Notes" at bounding box center [547, 89] width 39 height 42
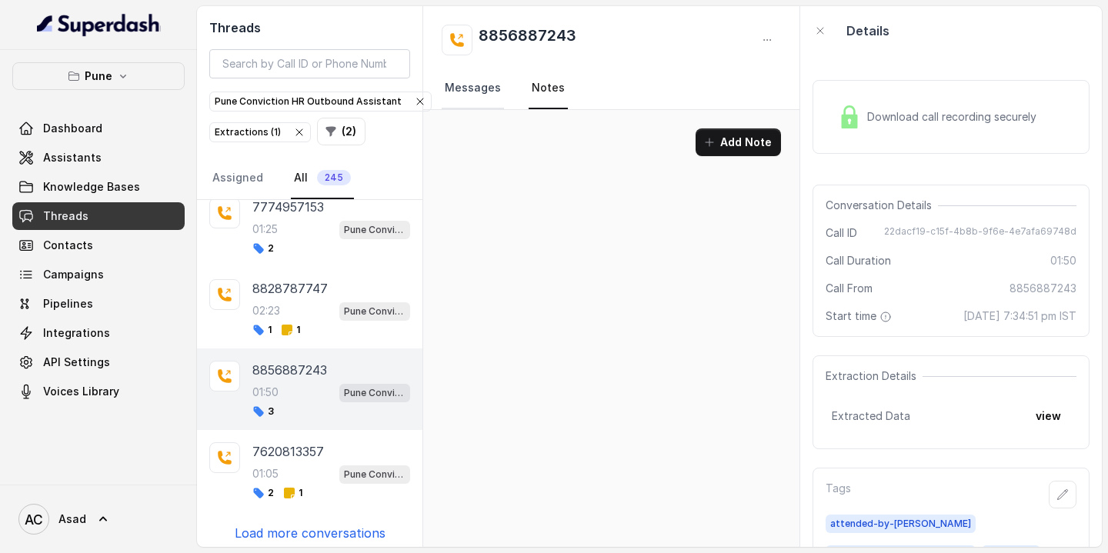
click at [469, 86] on link "Messages" at bounding box center [473, 89] width 62 height 42
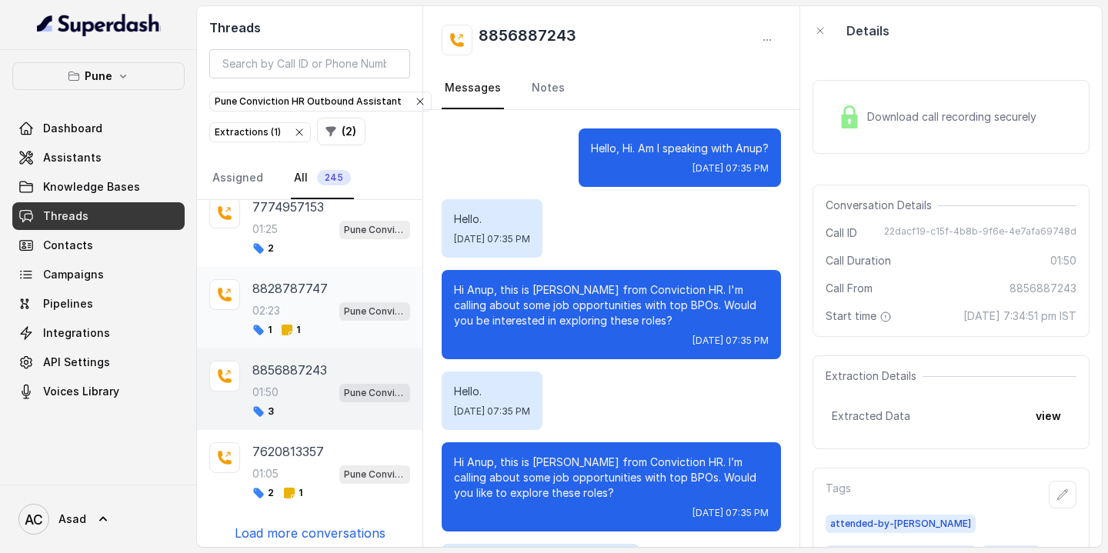
click at [295, 285] on p "8828787747" at bounding box center [289, 288] width 75 height 18
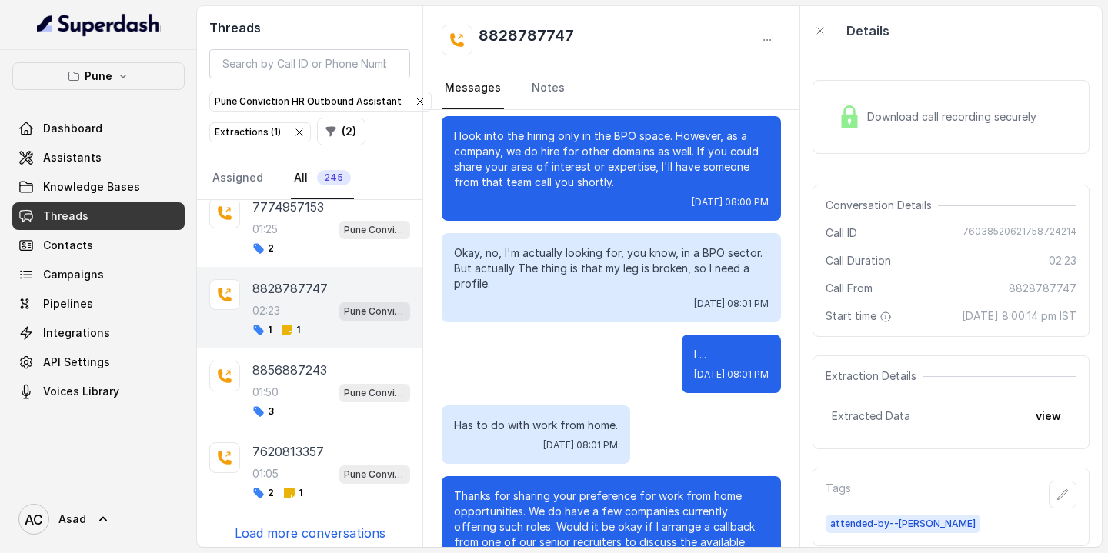
scroll to position [327, 0]
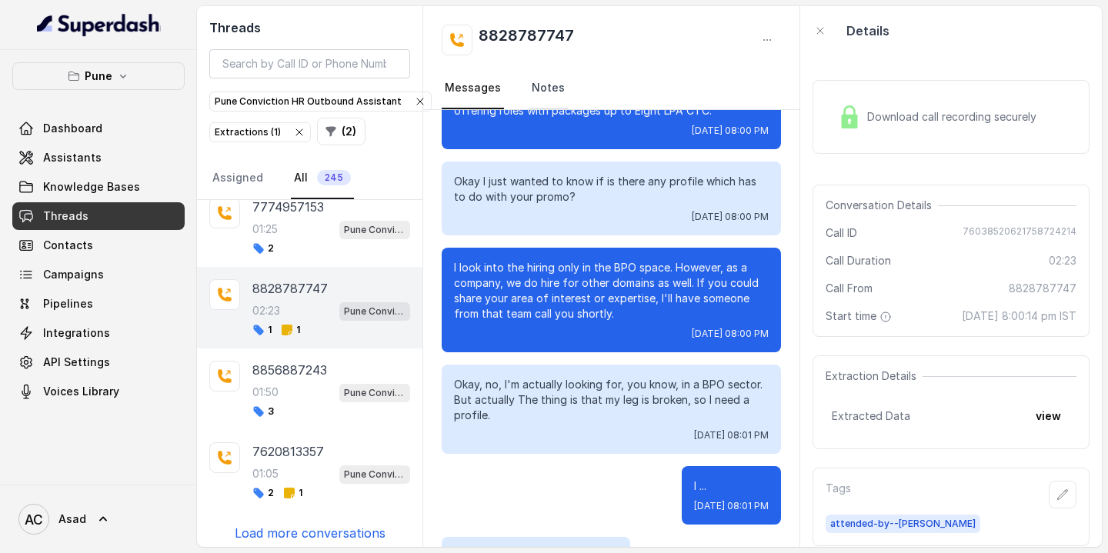
click at [552, 92] on link "Notes" at bounding box center [547, 89] width 39 height 42
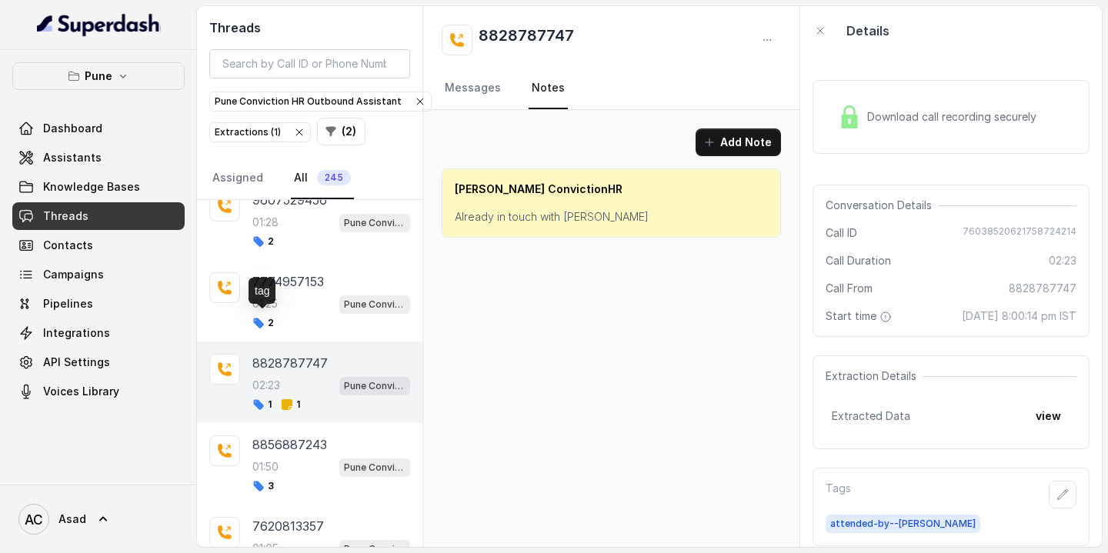
scroll to position [1067, 0]
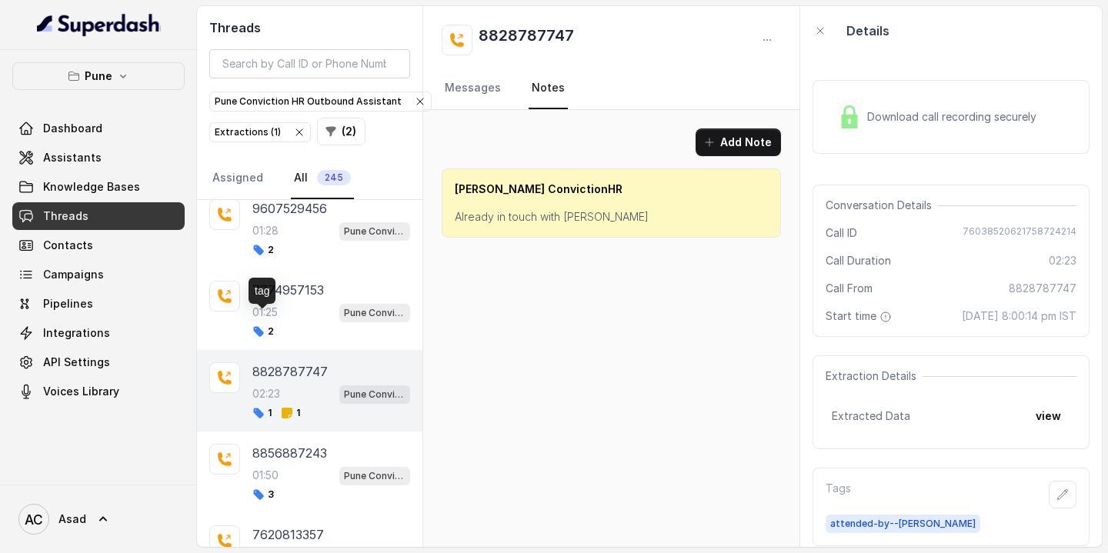
click at [272, 297] on div "tag" at bounding box center [261, 291] width 27 height 26
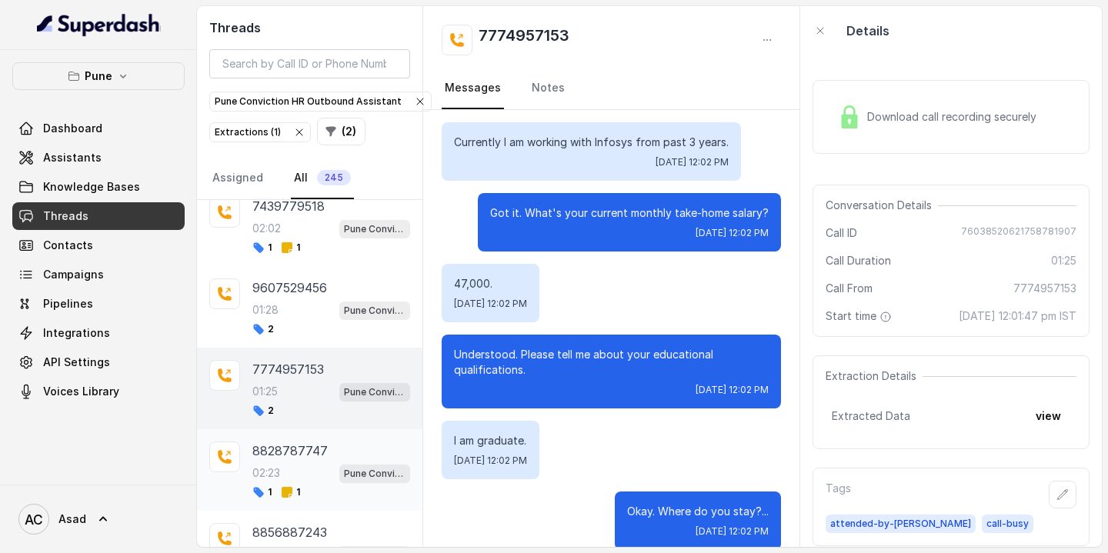
scroll to position [981, 0]
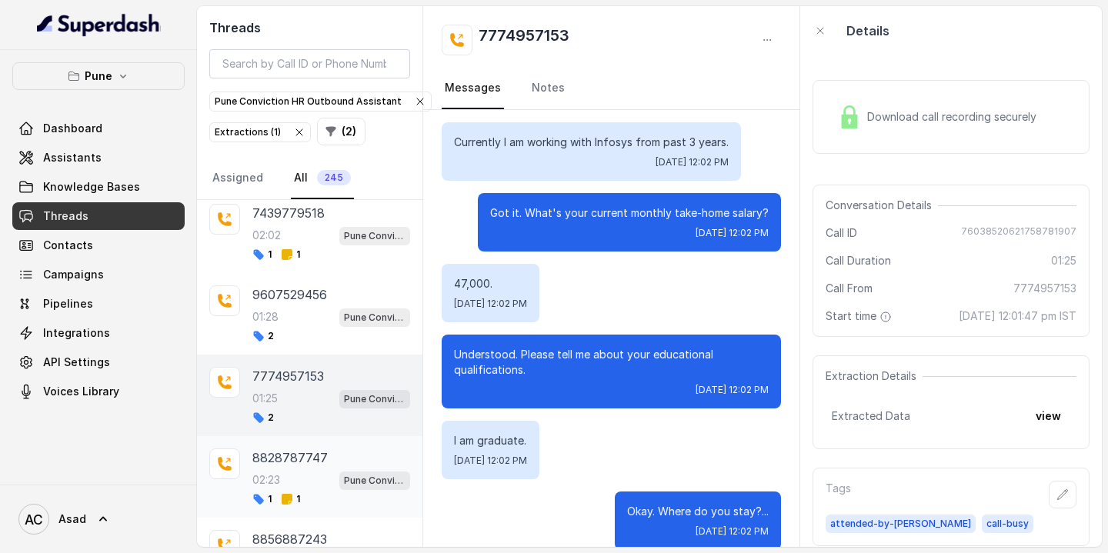
click at [298, 382] on div "7774957153 01:25 Pune Conviction HR Outbound Assistant 2" at bounding box center [331, 395] width 158 height 57
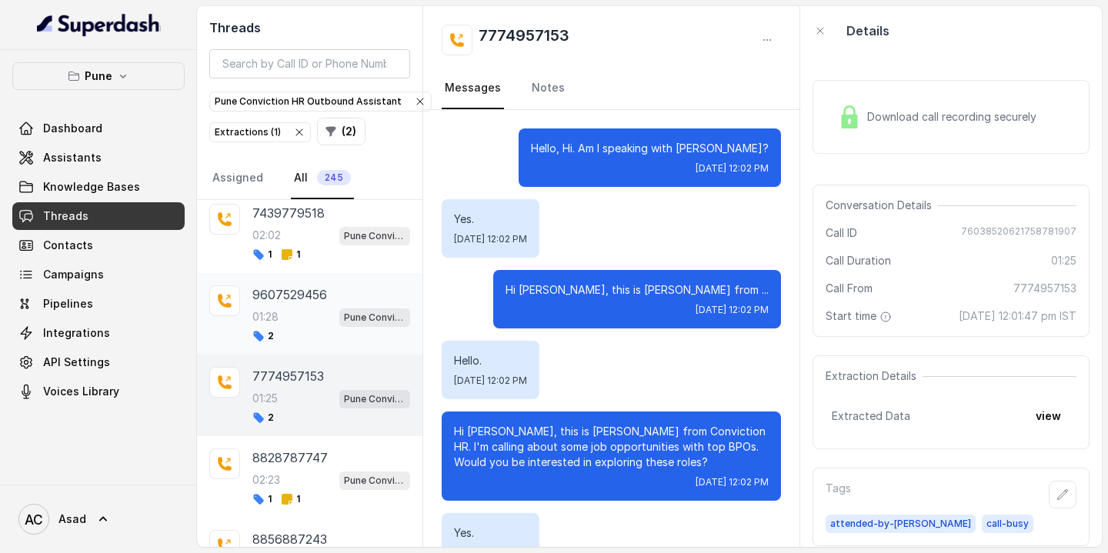
click at [285, 307] on div "01:28 Pune Conviction HR Outbound Assistant" at bounding box center [331, 317] width 158 height 20
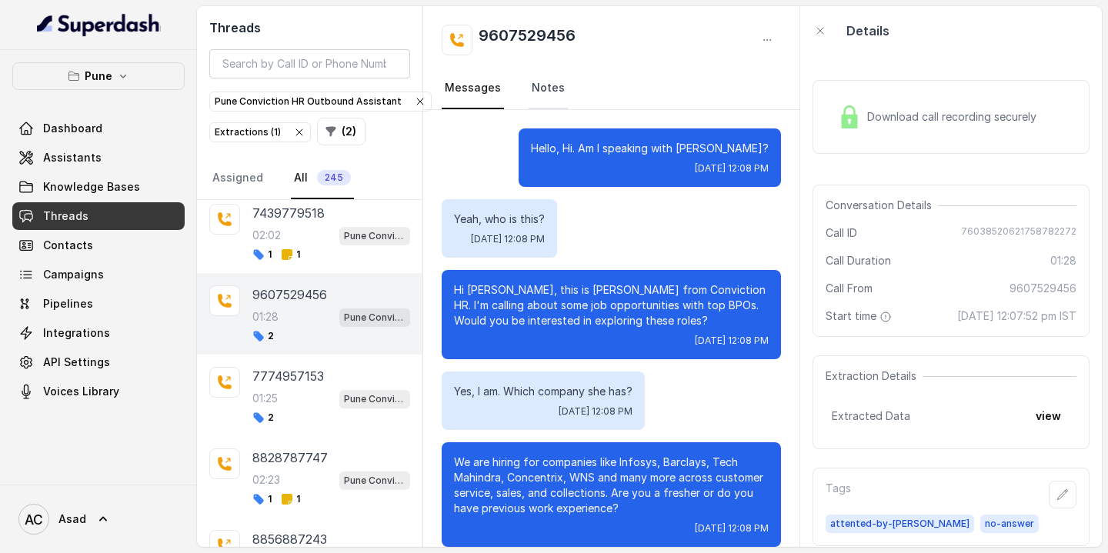
click at [545, 85] on link "Notes" at bounding box center [547, 89] width 39 height 42
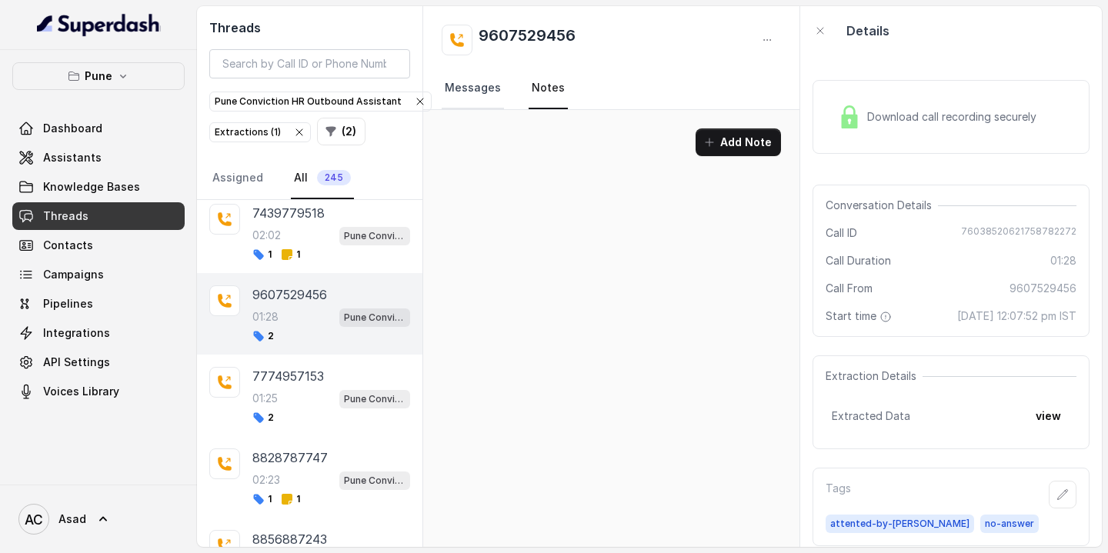
click at [463, 96] on link "Messages" at bounding box center [473, 89] width 62 height 42
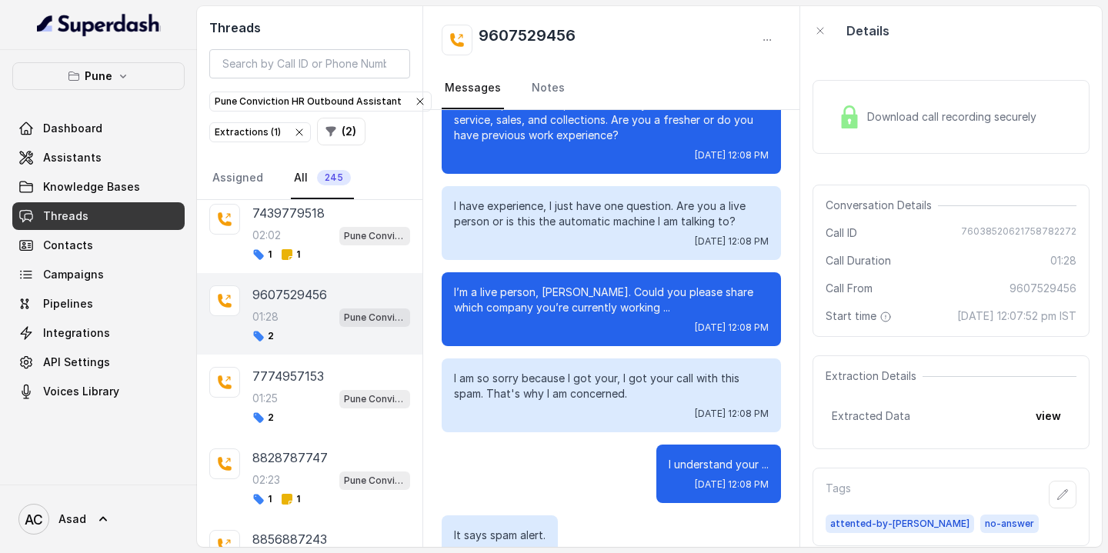
scroll to position [502, 0]
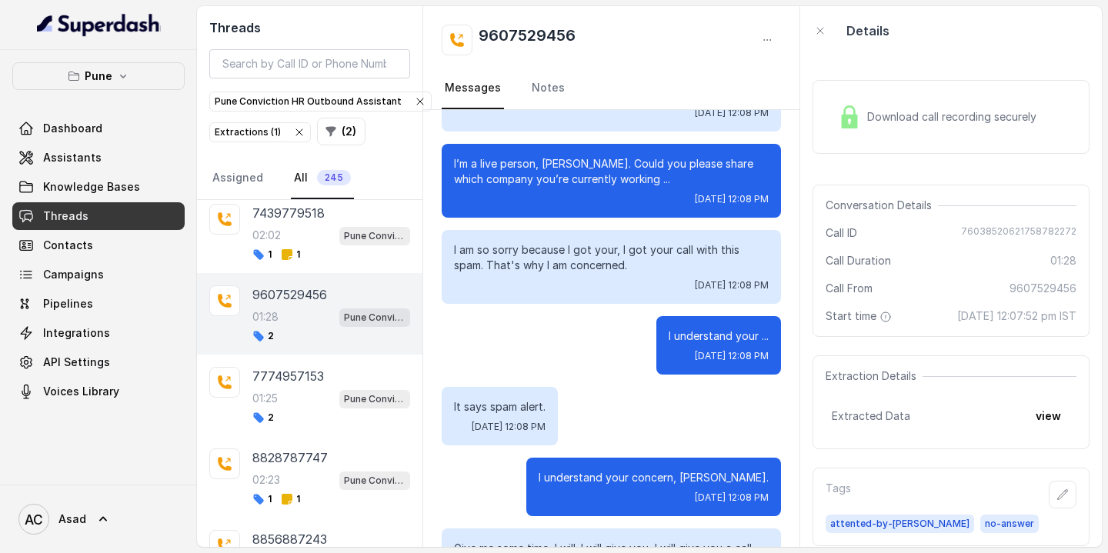
click at [258, 293] on p "9607529456" at bounding box center [289, 294] width 75 height 18
click at [318, 232] on div "02:02 Pune Conviction HR Outbound Assistant" at bounding box center [331, 235] width 158 height 20
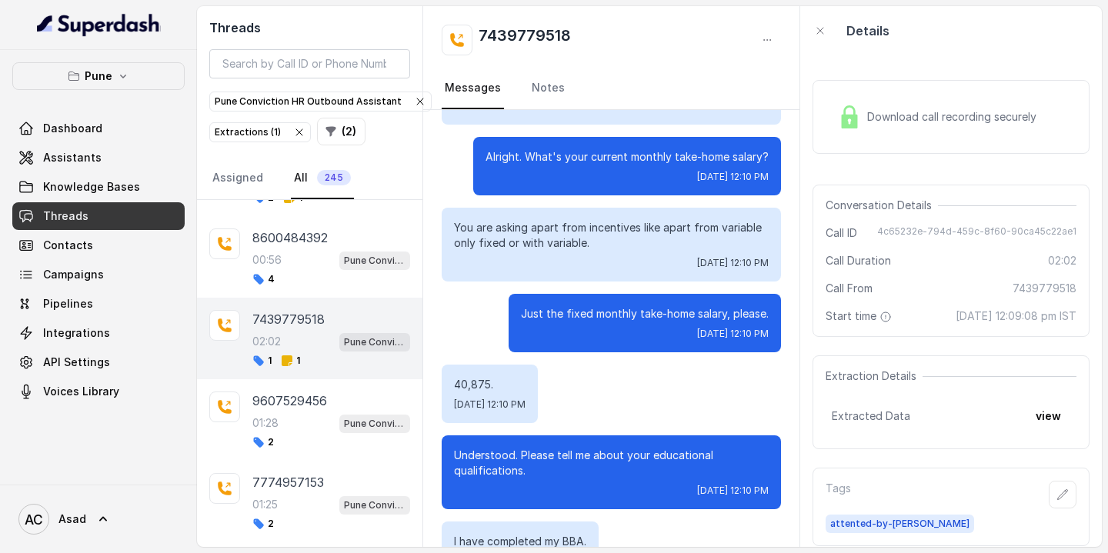
scroll to position [462, 0]
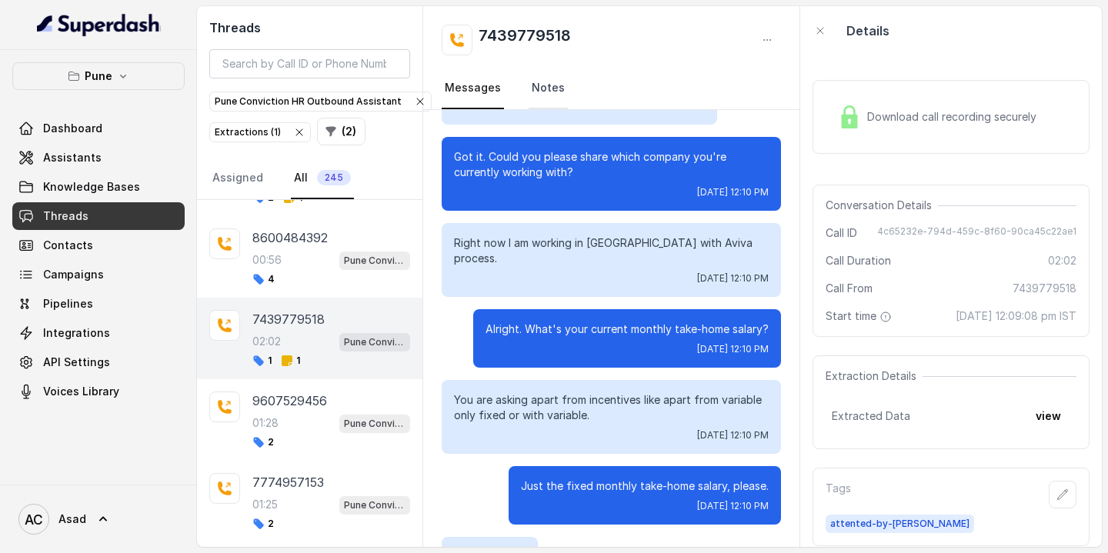
click at [537, 86] on link "Notes" at bounding box center [547, 89] width 39 height 42
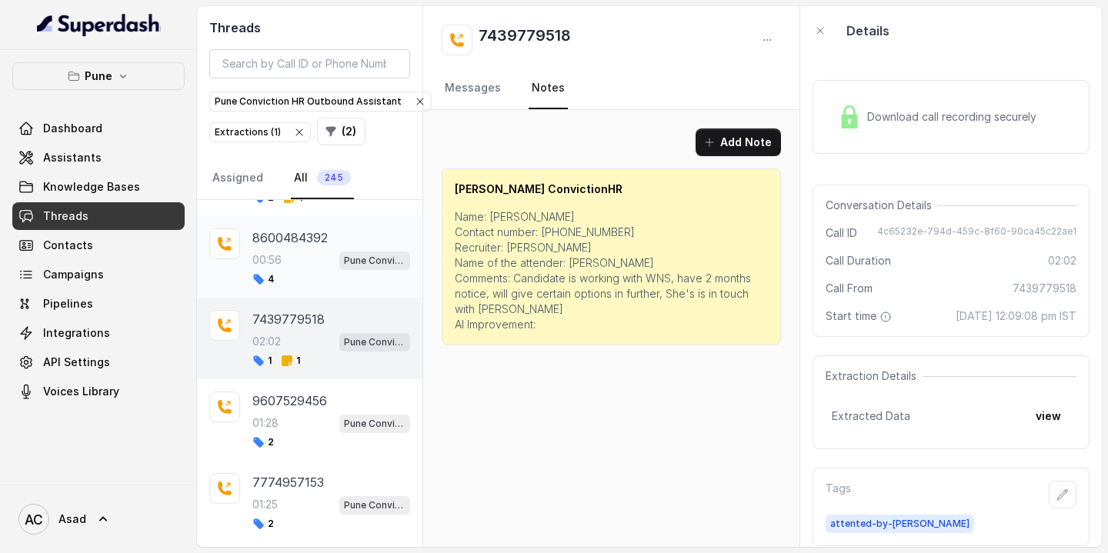
click at [310, 273] on div "4" at bounding box center [331, 279] width 158 height 12
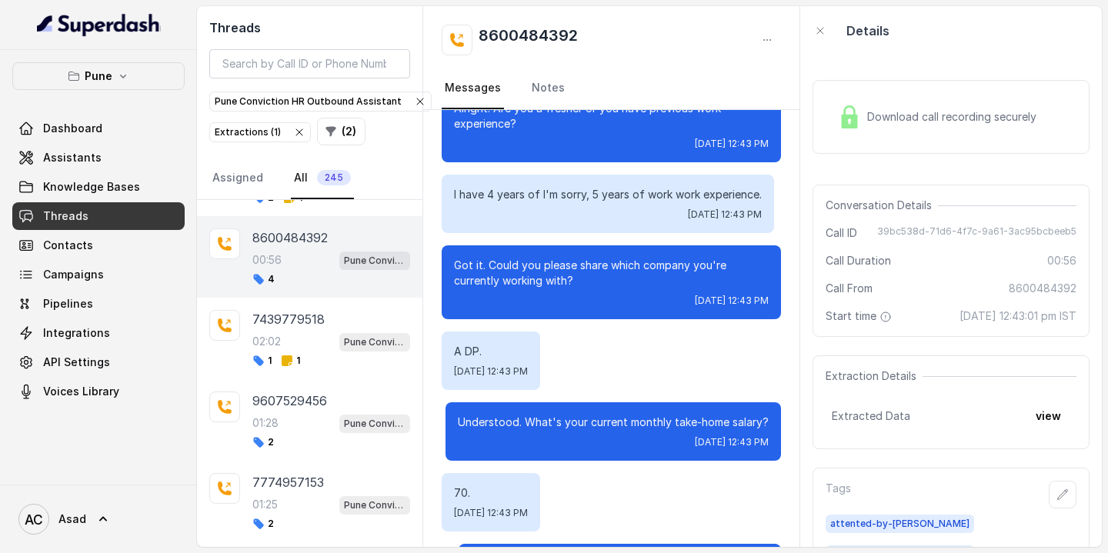
scroll to position [428, 0]
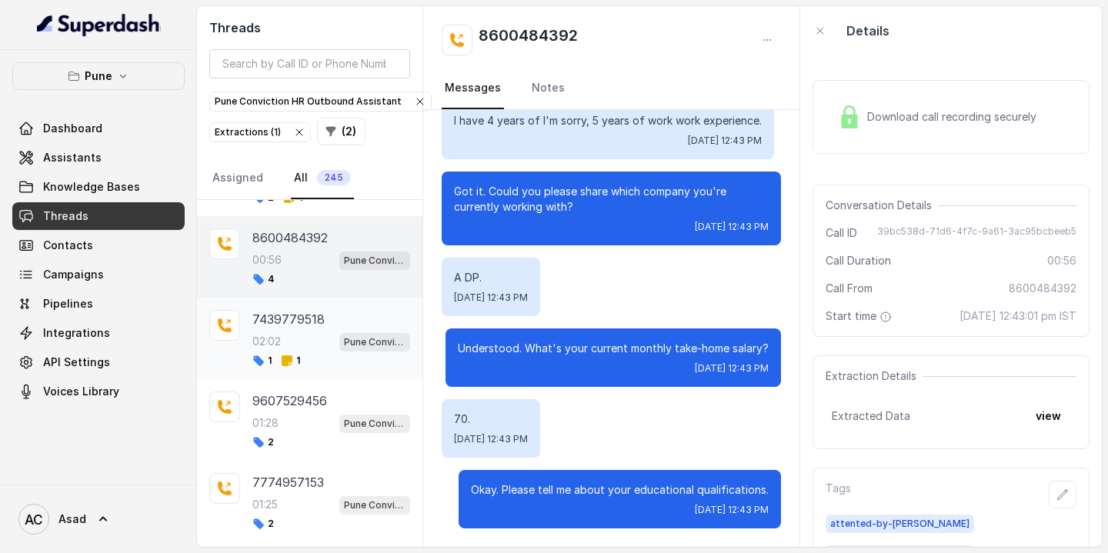
click at [296, 310] on p "7439779518" at bounding box center [288, 319] width 72 height 18
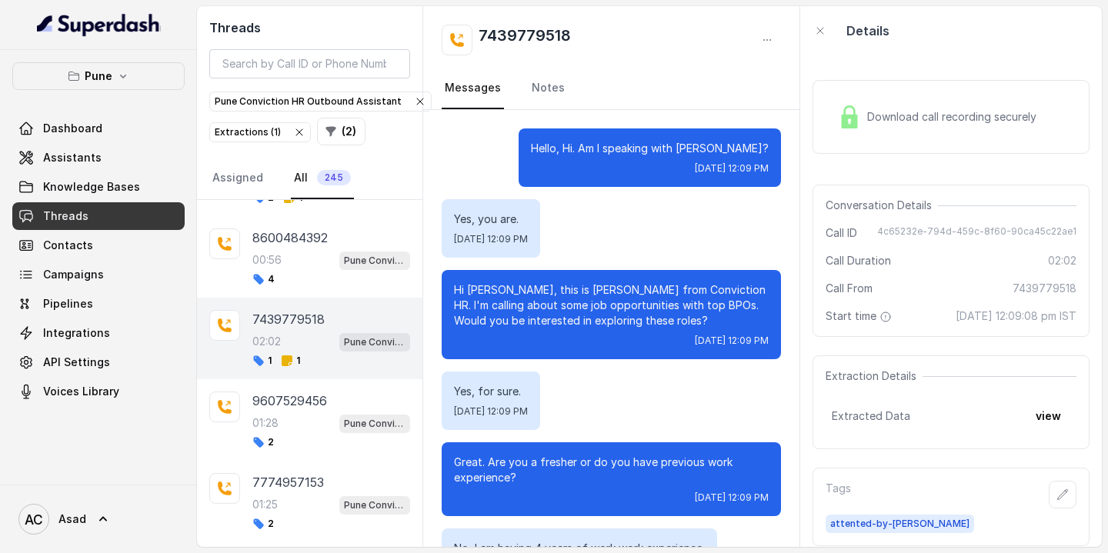
scroll to position [1849, 0]
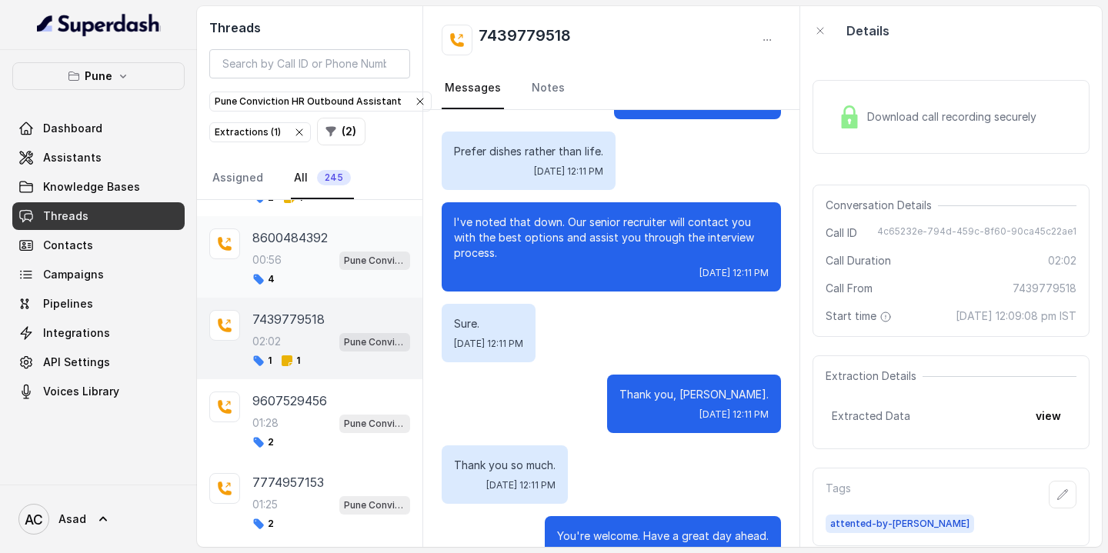
click at [297, 265] on div "8600484392 00:56 Pune Conviction HR Outbound Assistant 4" at bounding box center [331, 256] width 158 height 57
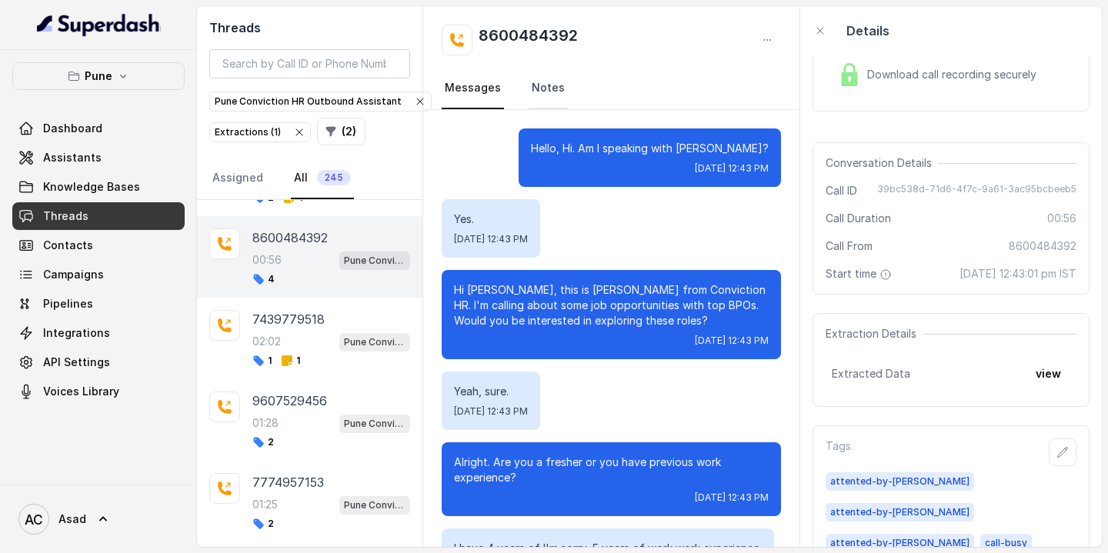
click at [532, 84] on link "Notes" at bounding box center [547, 89] width 39 height 42
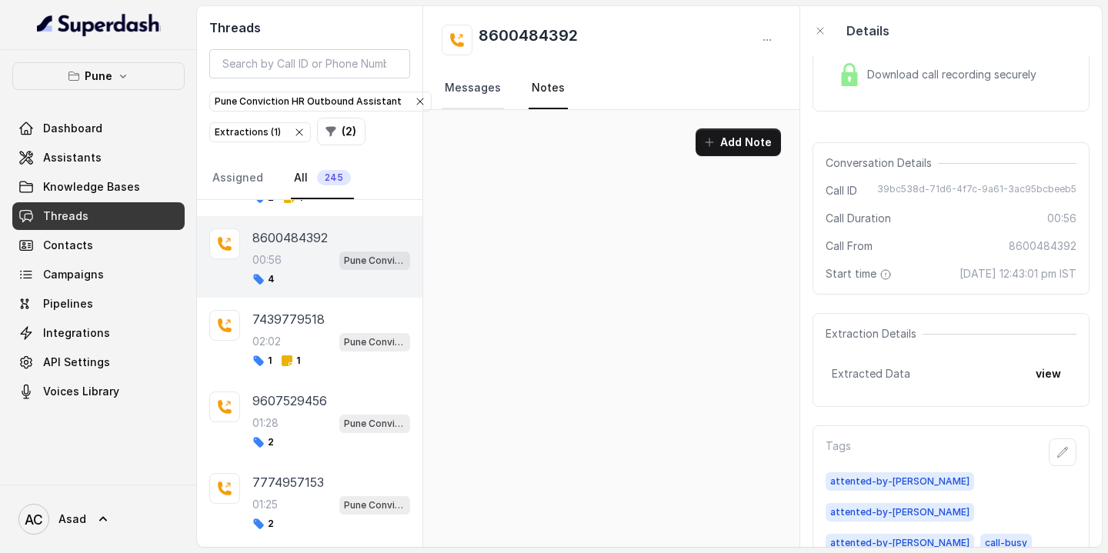
click at [482, 86] on link "Messages" at bounding box center [473, 89] width 62 height 42
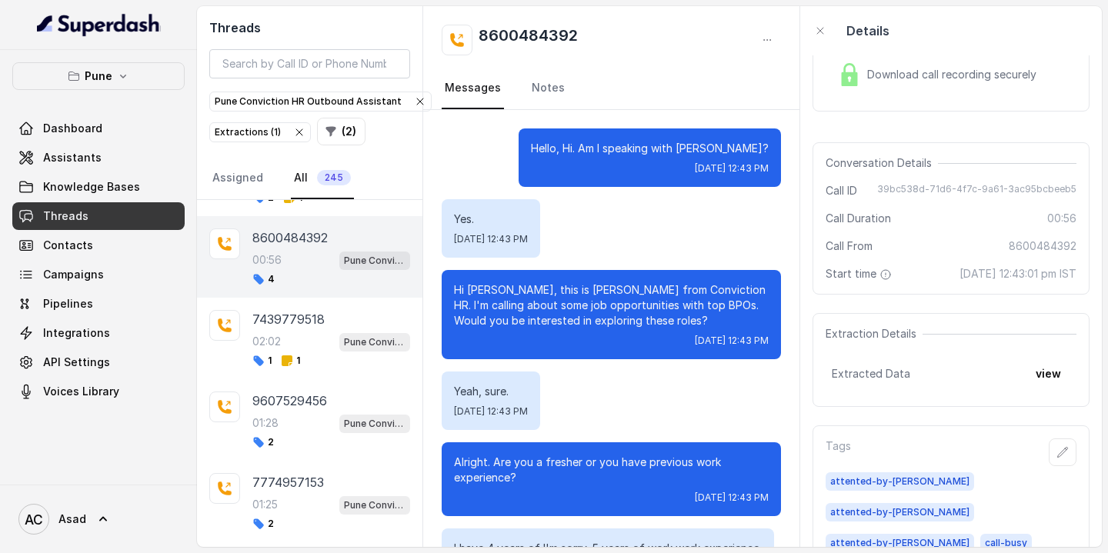
click at [300, 234] on p "8600484392" at bounding box center [289, 237] width 75 height 18
click at [301, 322] on p "7439779518" at bounding box center [288, 319] width 72 height 18
